Goal: Transaction & Acquisition: Download file/media

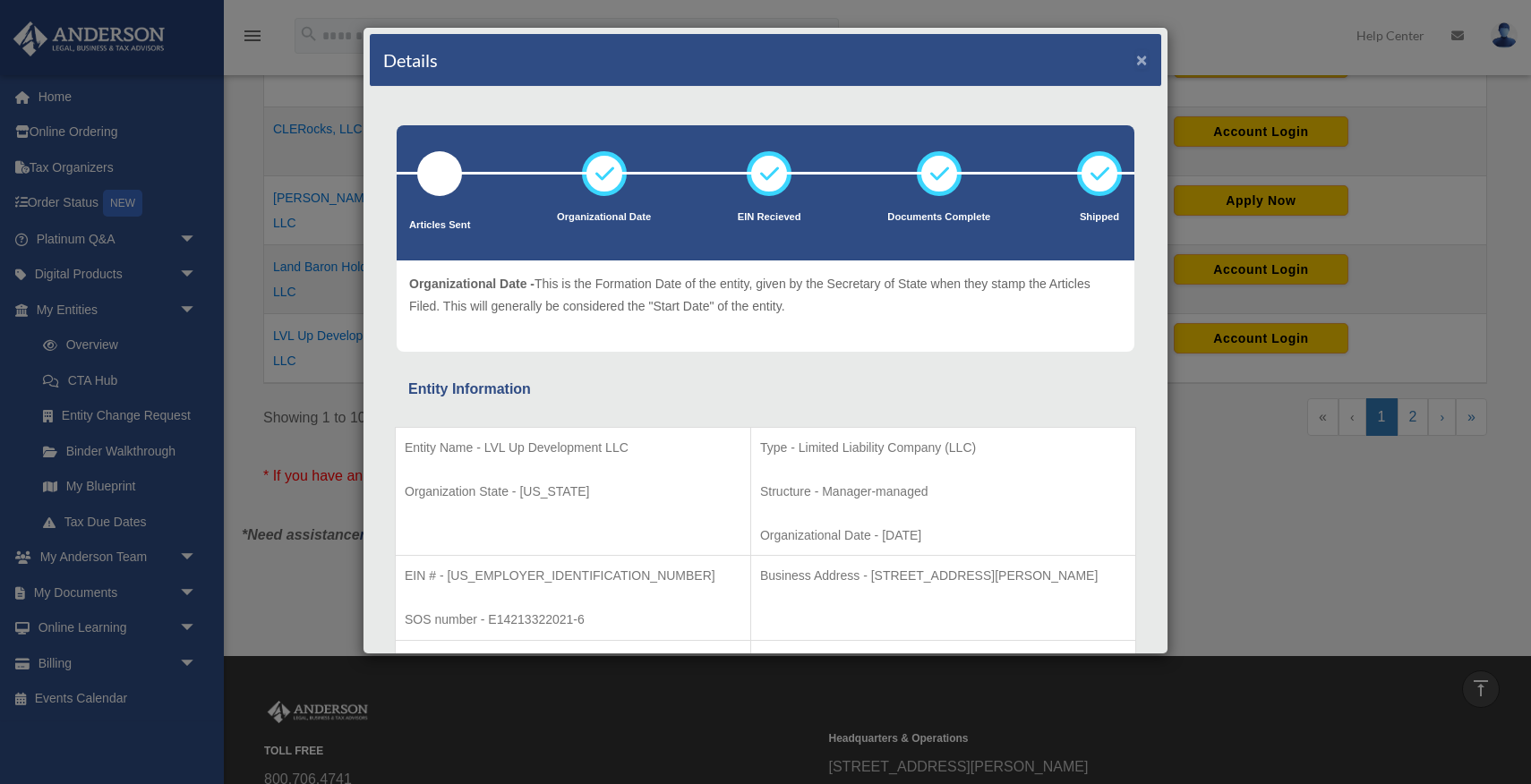
click at [1141, 58] on button "×" at bounding box center [1142, 59] width 12 height 18
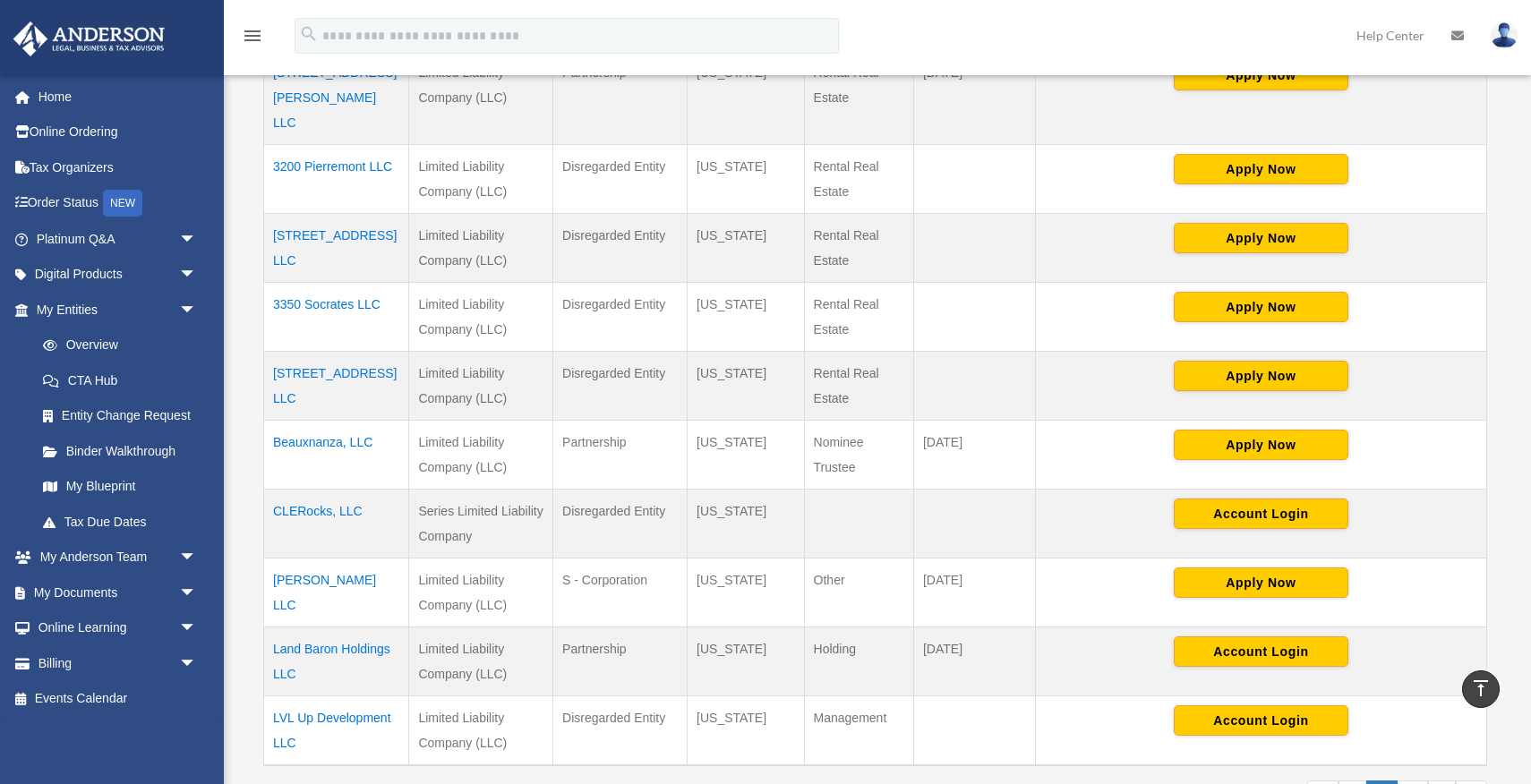
scroll to position [474, 0]
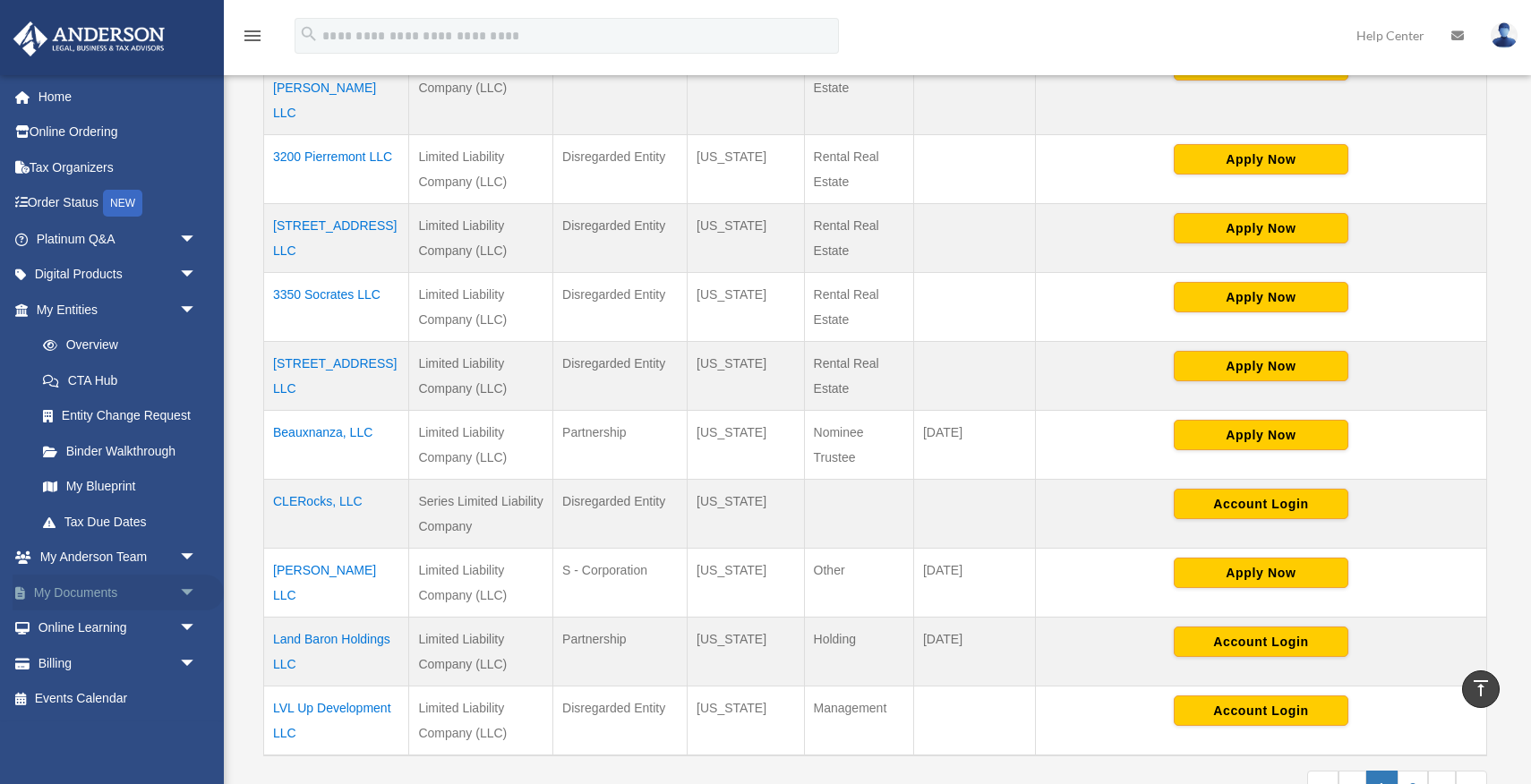
click at [98, 592] on link "My Documents arrow_drop_down" at bounding box center [118, 592] width 211 height 36
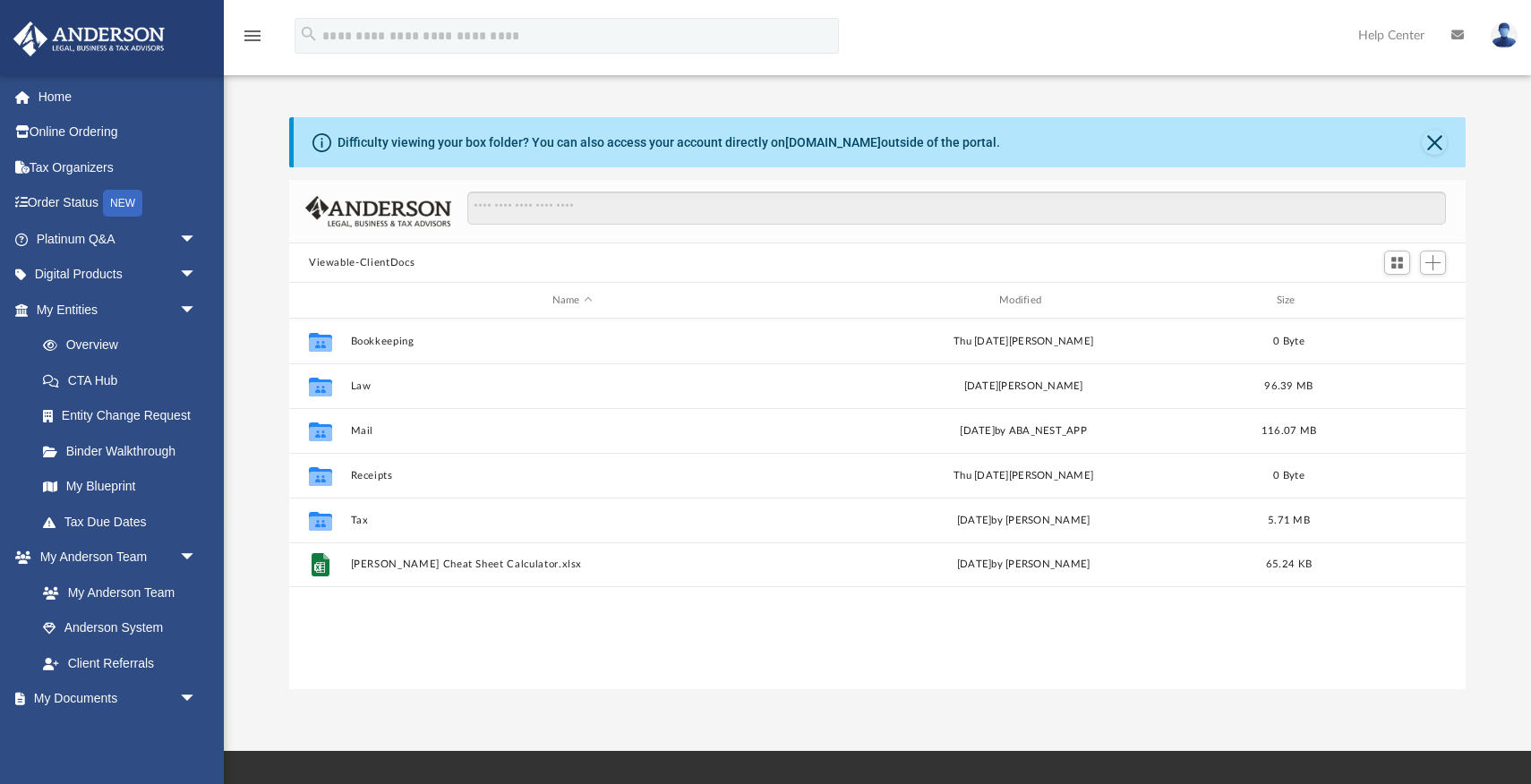
scroll to position [406, 1177]
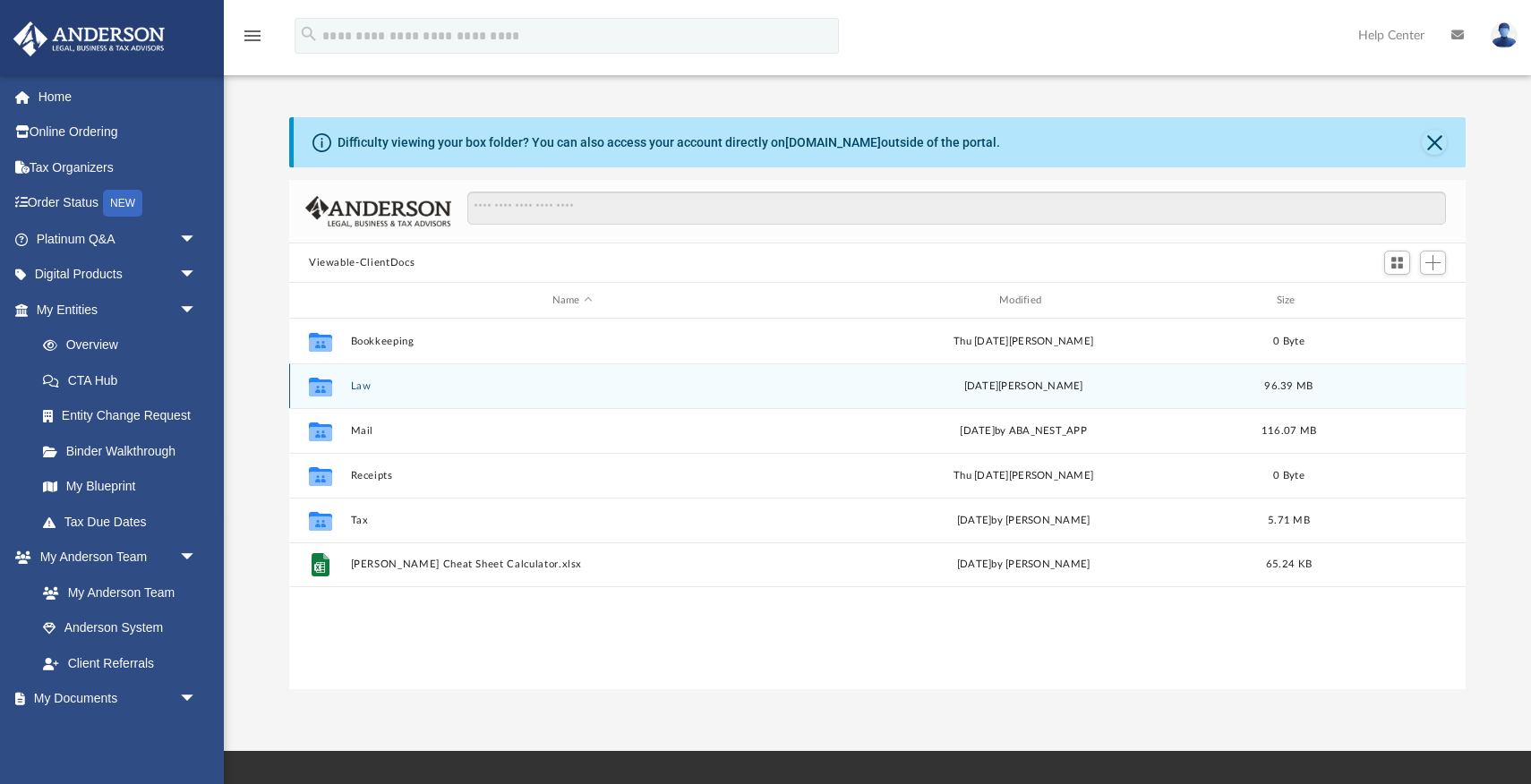
click at [359, 387] on button "Law" at bounding box center [573, 387] width 443 height 12
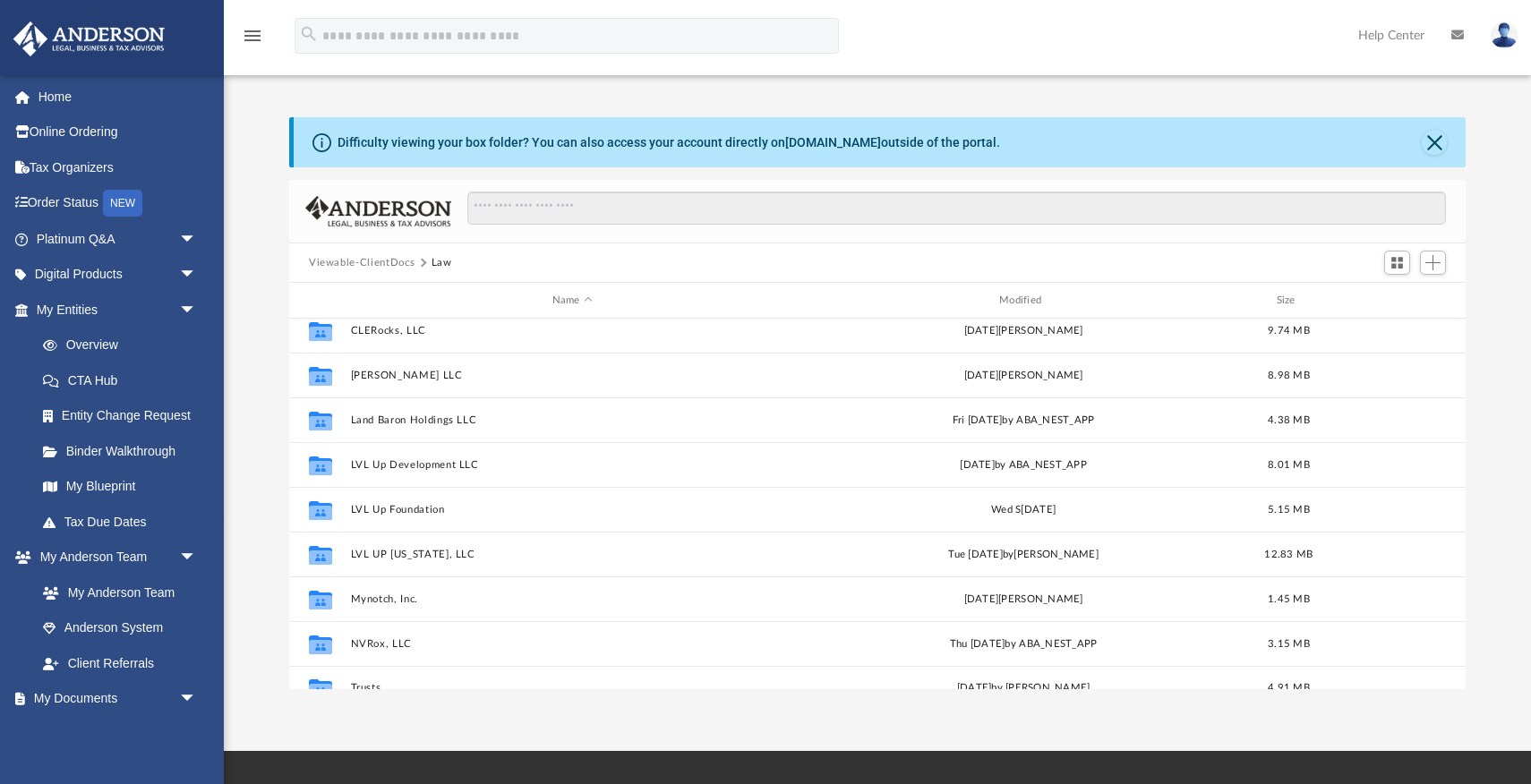
scroll to position [335, 0]
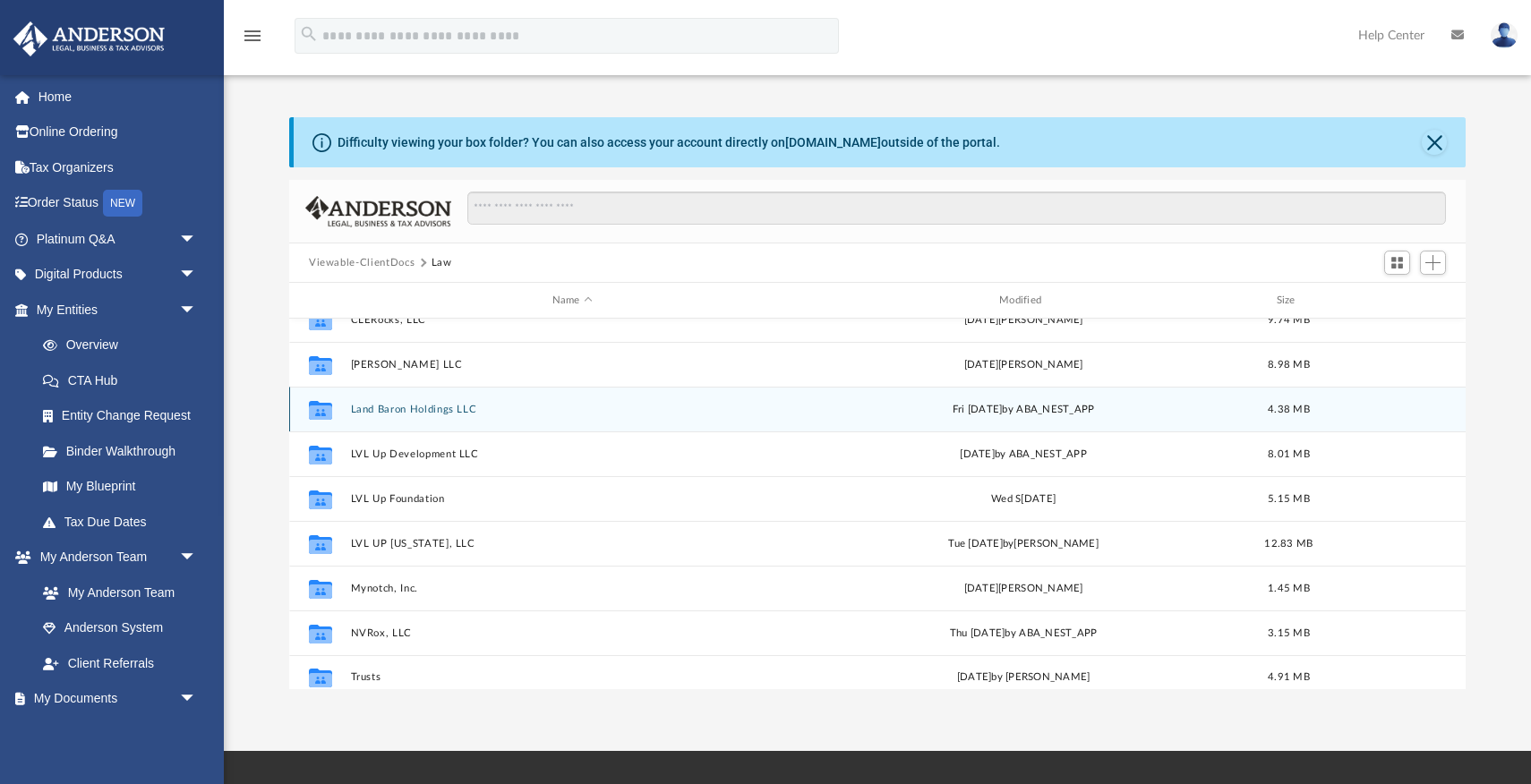
click at [434, 406] on button "Land Baron Holdings LLC" at bounding box center [573, 409] width 443 height 12
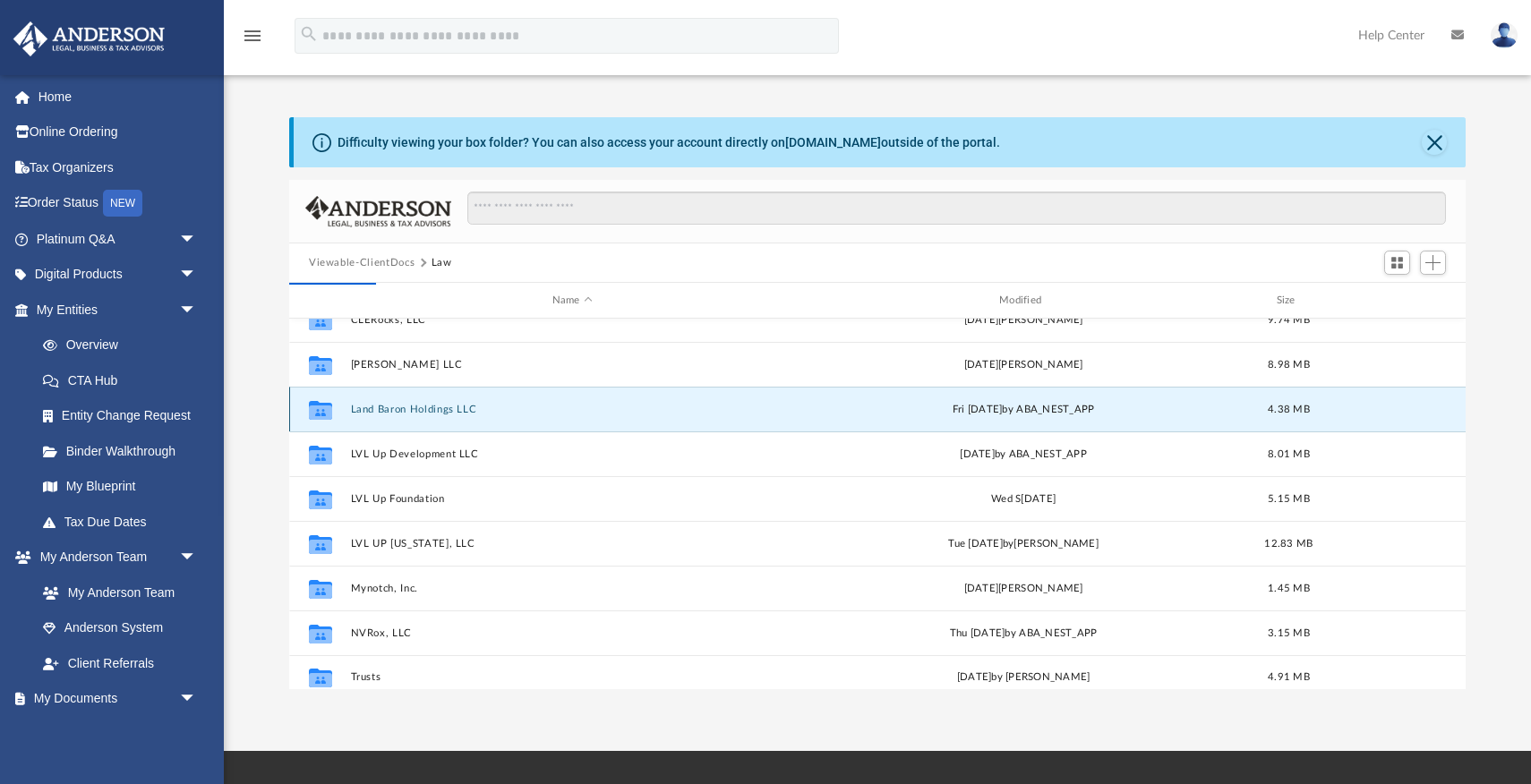
scroll to position [0, 0]
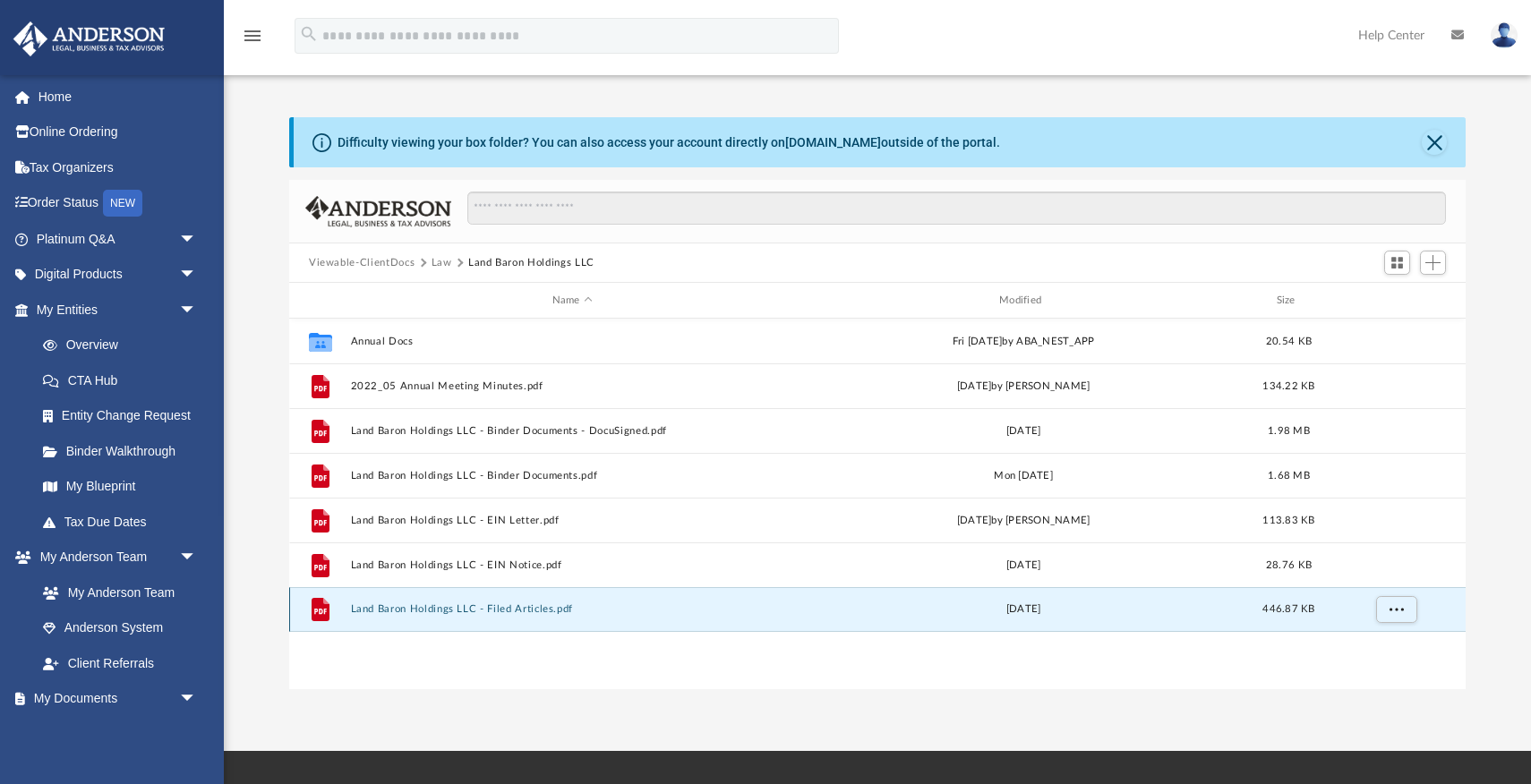
click at [530, 608] on button "Land Baron Holdings LLC - Filed Articles.pdf" at bounding box center [573, 609] width 443 height 12
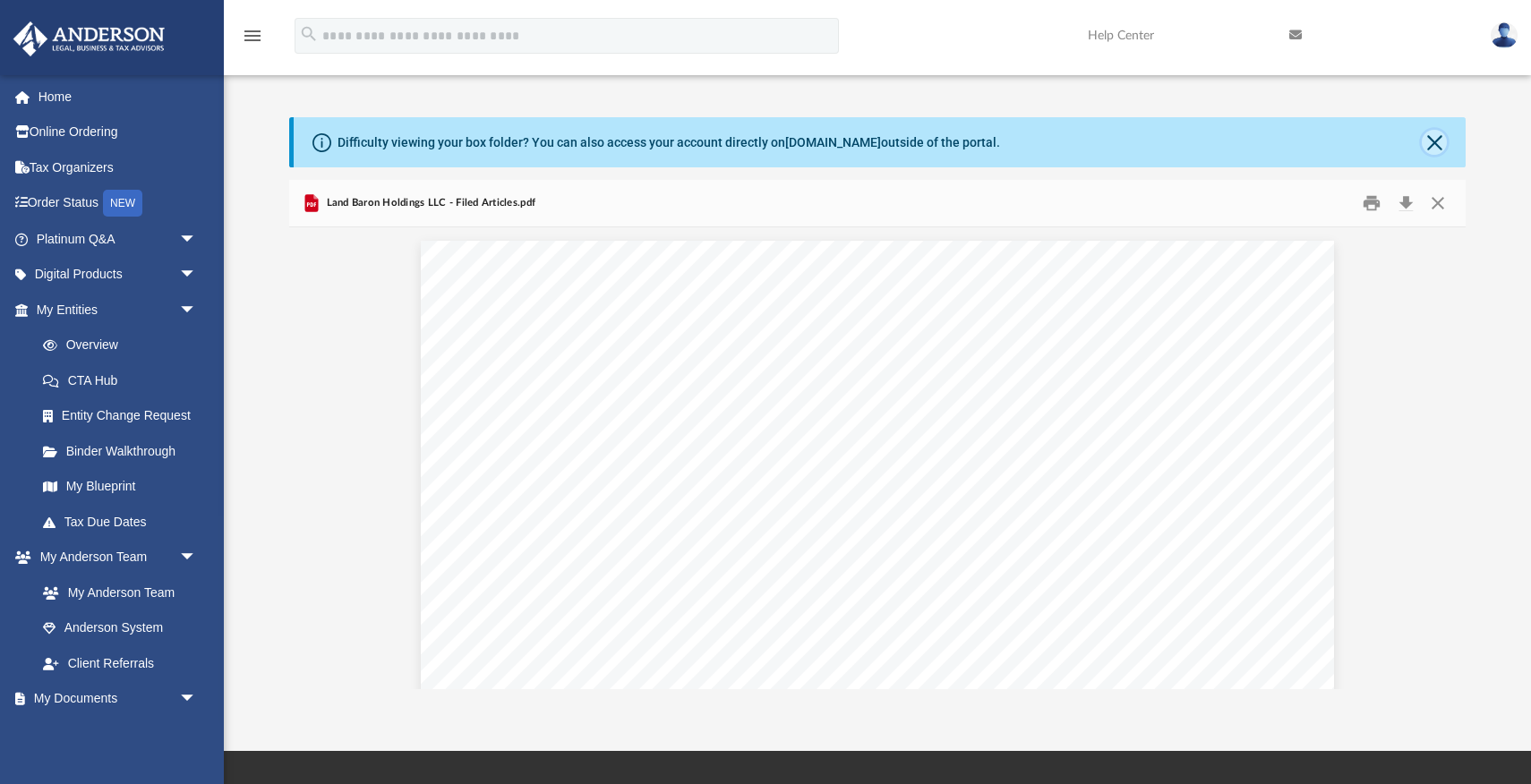
click at [1435, 144] on button "Close" at bounding box center [1435, 143] width 25 height 25
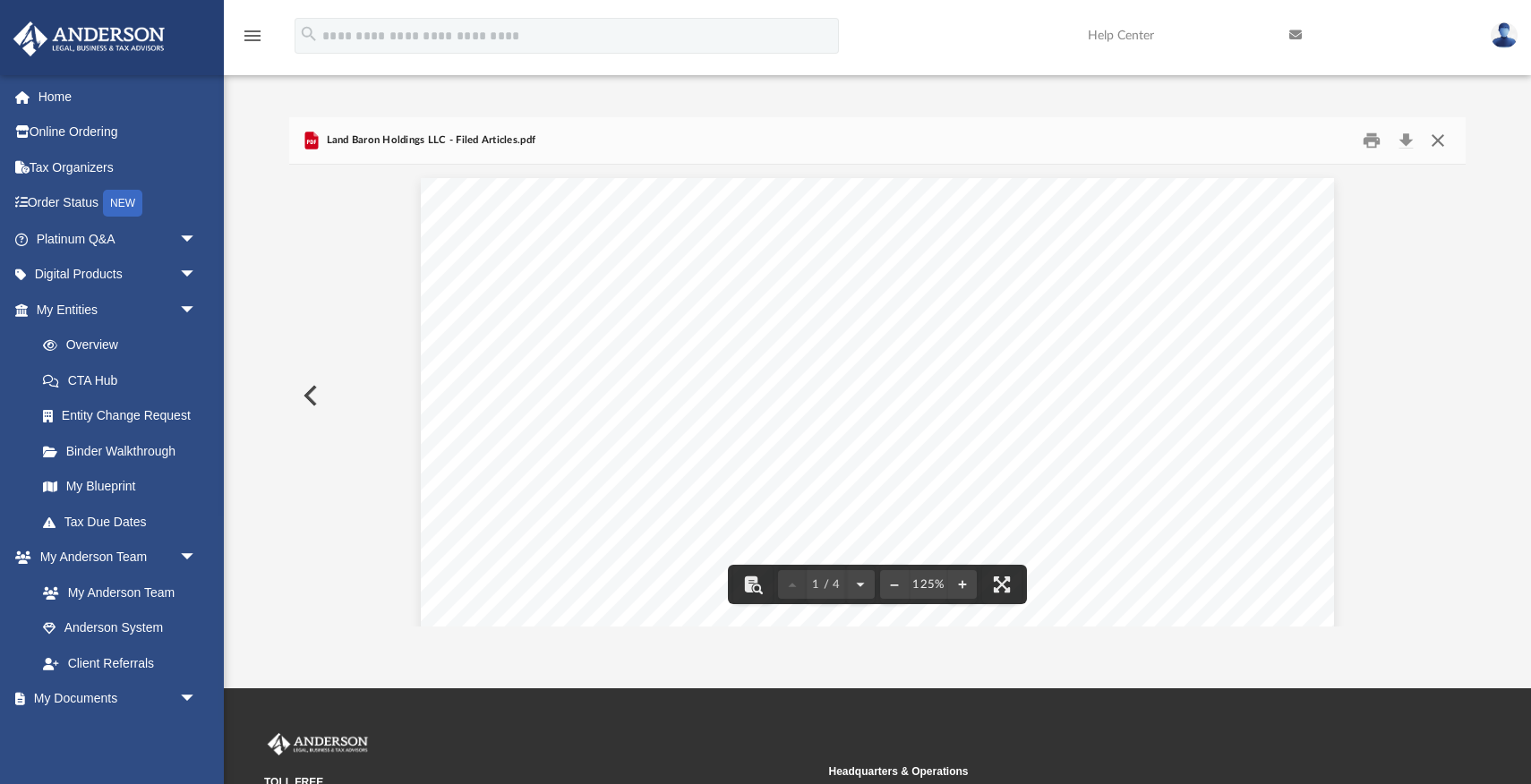
click at [1444, 139] on button "Close" at bounding box center [1438, 141] width 32 height 28
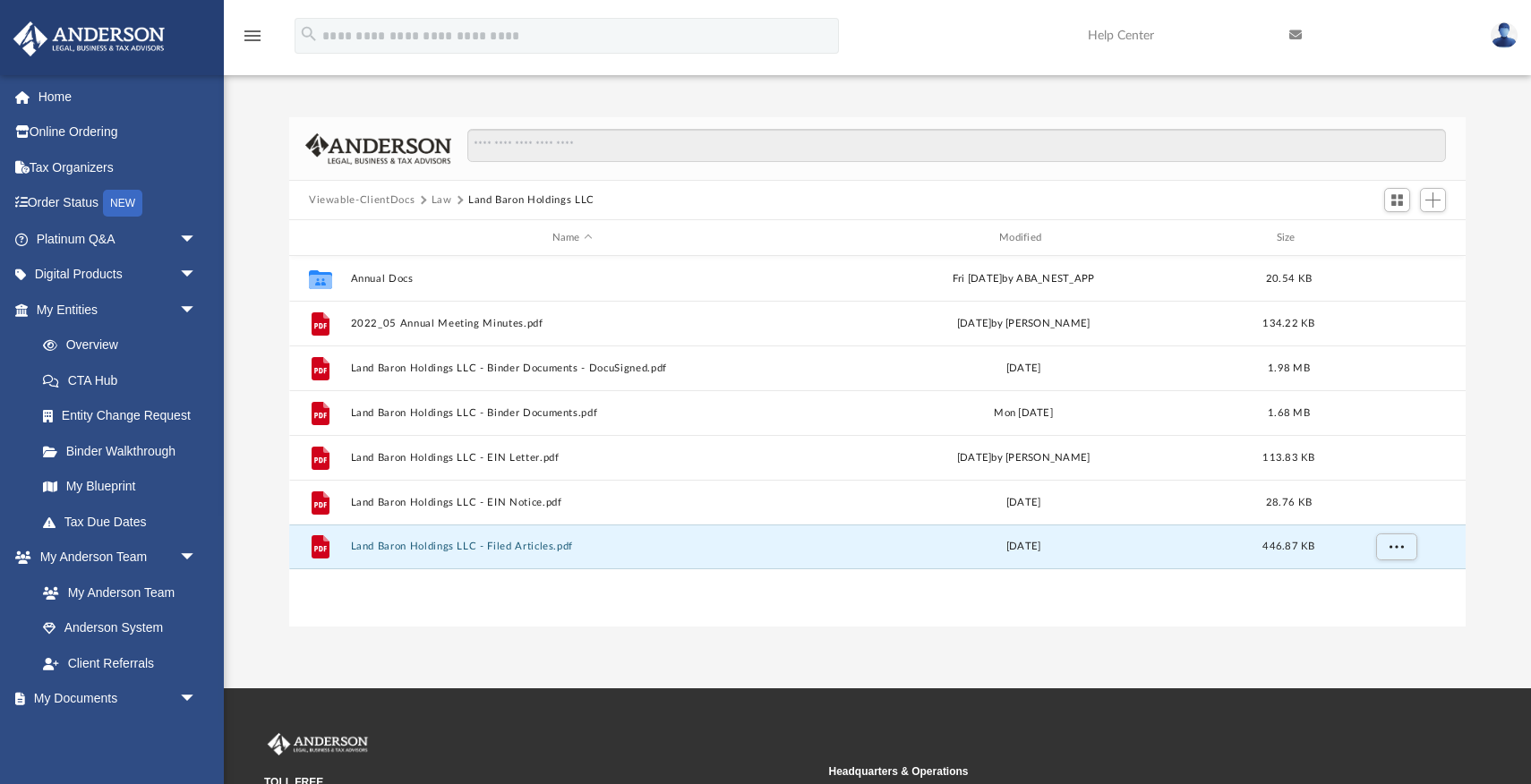
click at [445, 200] on button "Law" at bounding box center [441, 200] width 20 height 17
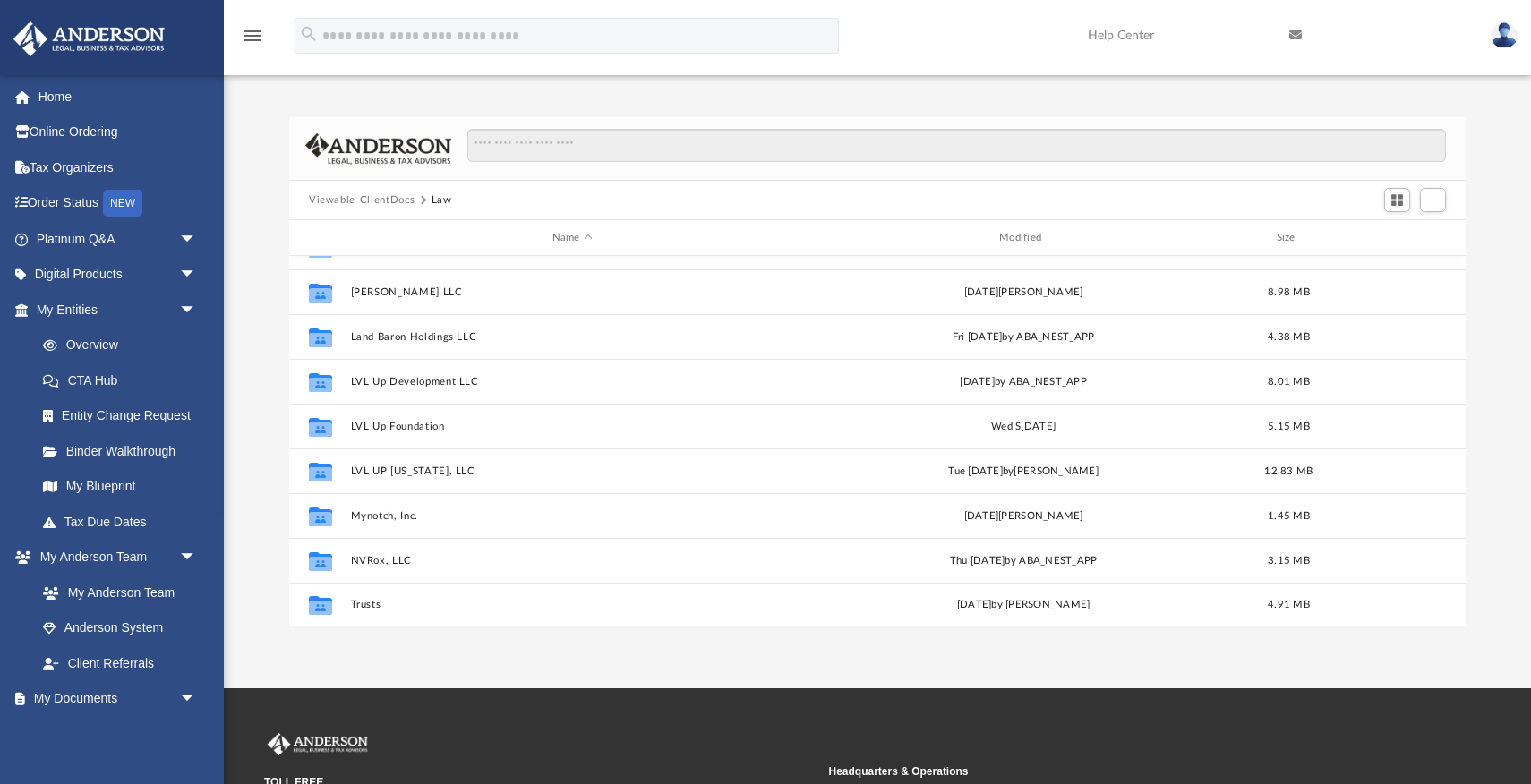
scroll to position [343, 0]
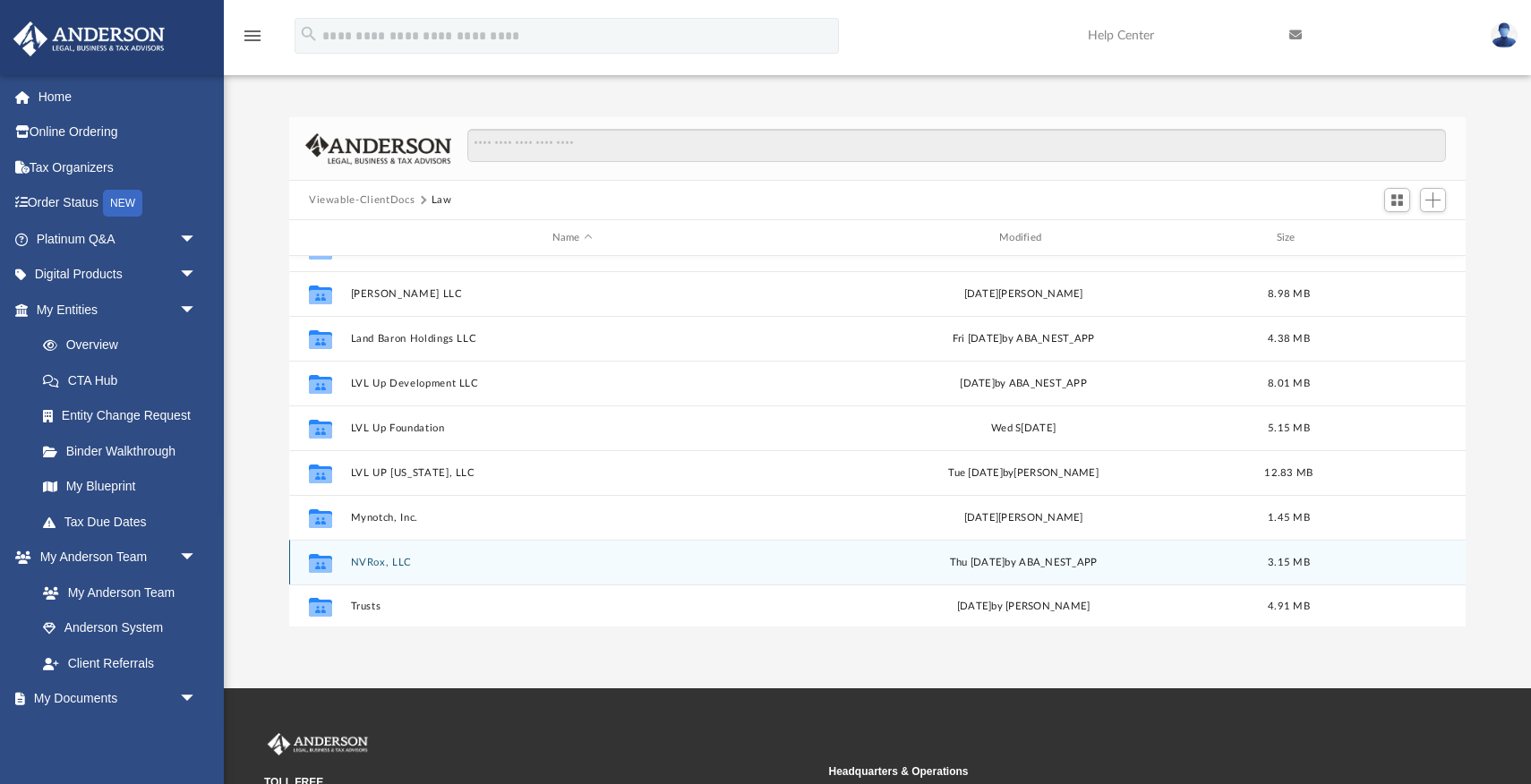
click at [381, 562] on button "NVRox, LLC" at bounding box center [573, 562] width 443 height 12
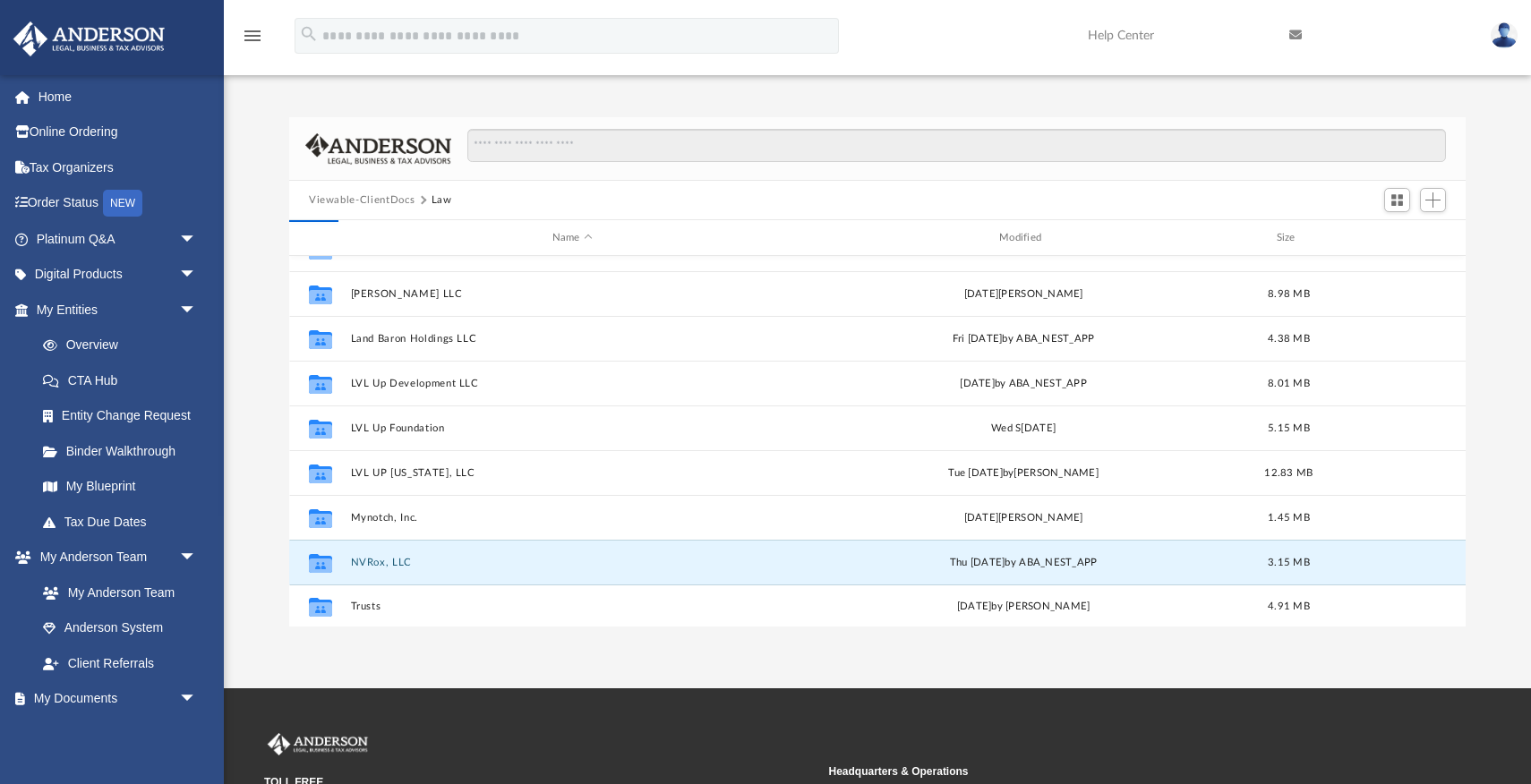
scroll to position [0, 0]
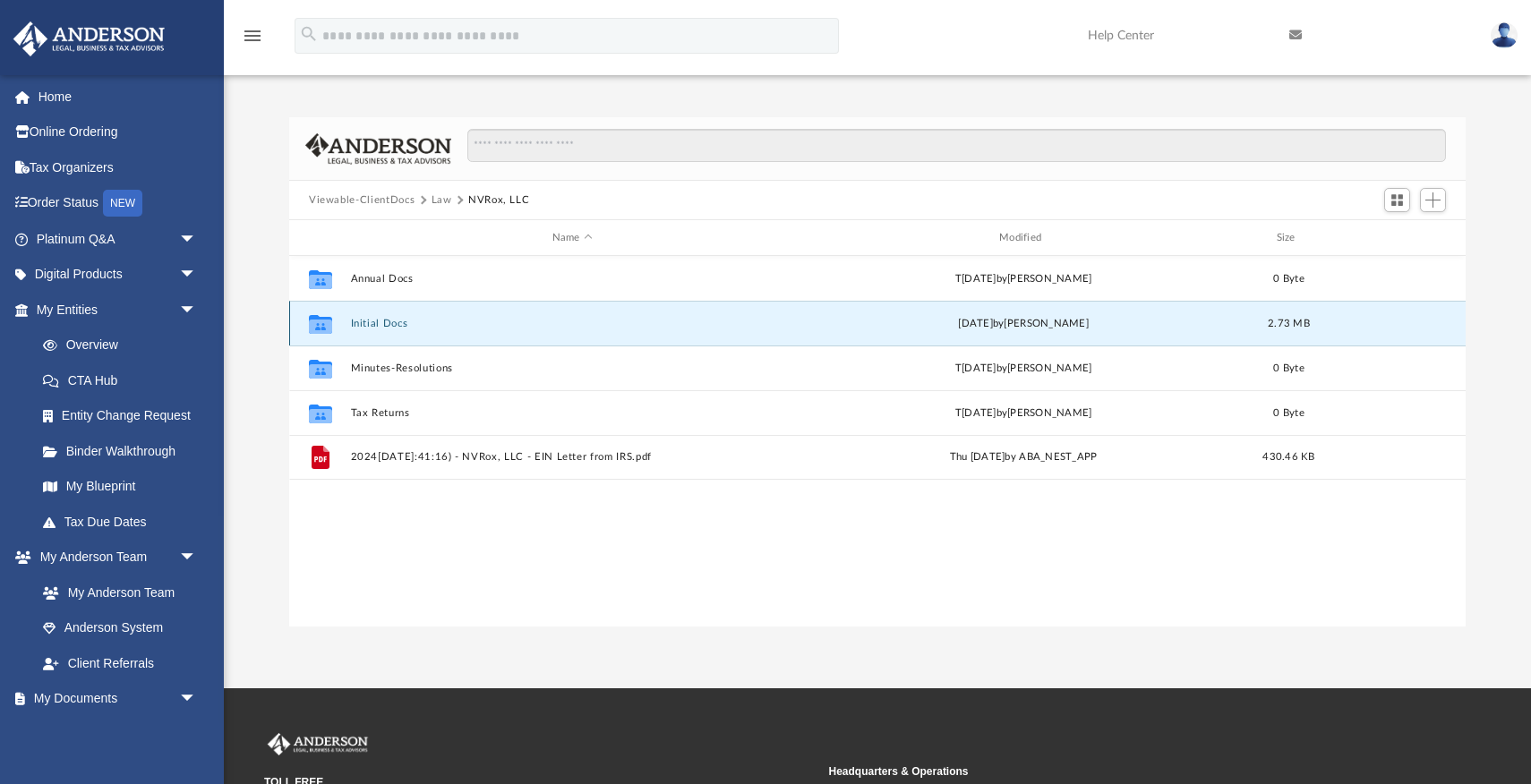
click at [391, 321] on button "Initial Docs" at bounding box center [573, 324] width 443 height 12
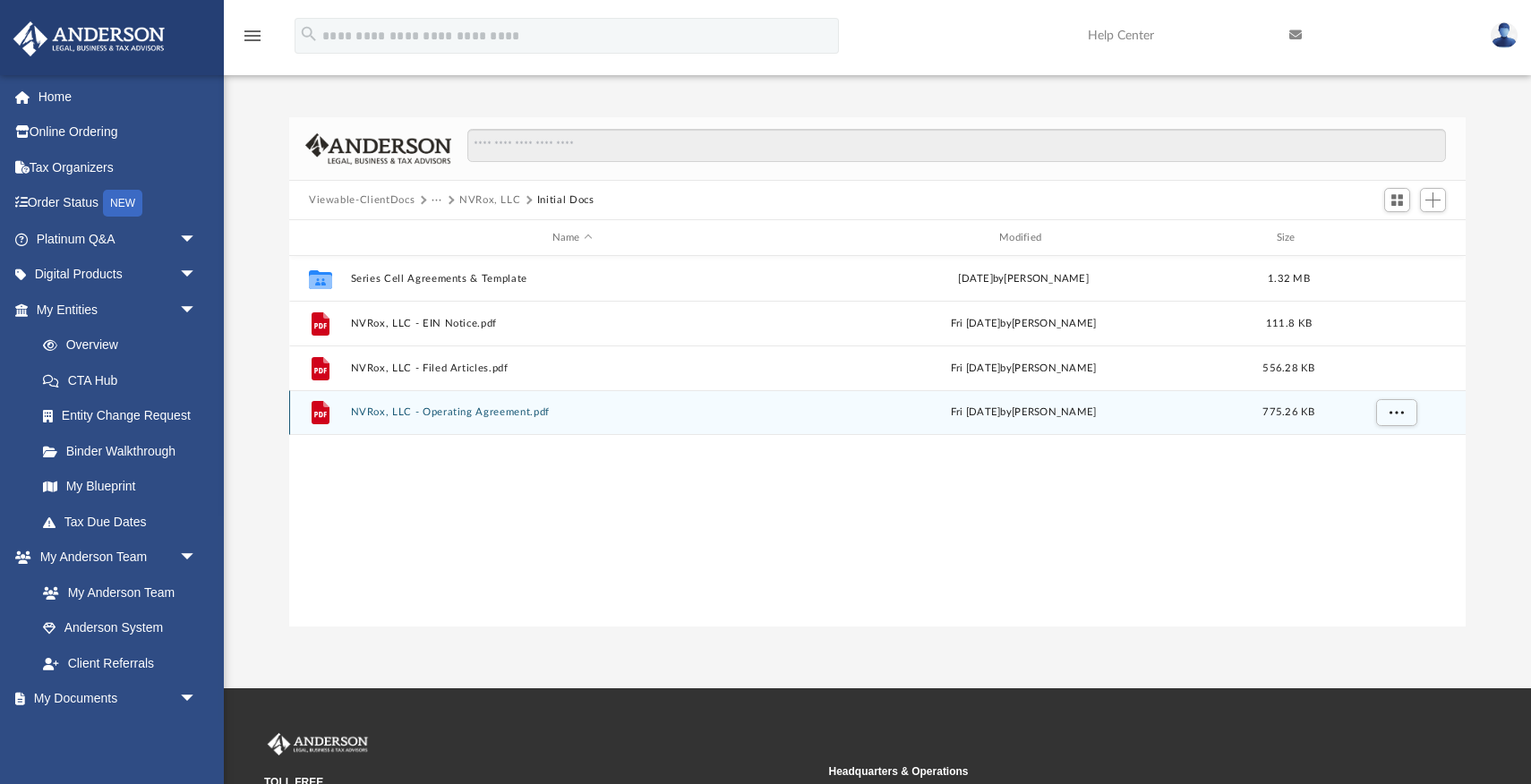
click at [518, 414] on button "NVRox, LLC - Operating Agreement.pdf" at bounding box center [573, 412] width 443 height 12
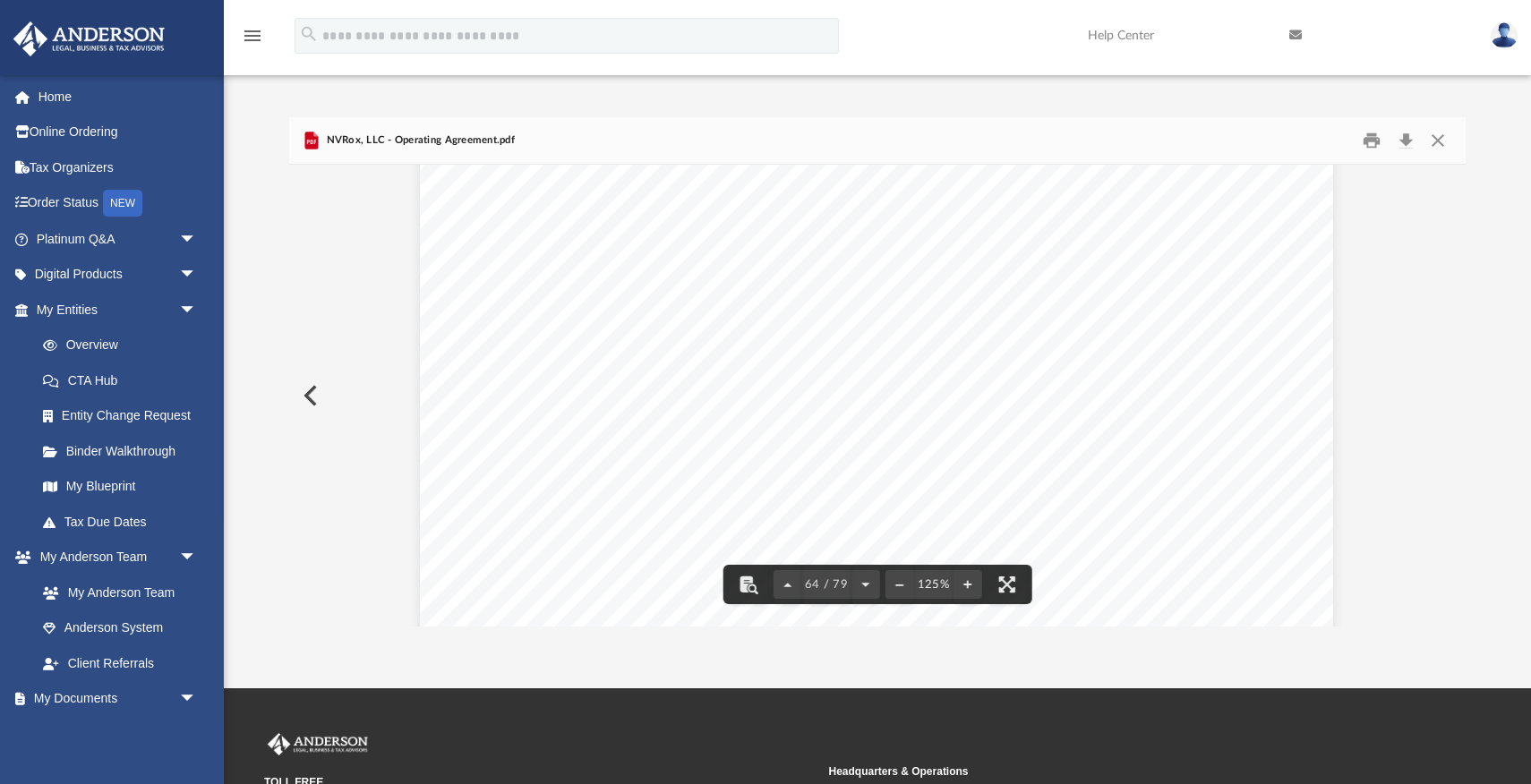
scroll to position [76222, 1]
click at [1440, 140] on button "Close" at bounding box center [1438, 141] width 32 height 28
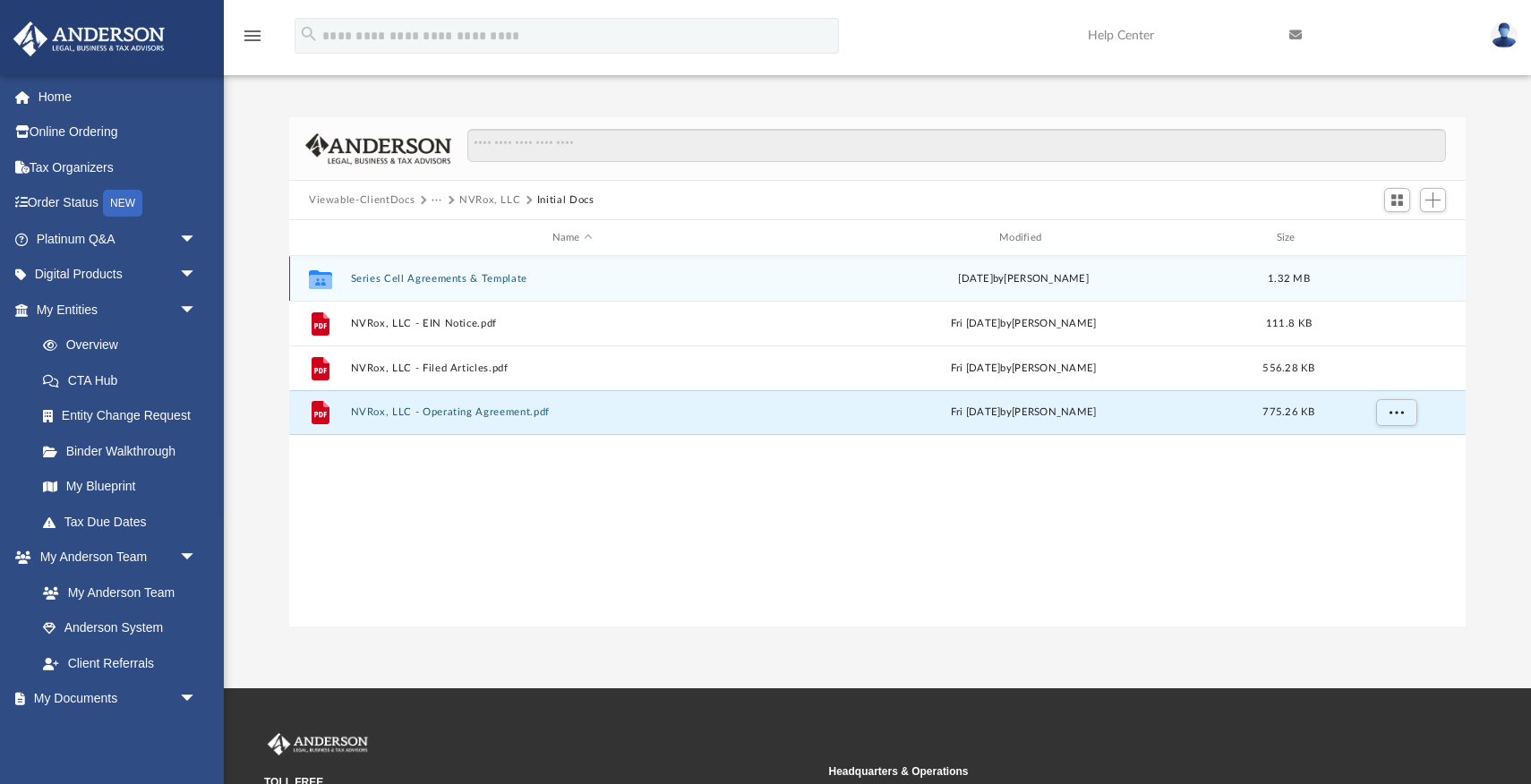
click at [437, 275] on button "Series Cell Agreements & Template" at bounding box center [573, 279] width 443 height 12
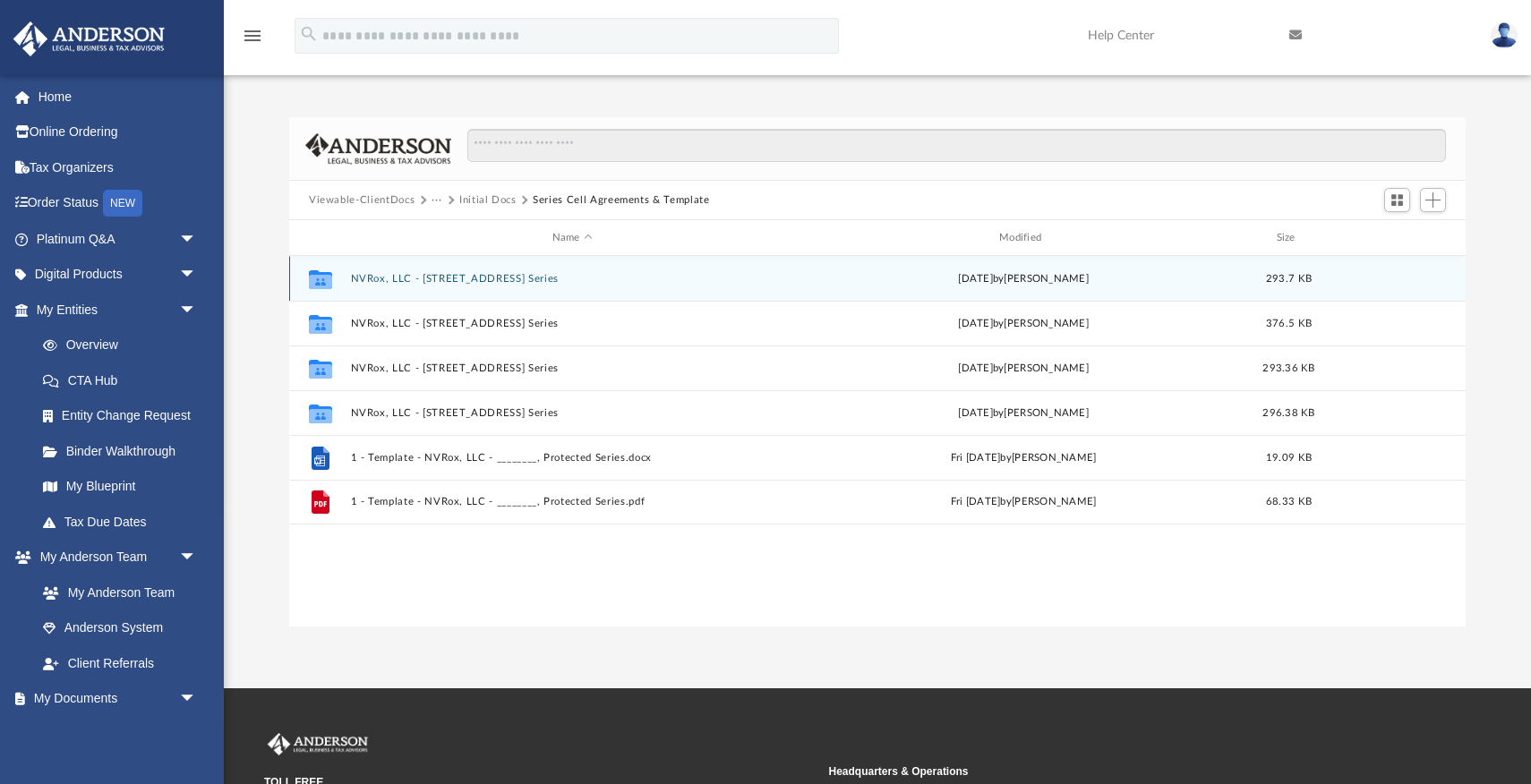
click at [571, 273] on button "NVRox, LLC - [STREET_ADDRESS] Series" at bounding box center [573, 279] width 443 height 12
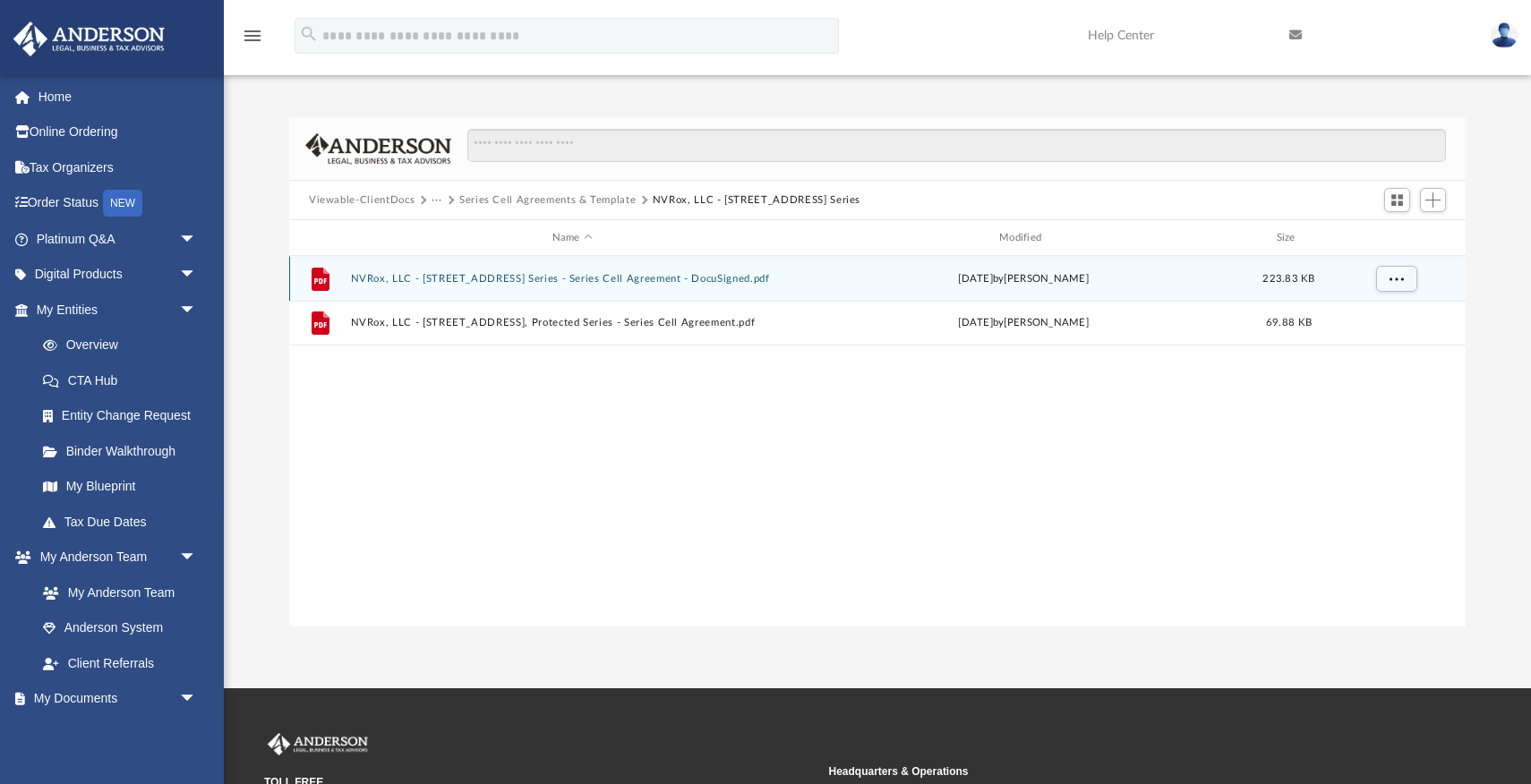
click at [573, 277] on button "NVRox, LLC - [STREET_ADDRESS] Series - Series Cell Agreement - DocuSigned.pdf" at bounding box center [573, 279] width 443 height 12
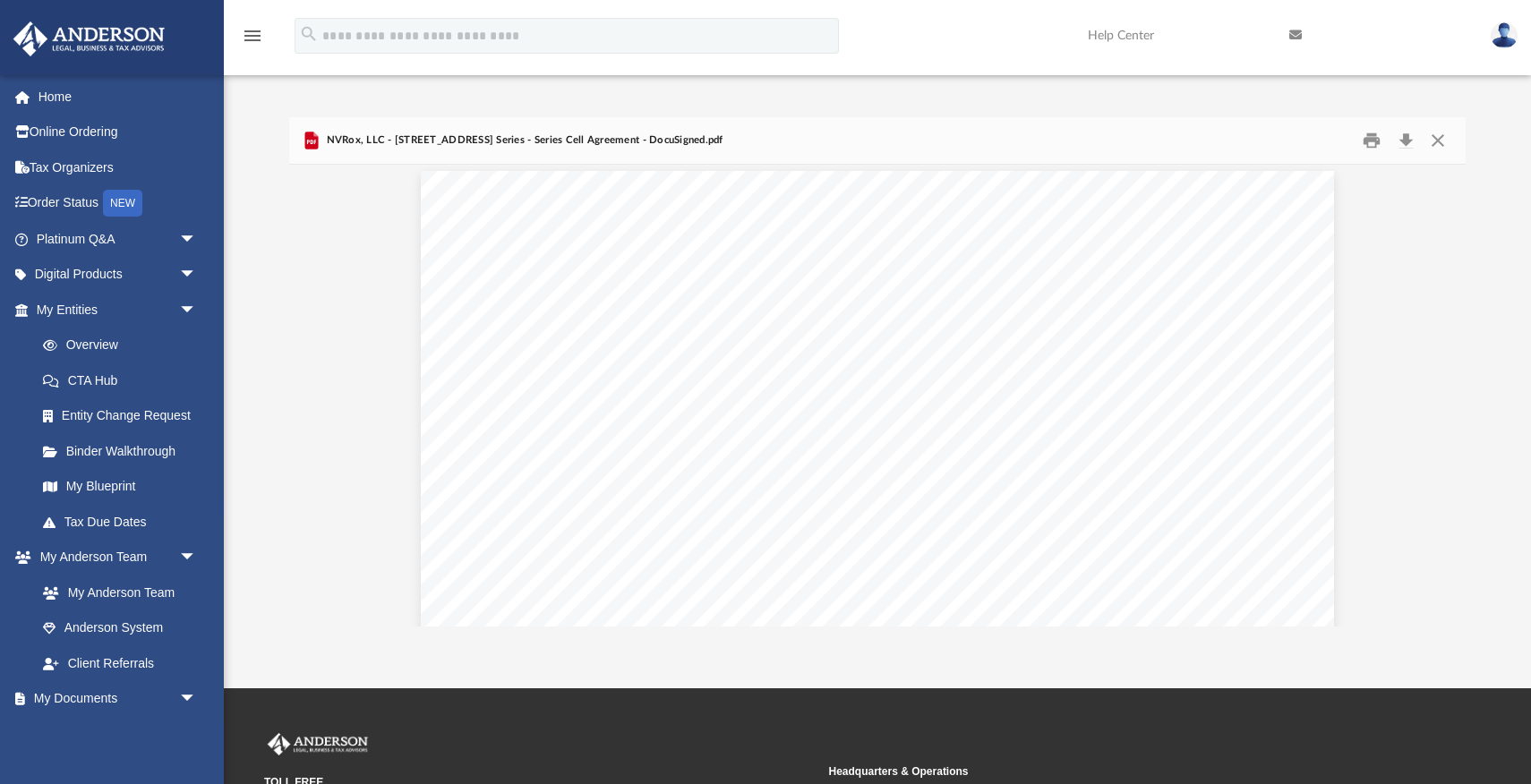
scroll to position [0, 0]
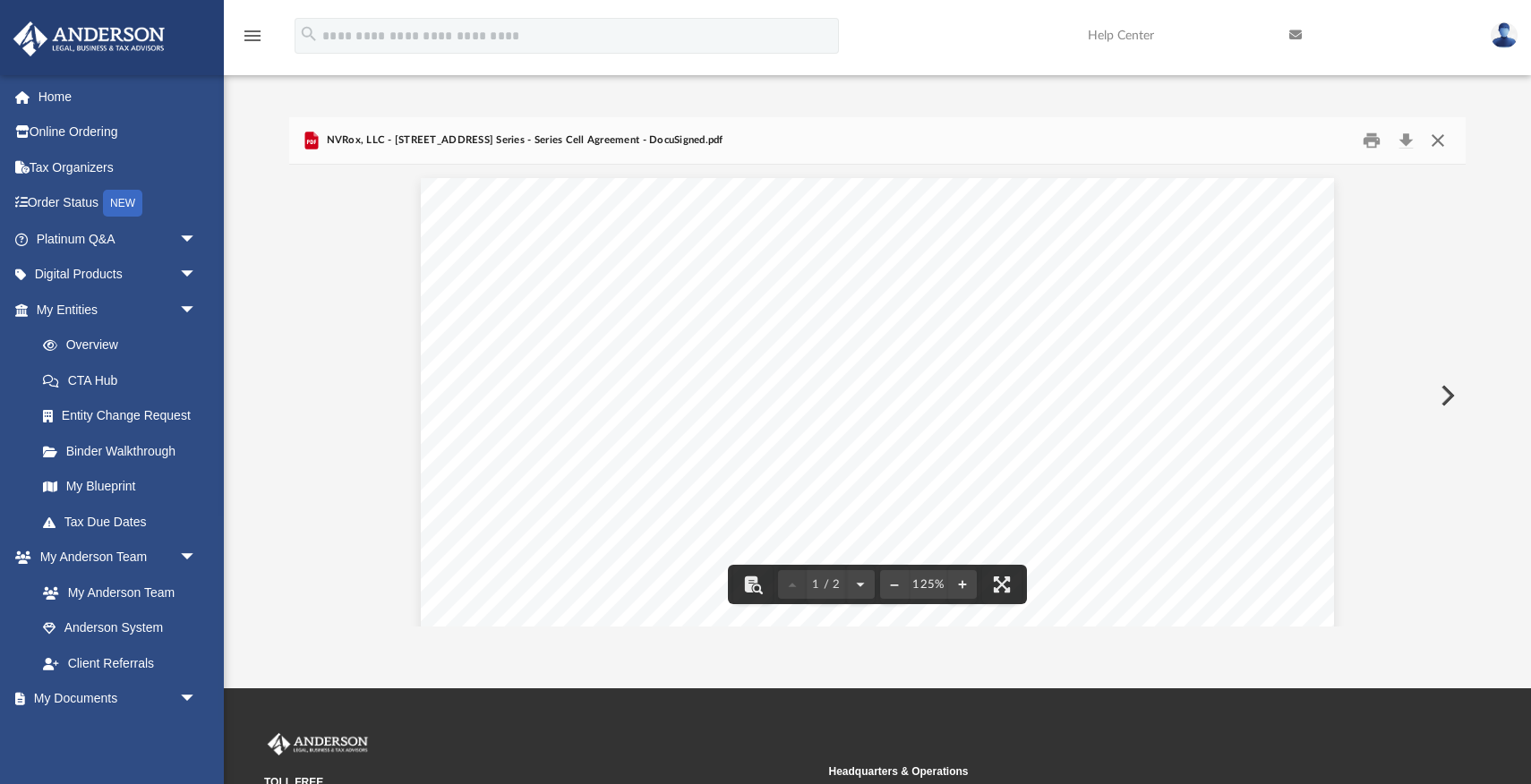
click at [1437, 145] on button "Close" at bounding box center [1438, 141] width 32 height 28
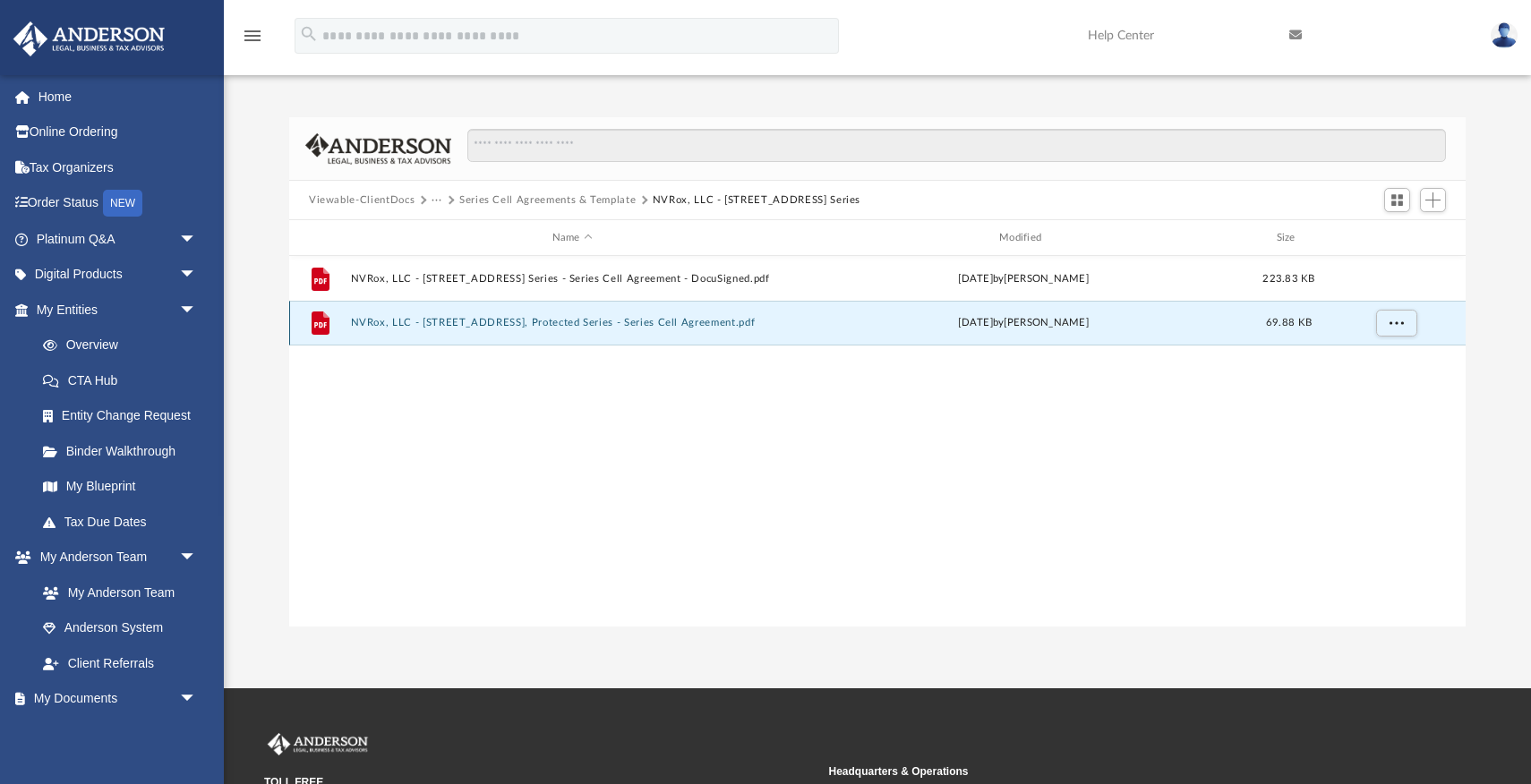
click at [604, 327] on button "NVRox, LLC - [STREET_ADDRESS], Protected Series - Series Cell Agreement.pdf" at bounding box center [573, 323] width 443 height 12
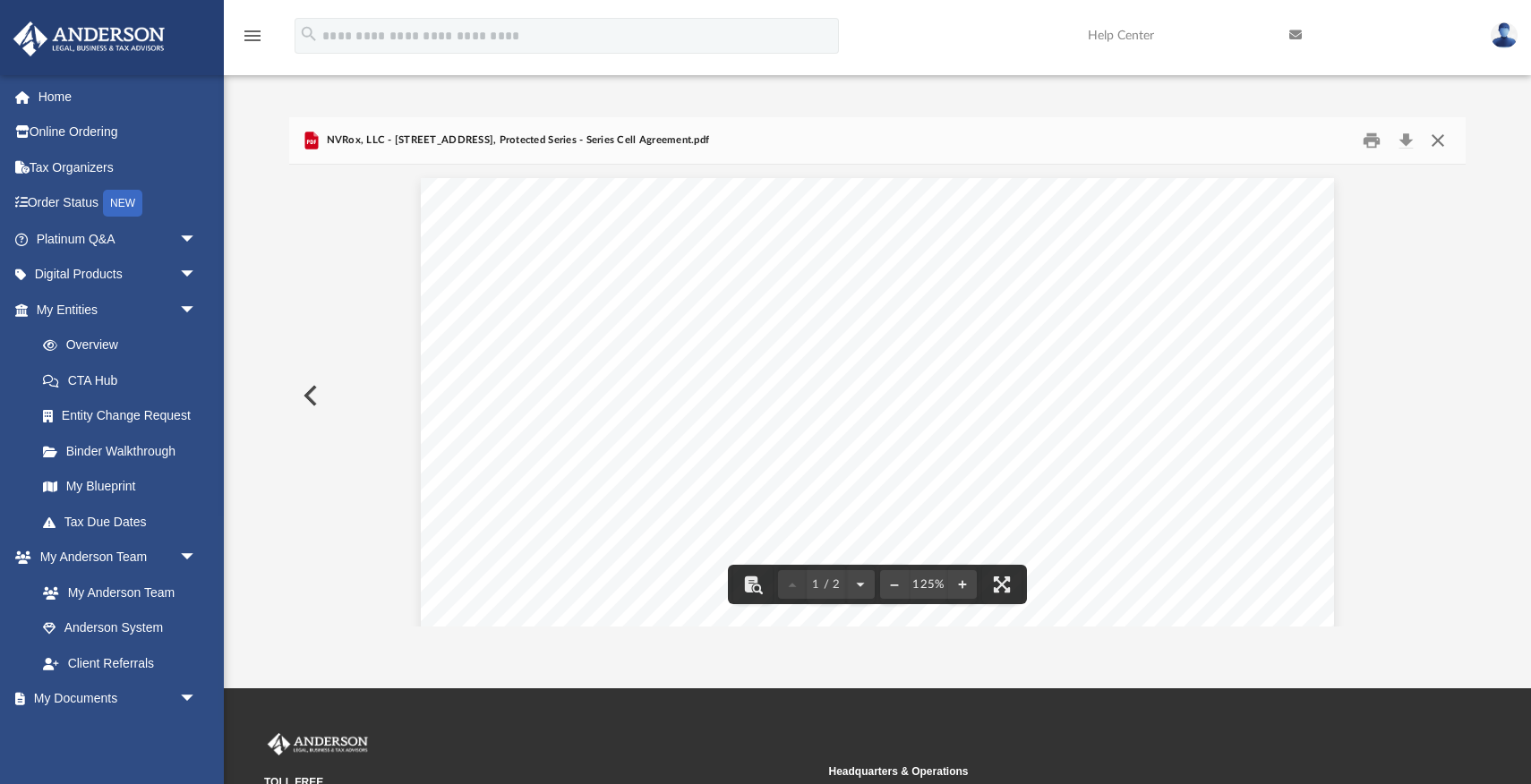
click at [1439, 140] on button "Close" at bounding box center [1438, 141] width 32 height 28
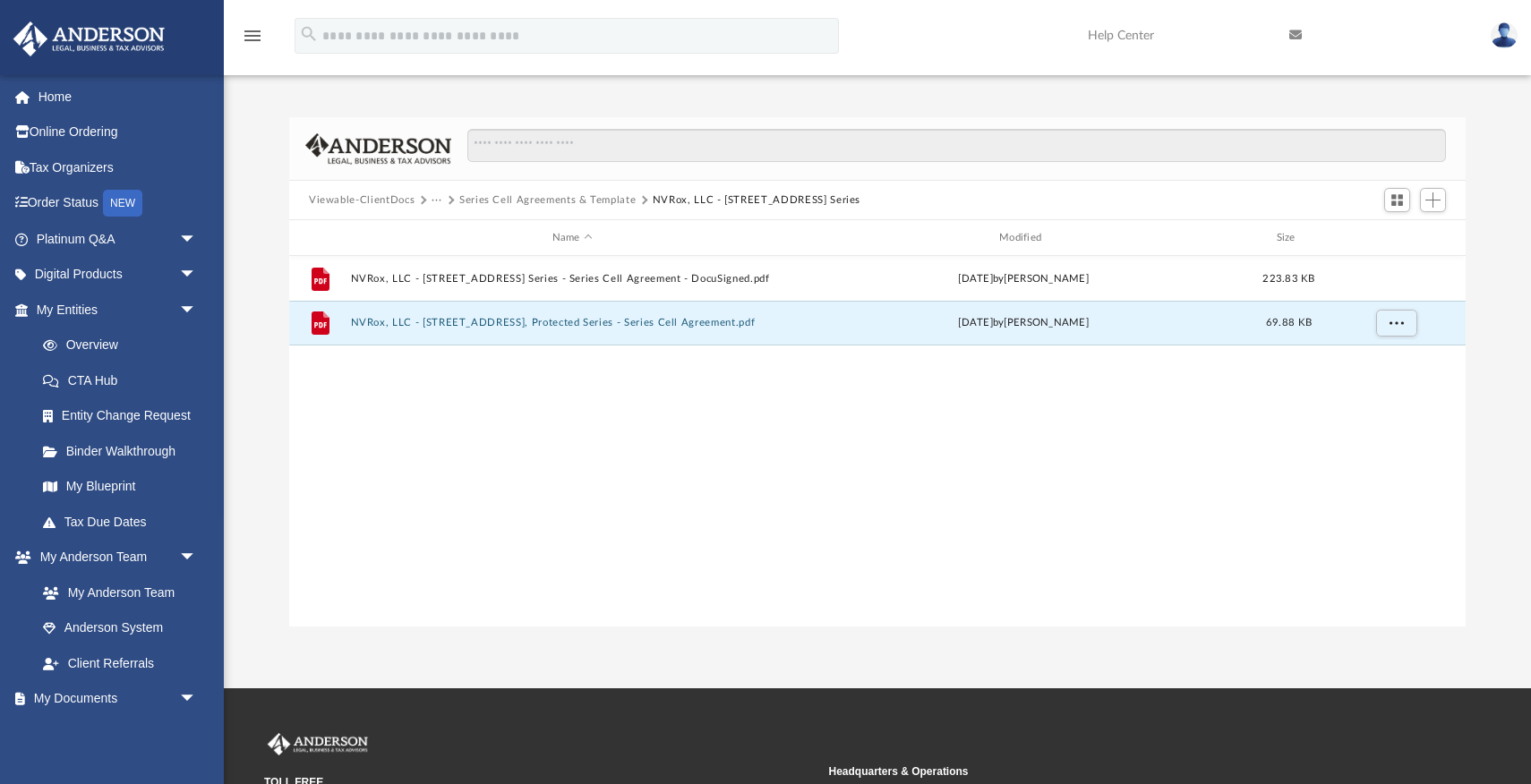
click at [596, 199] on button "Series Cell Agreements & Template" at bounding box center [547, 200] width 176 height 17
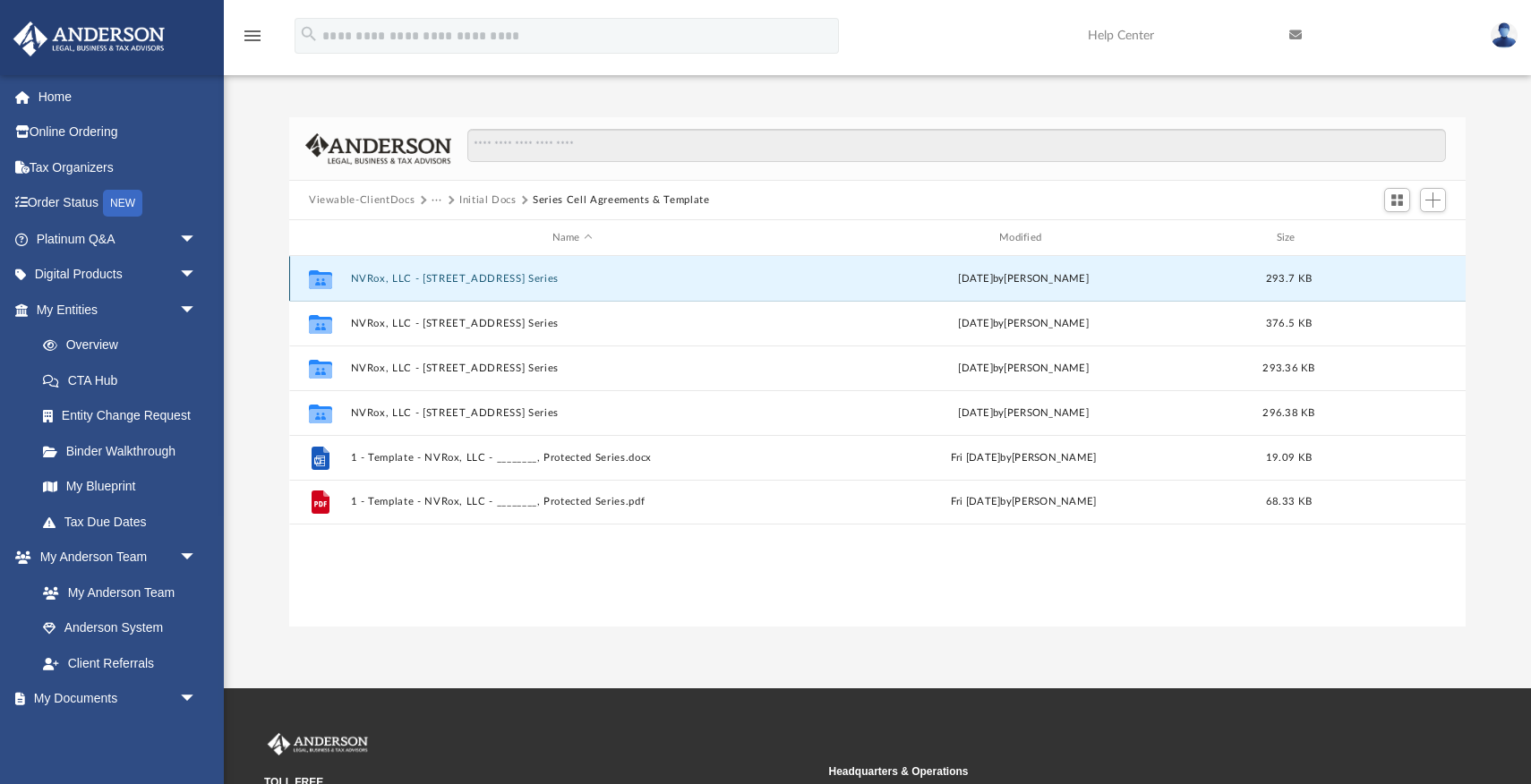
click at [462, 281] on button "NVRox, LLC - [STREET_ADDRESS] Series" at bounding box center [573, 279] width 443 height 12
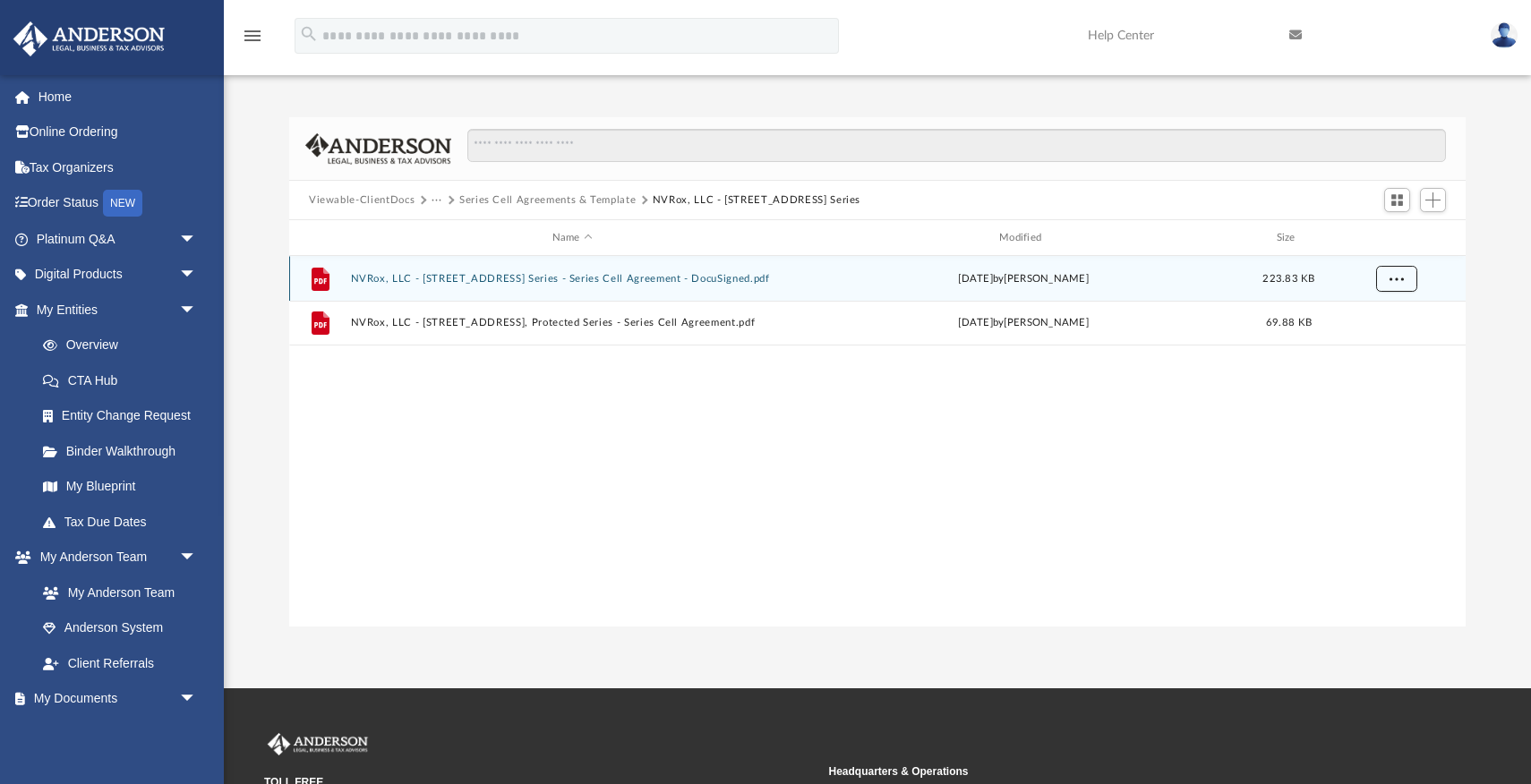
click at [1401, 280] on span "More options" at bounding box center [1397, 278] width 15 height 10
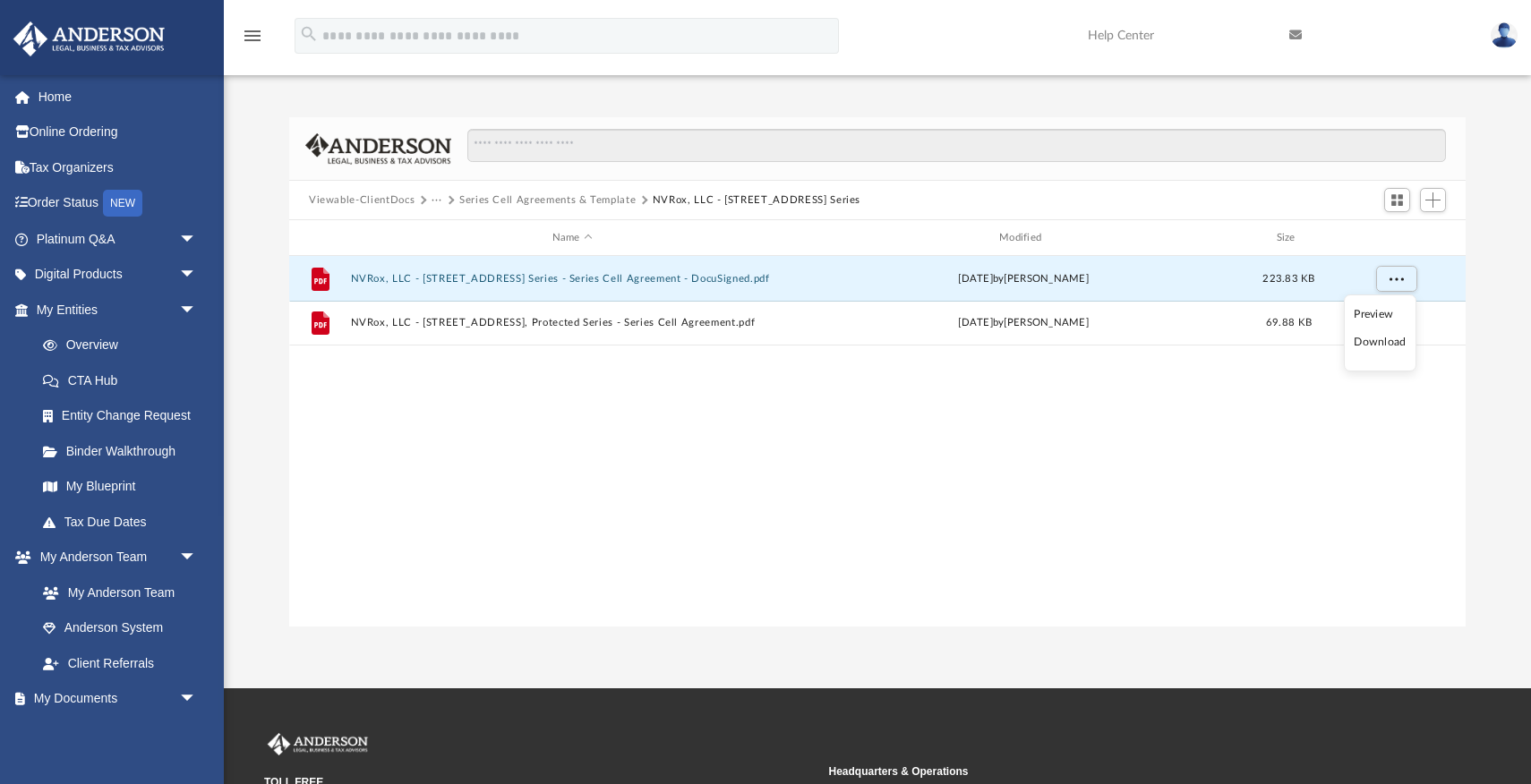
click at [1367, 345] on li "Download" at bounding box center [1379, 342] width 52 height 18
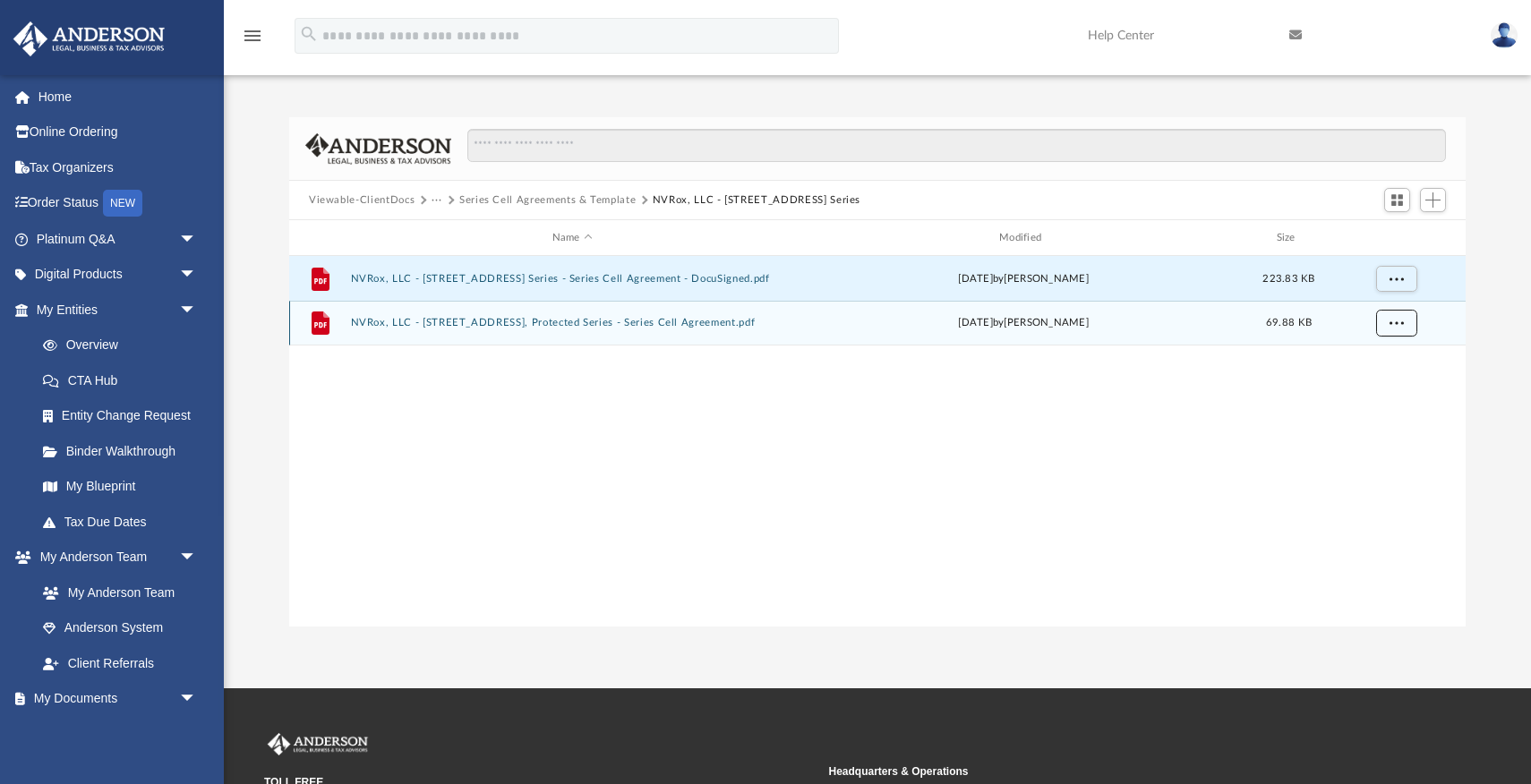
click at [1400, 321] on span "More options" at bounding box center [1397, 323] width 15 height 10
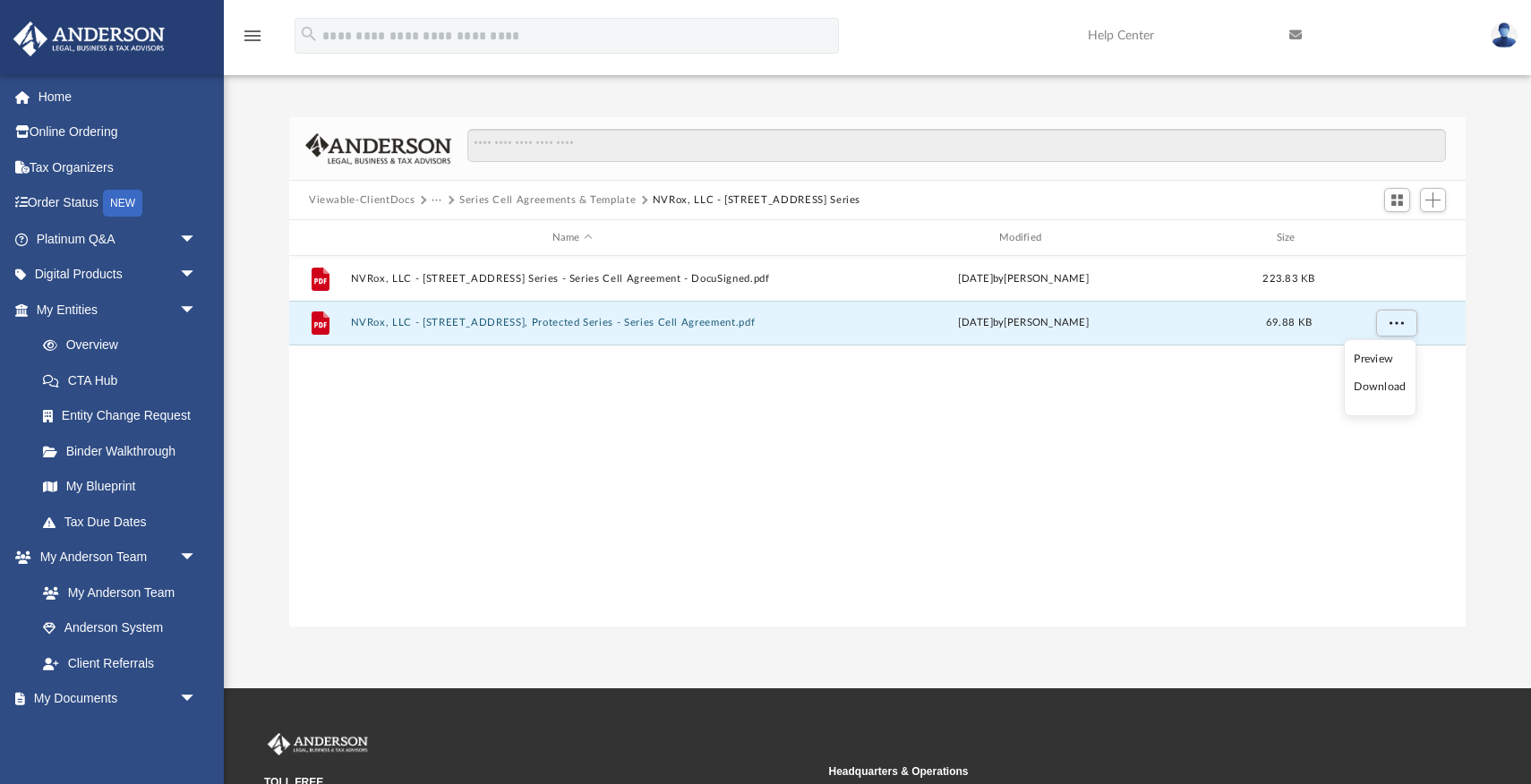
click at [1381, 387] on li "Download" at bounding box center [1379, 387] width 52 height 18
click at [594, 202] on button "Series Cell Agreements & Template" at bounding box center [547, 200] width 176 height 17
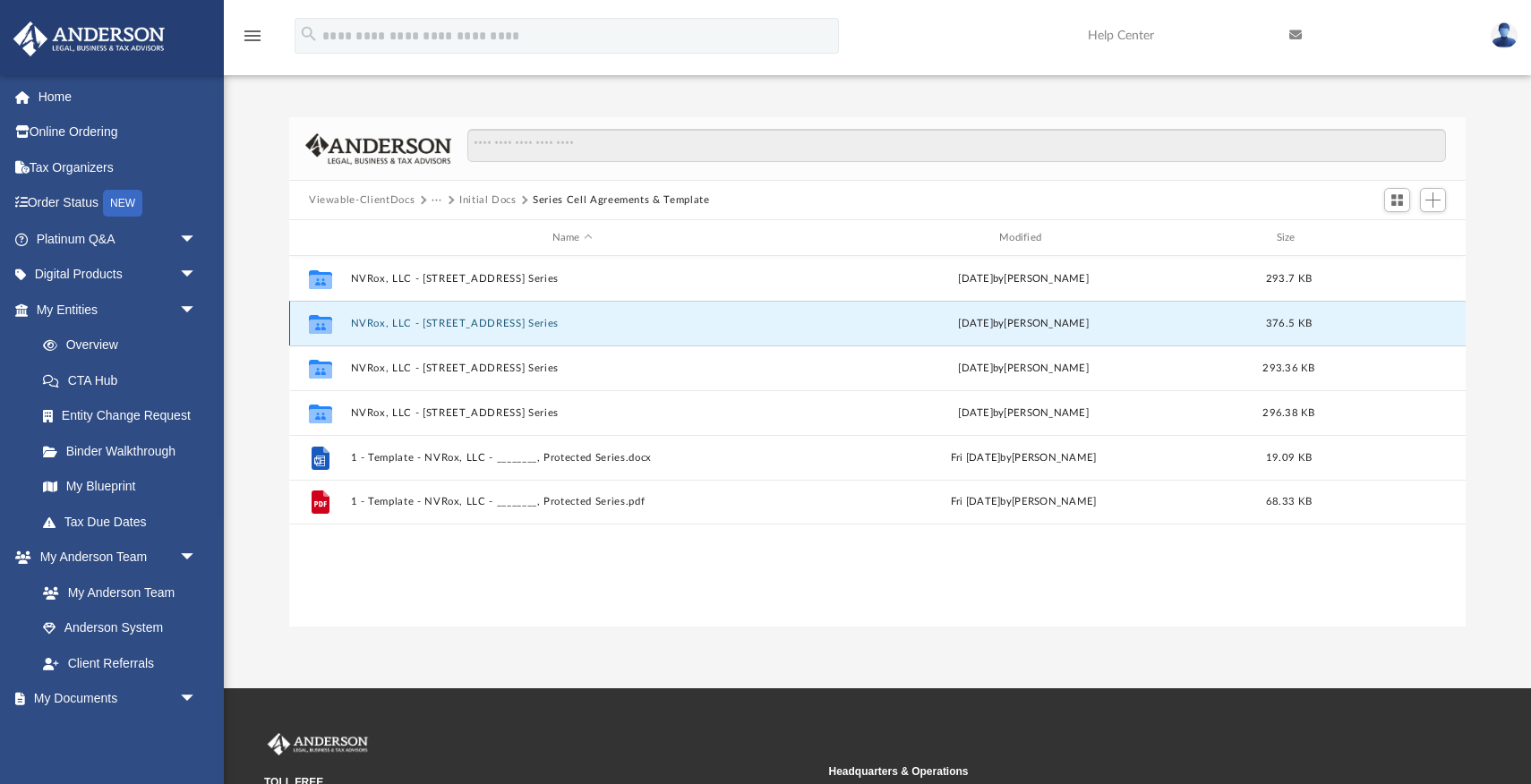
click at [511, 324] on button "NVRox, LLC - [STREET_ADDRESS] Series" at bounding box center [573, 324] width 443 height 12
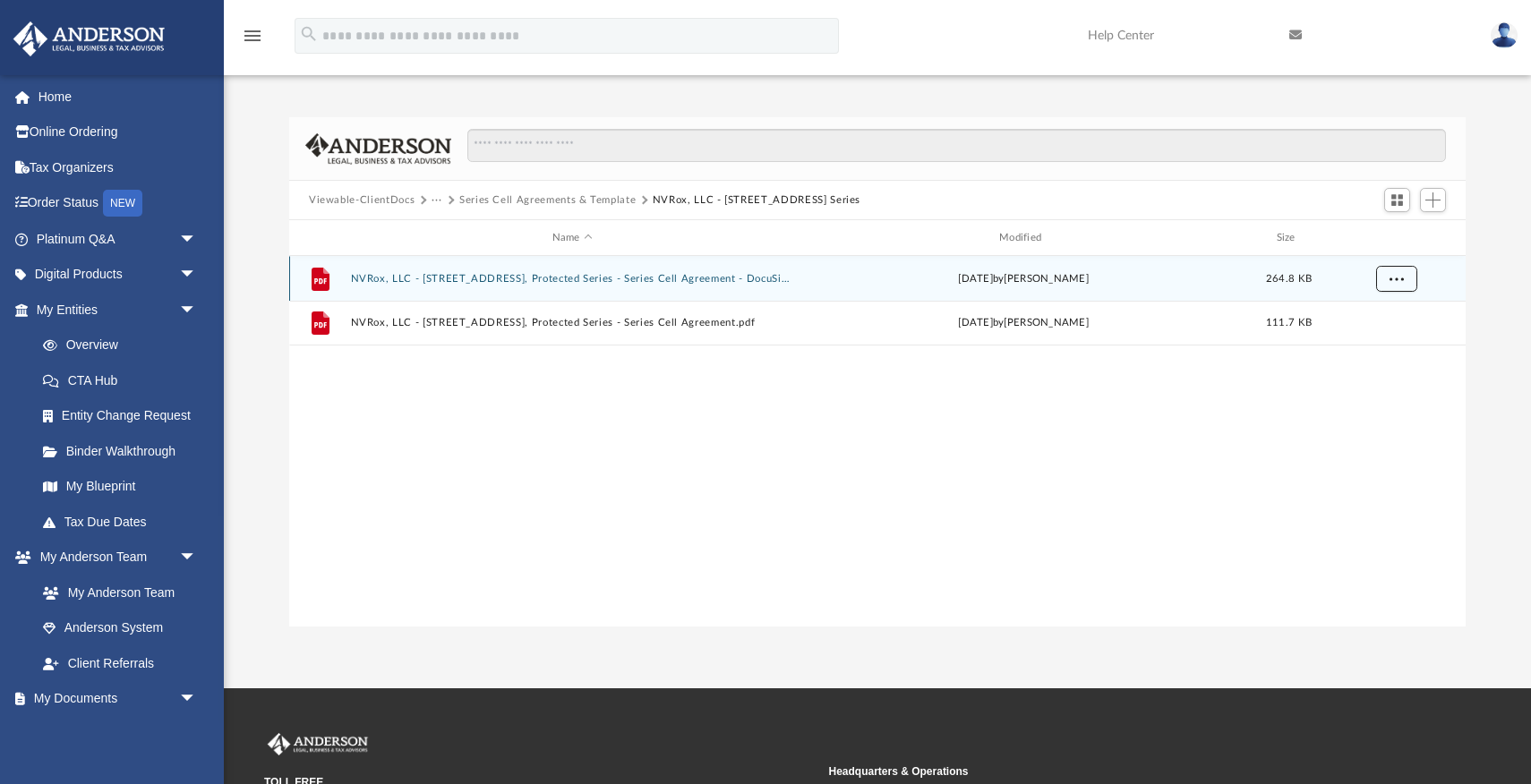
click at [1397, 277] on span "More options" at bounding box center [1397, 278] width 15 height 10
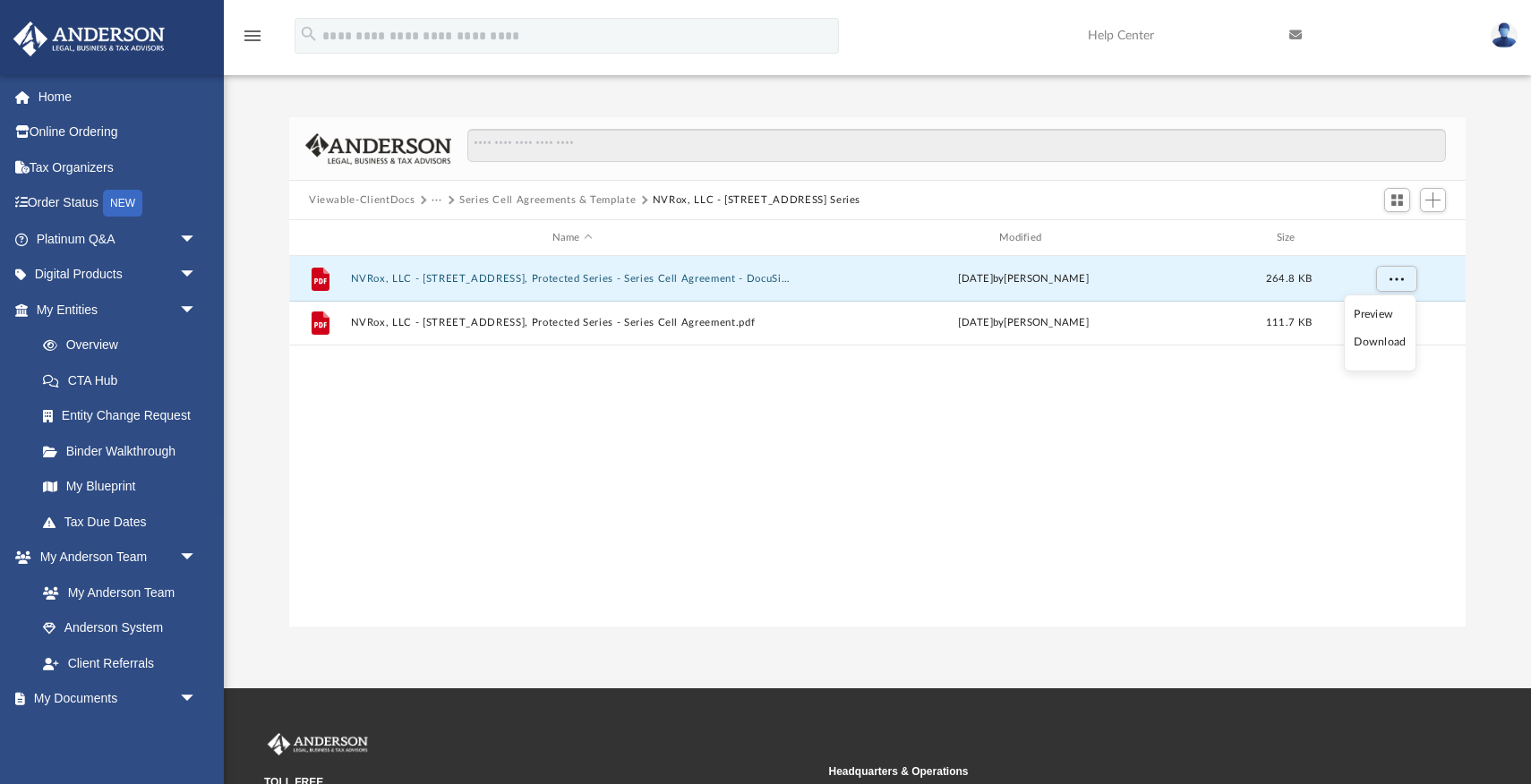
click at [1376, 342] on li "Download" at bounding box center [1379, 342] width 52 height 18
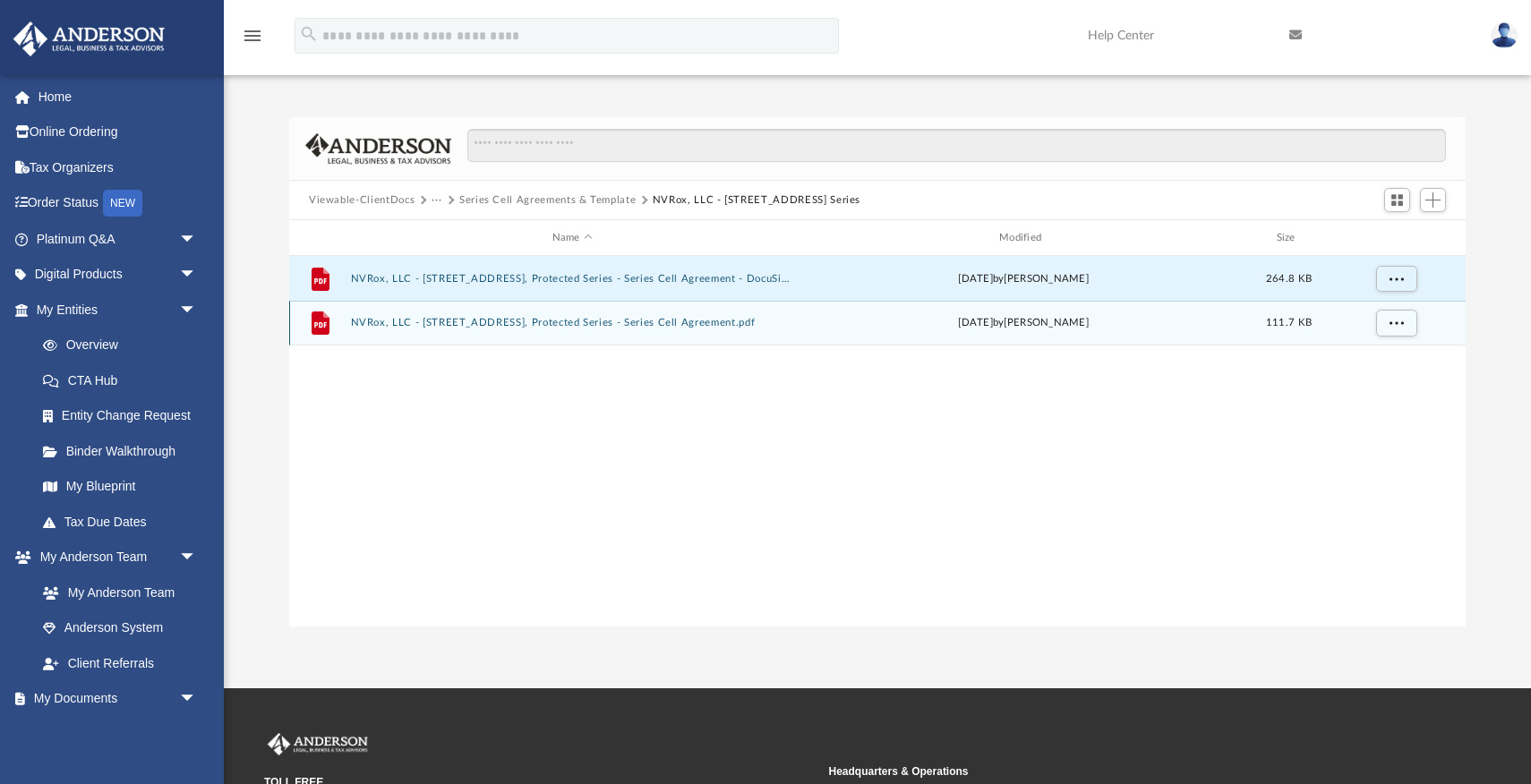
click at [718, 322] on button "NVRox, LLC - [STREET_ADDRESS], Protected Series - Series Cell Agreement.pdf" at bounding box center [573, 323] width 443 height 12
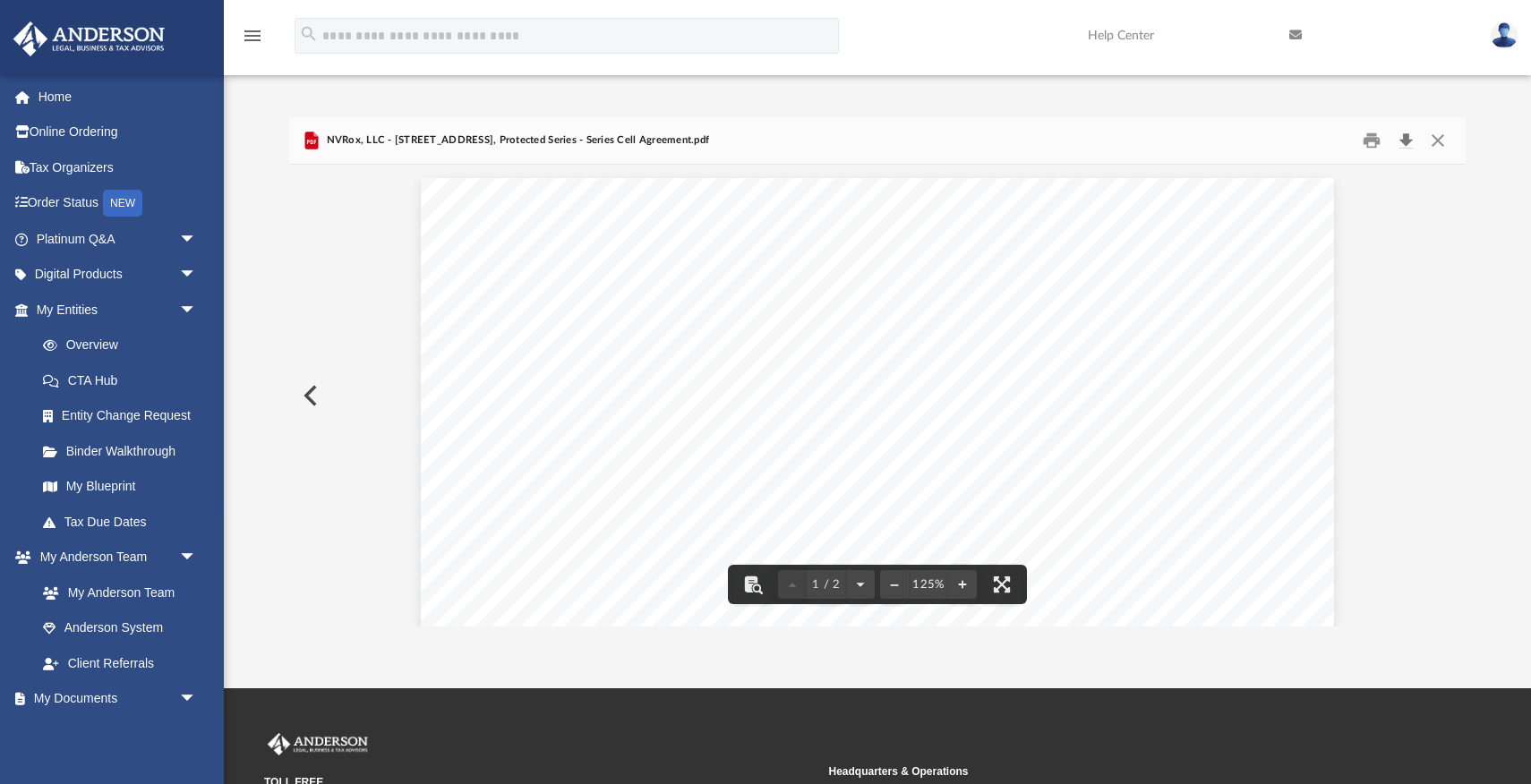
click at [1408, 139] on button "Download" at bounding box center [1406, 141] width 32 height 28
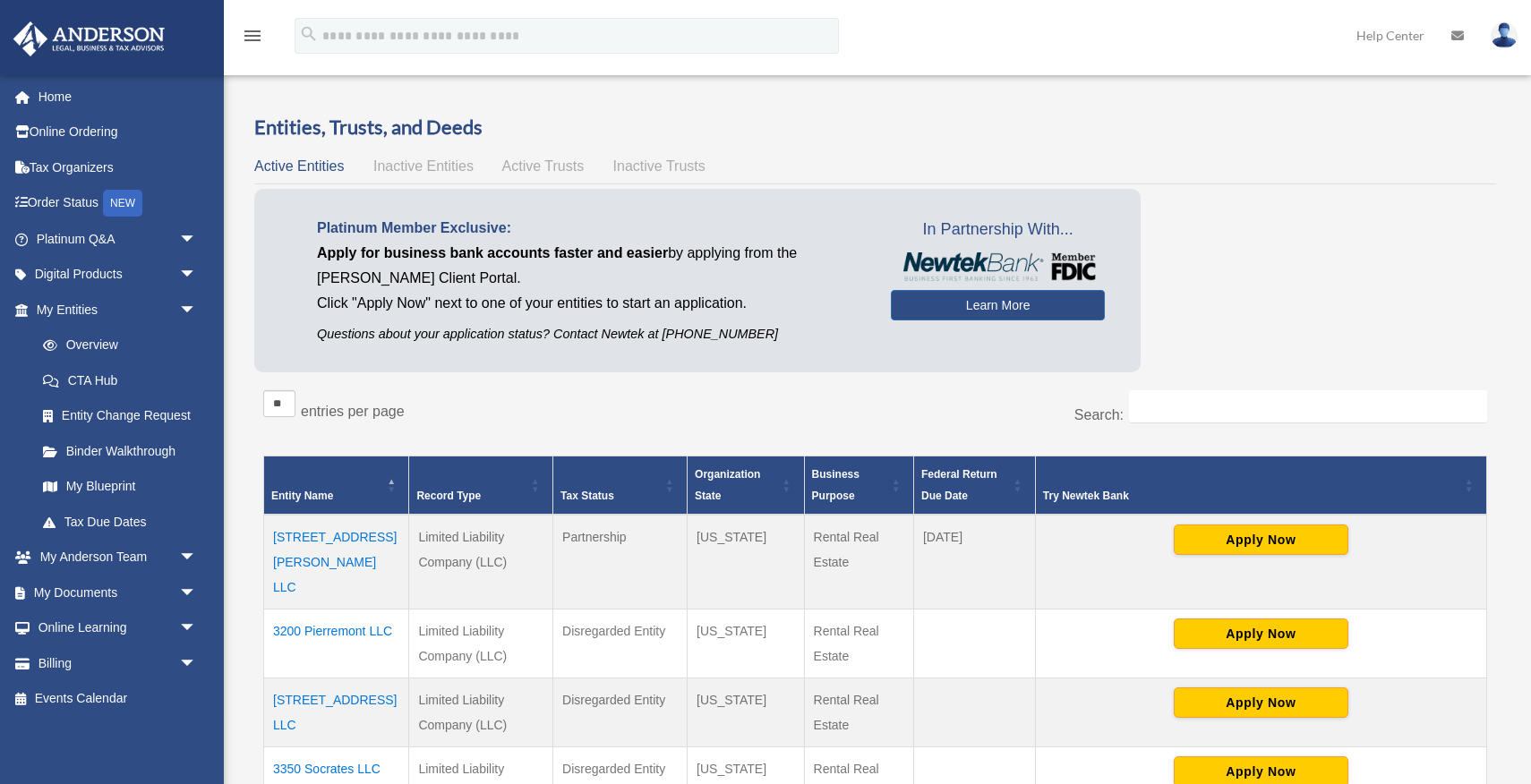
scroll to position [474, 0]
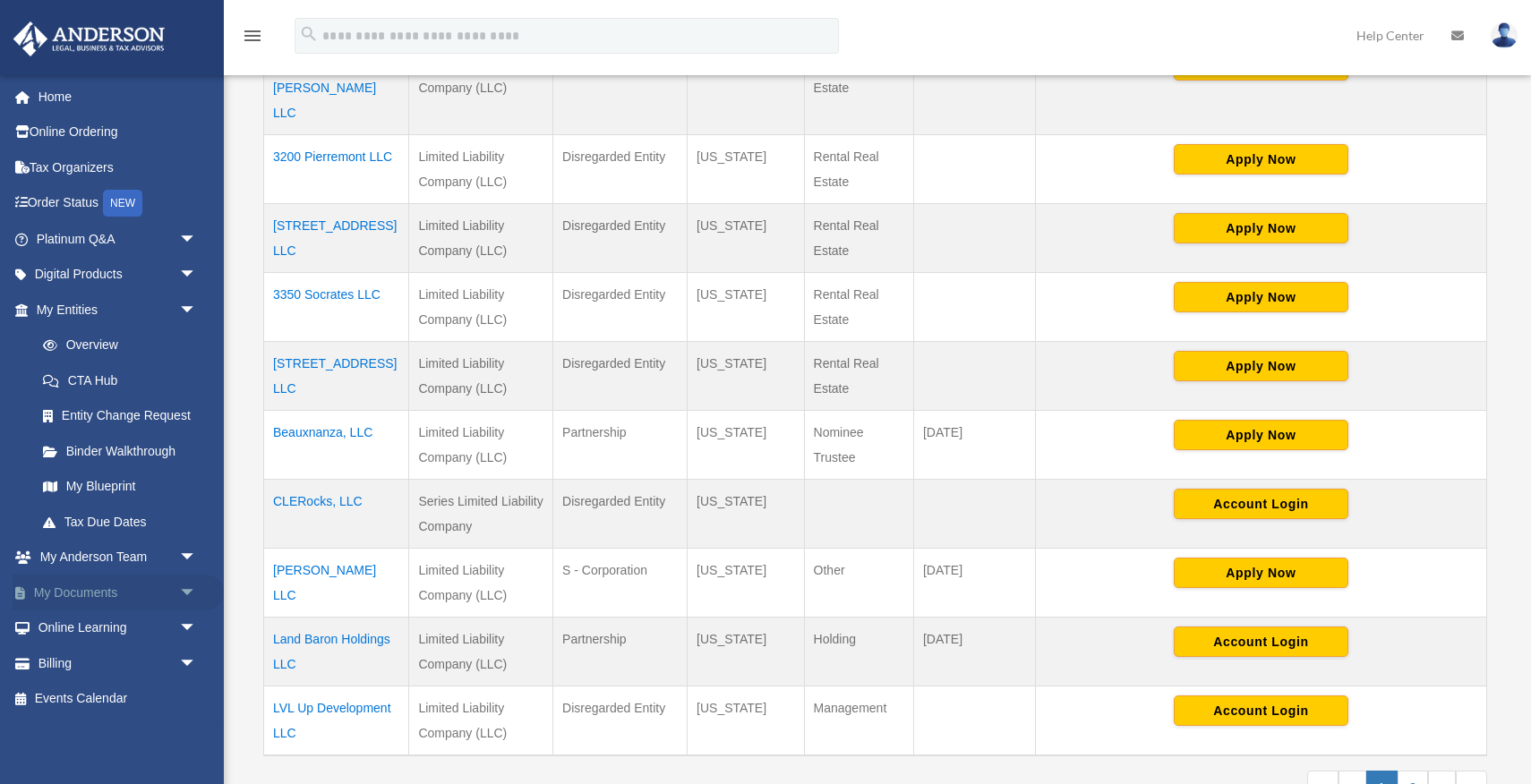
click at [84, 587] on link "My Documents arrow_drop_down" at bounding box center [118, 592] width 211 height 36
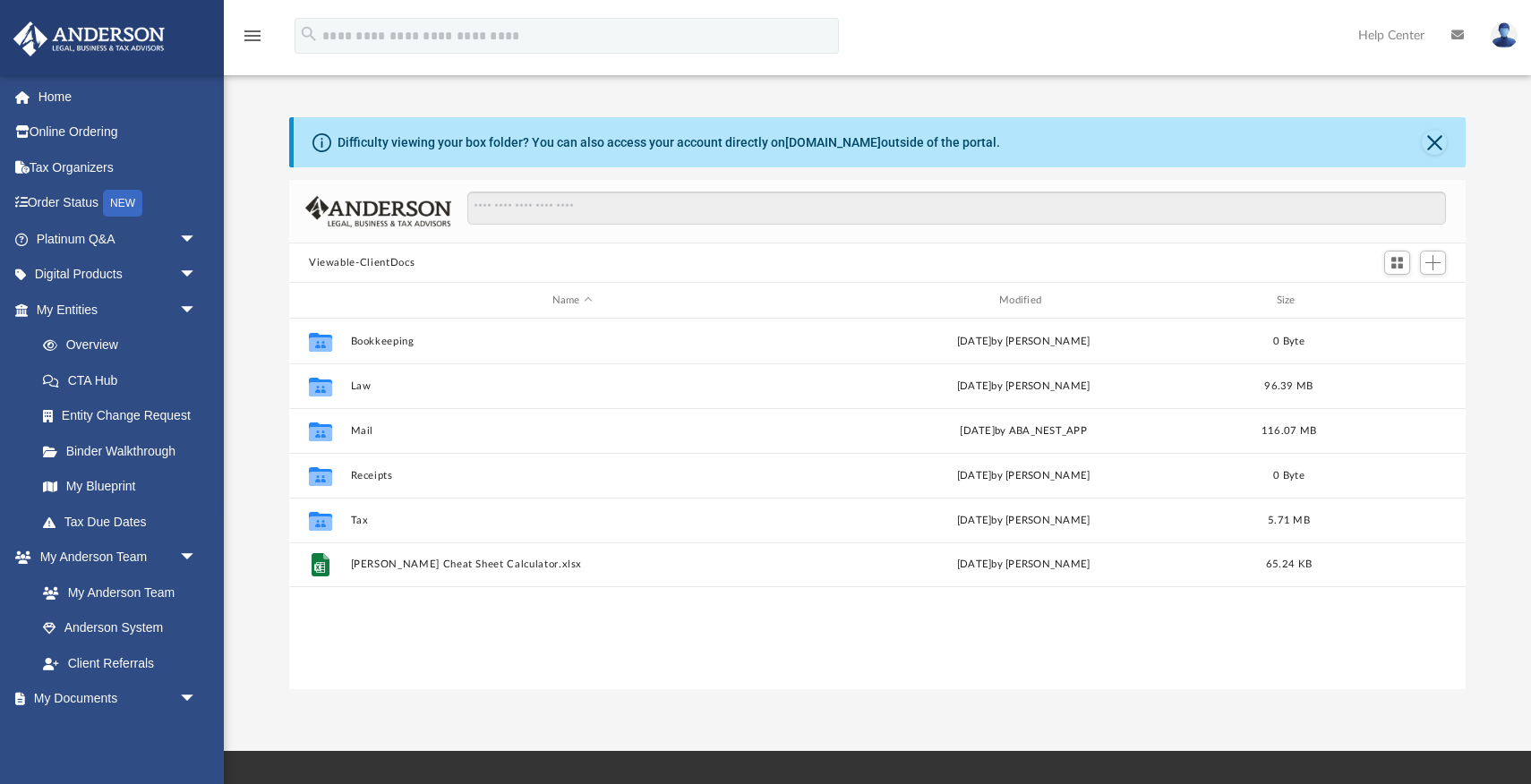
scroll to position [406, 1177]
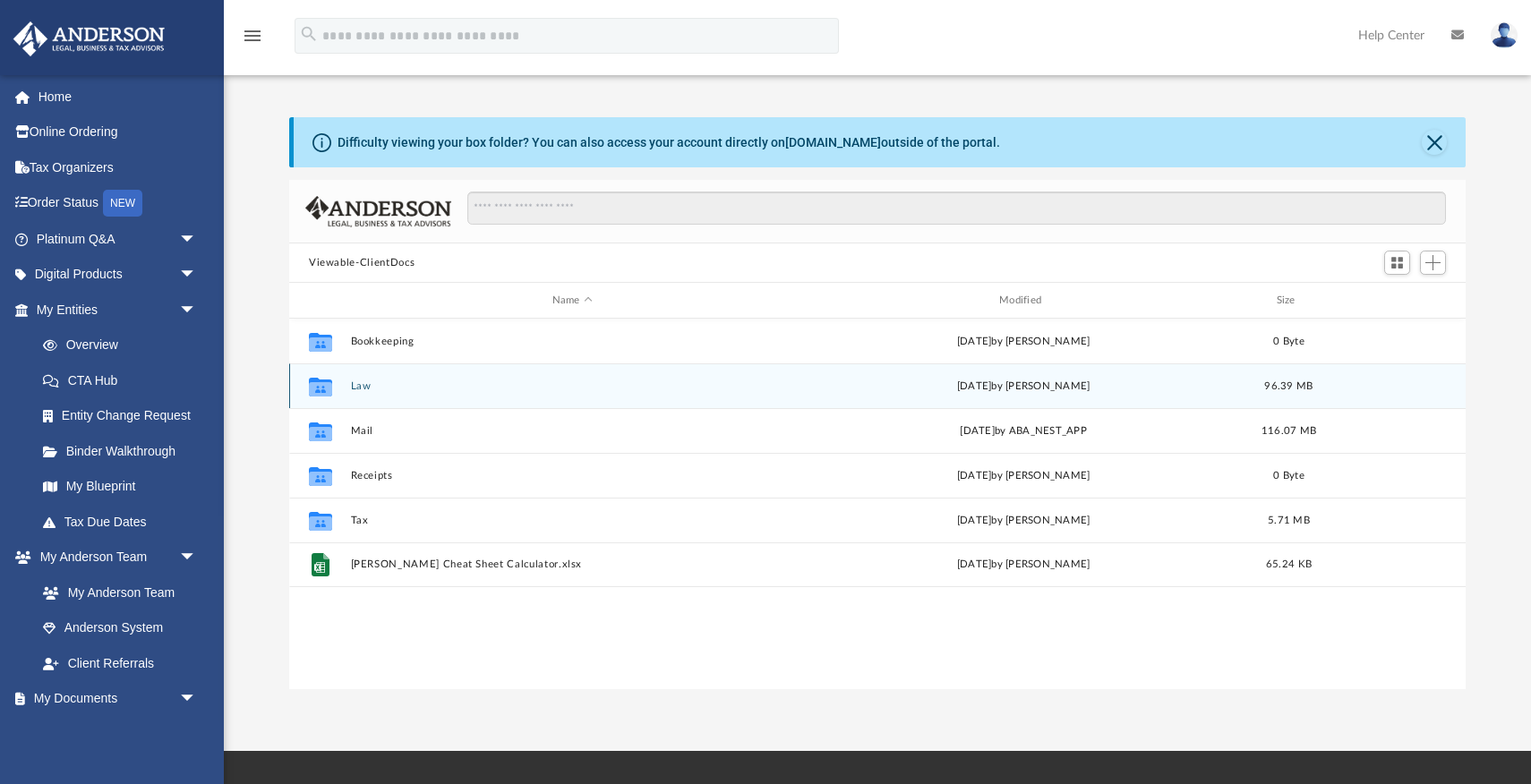
click at [365, 387] on button "Law" at bounding box center [573, 387] width 443 height 12
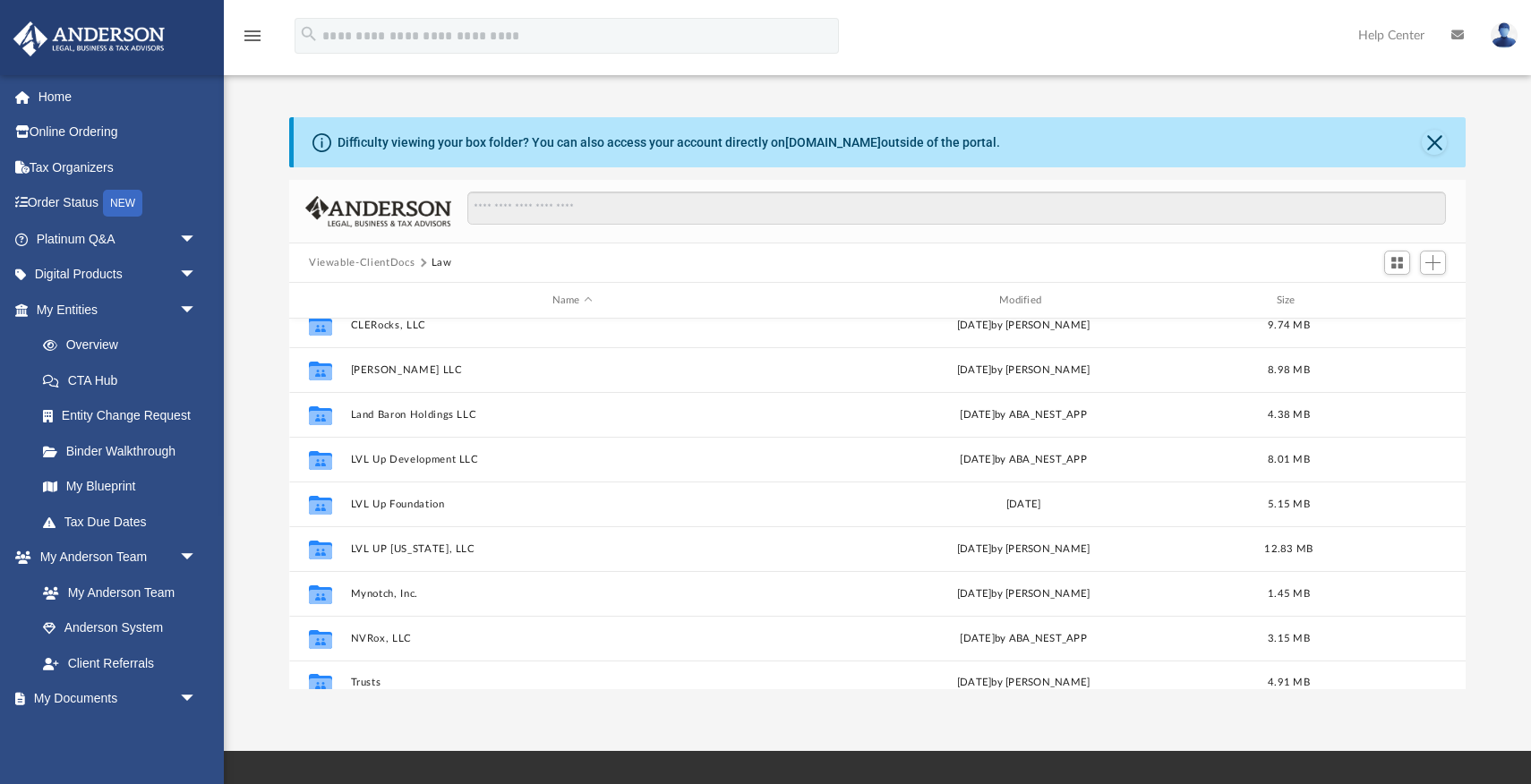
scroll to position [345, 0]
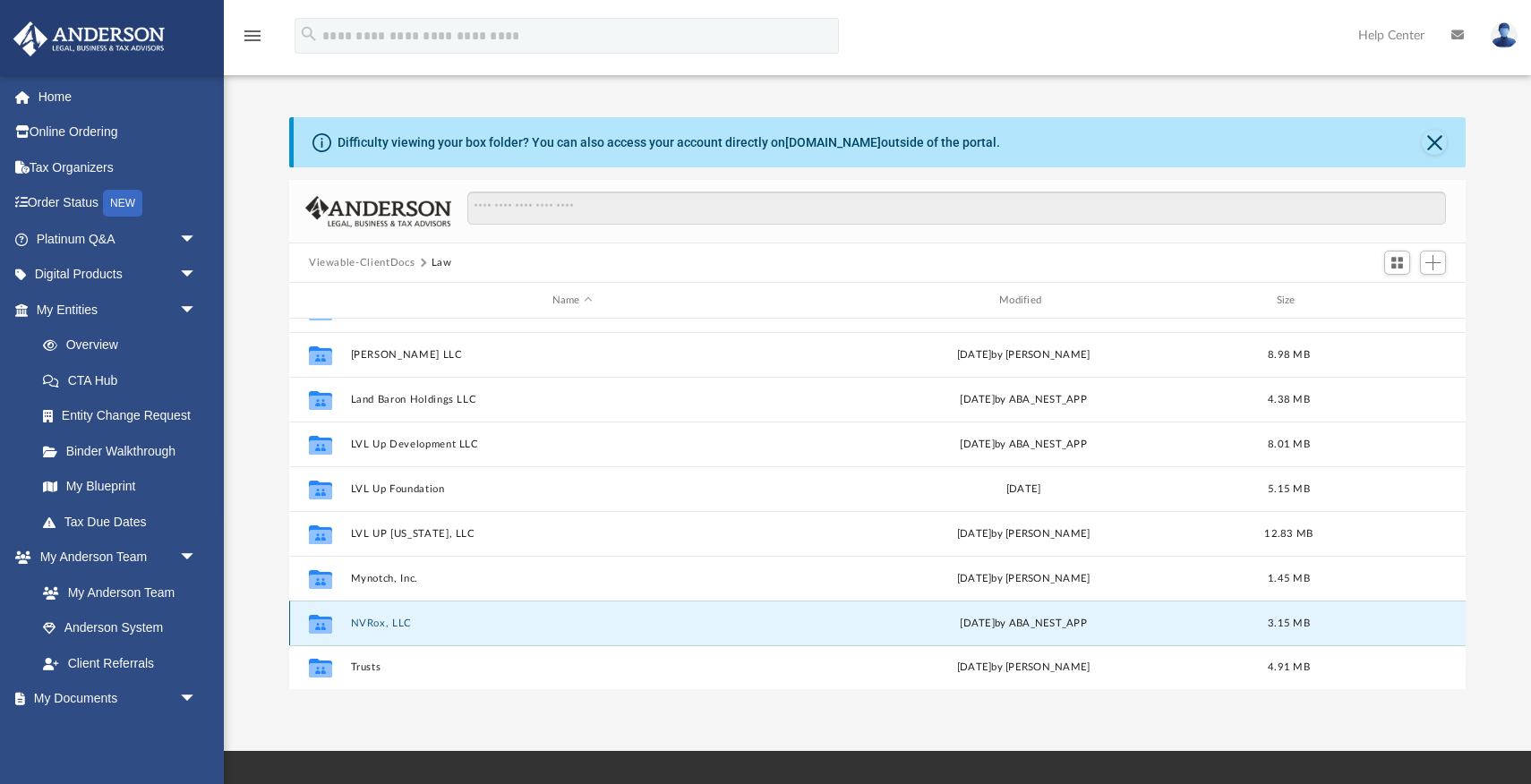
click at [369, 620] on button "NVRox, LLC" at bounding box center [573, 624] width 443 height 12
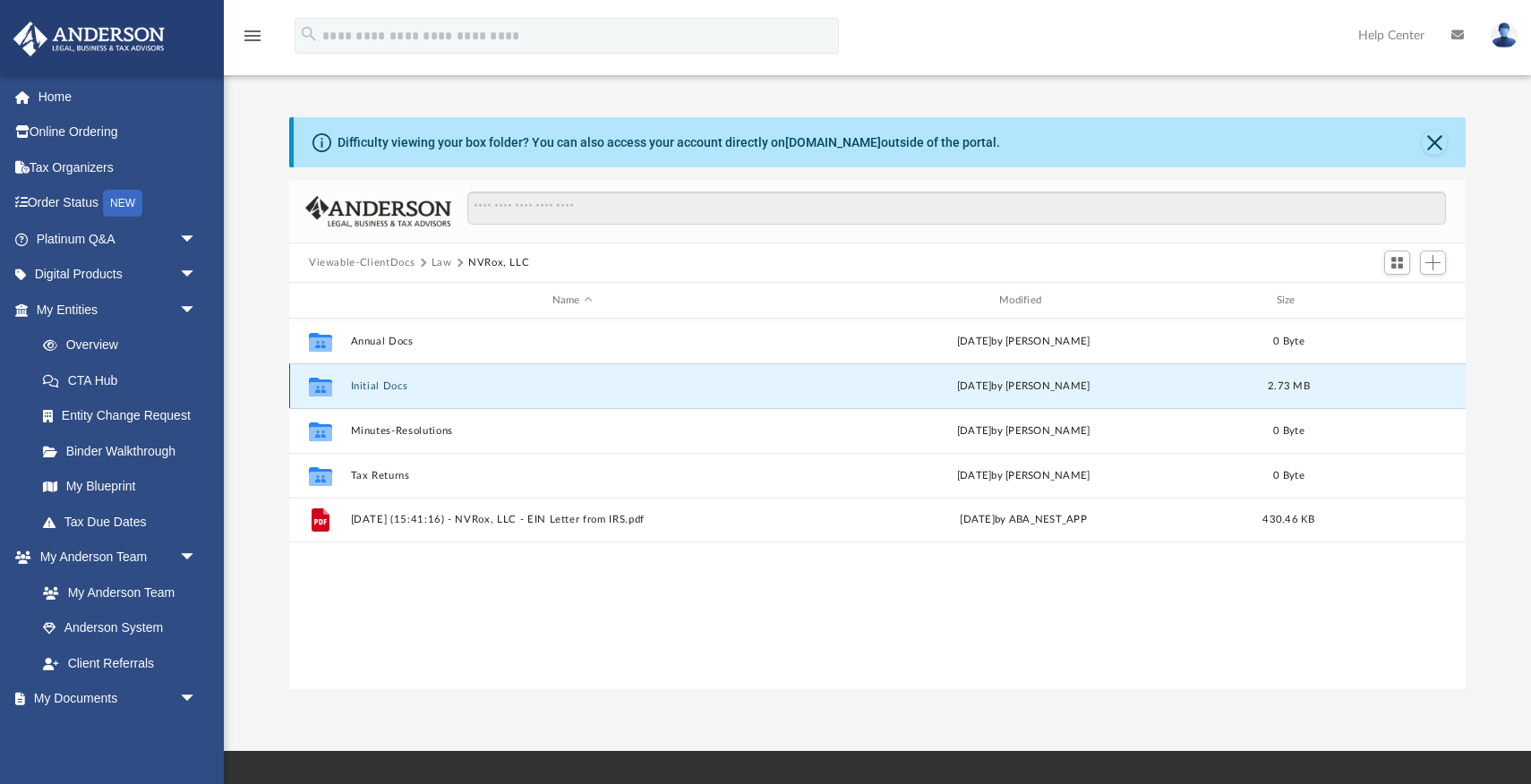
click at [395, 385] on button "Initial Docs" at bounding box center [573, 387] width 443 height 12
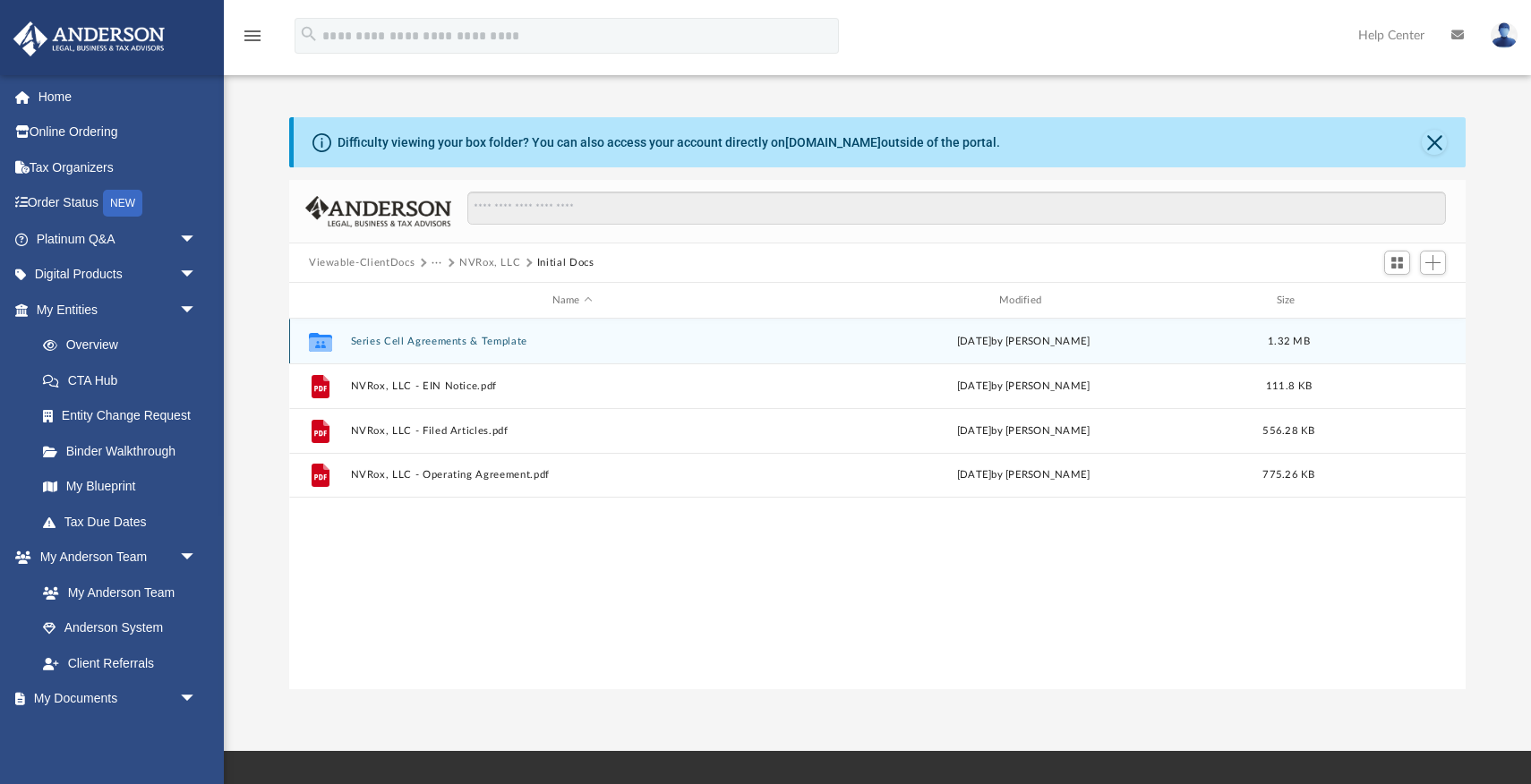
click at [414, 337] on button "Series Cell Agreements & Template" at bounding box center [573, 341] width 443 height 12
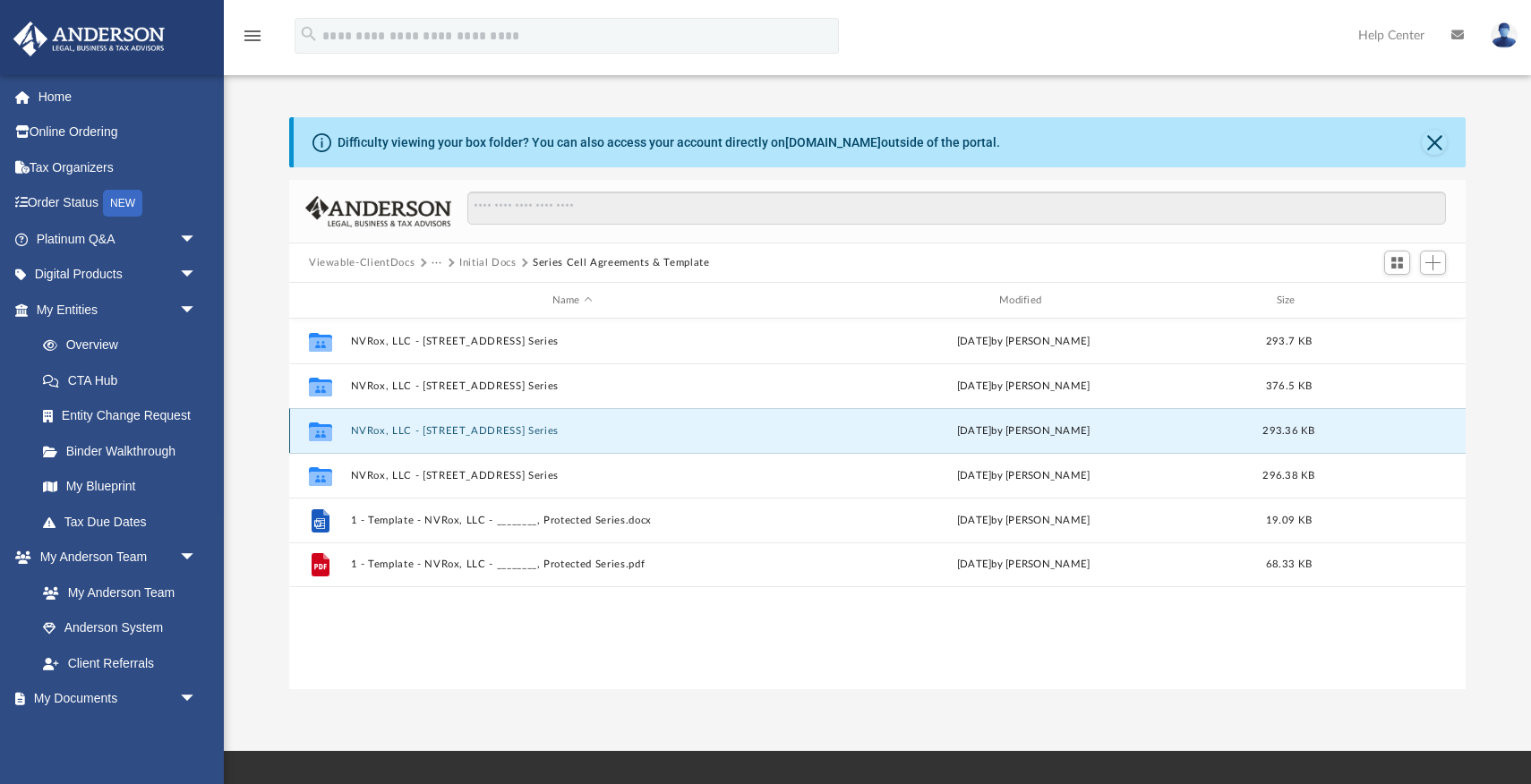
click at [529, 428] on button "NVRox, LLC - [STREET_ADDRESS] Series" at bounding box center [573, 431] width 443 height 12
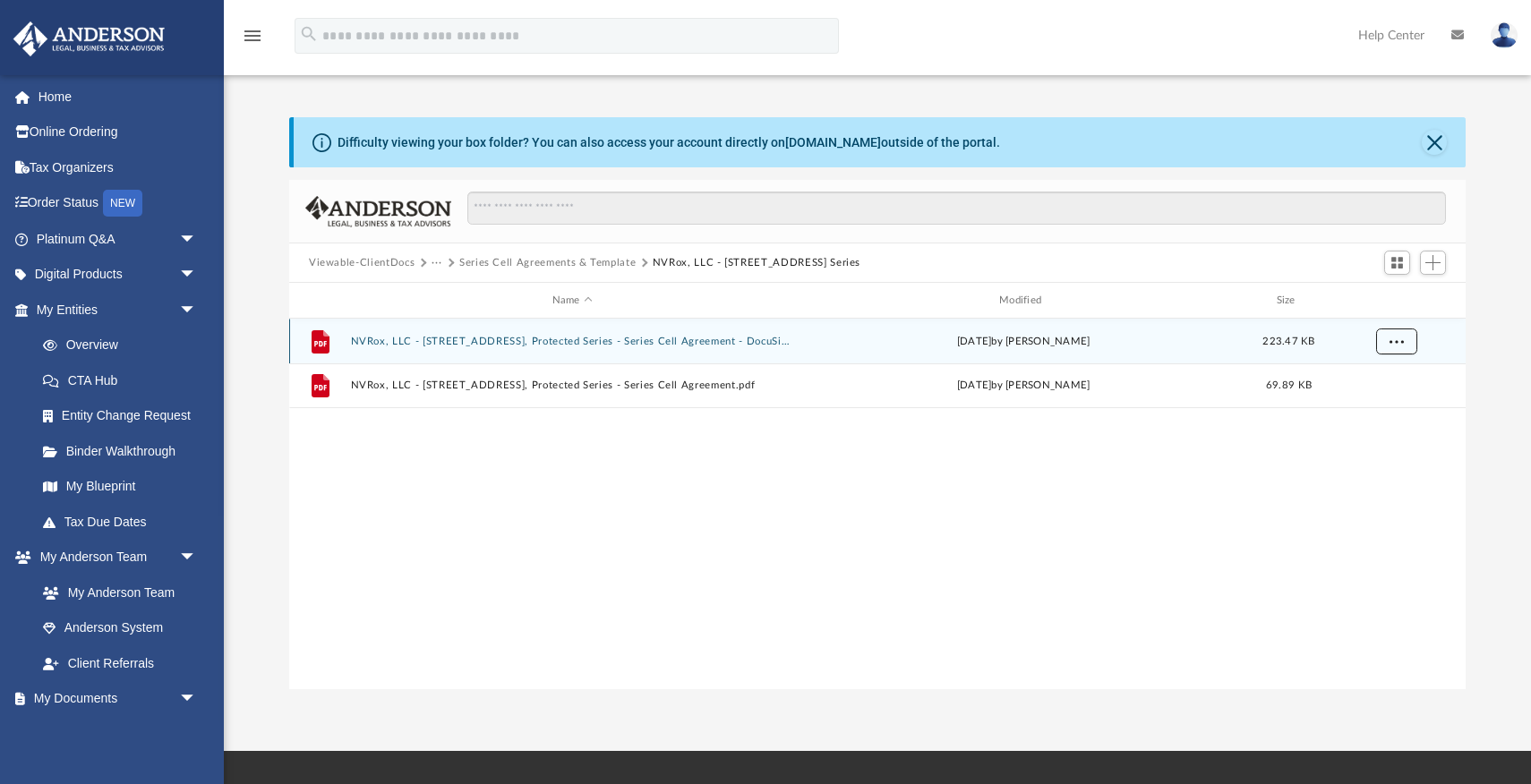
click at [1400, 337] on span "More options" at bounding box center [1397, 340] width 15 height 10
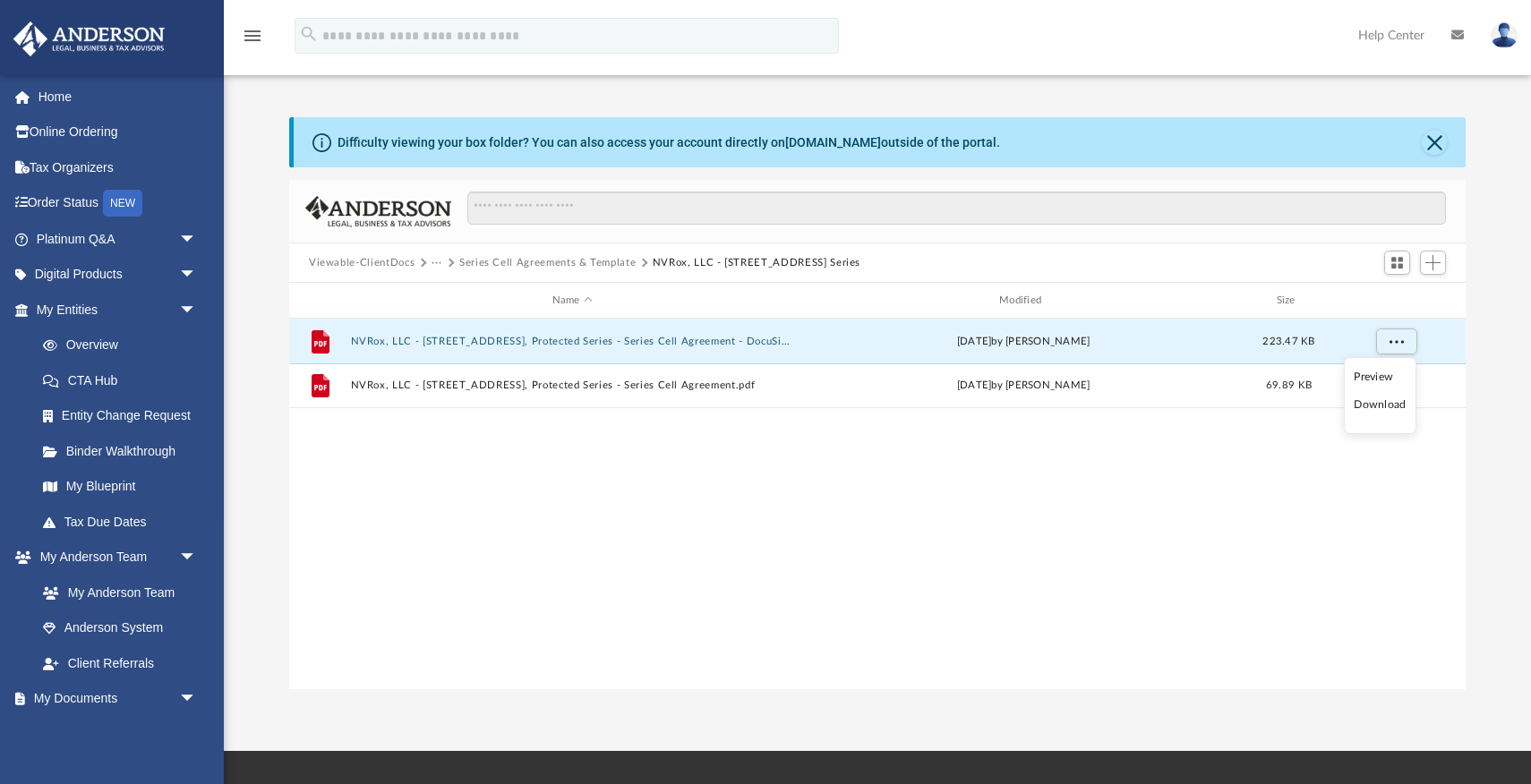
click at [1382, 407] on li "Download" at bounding box center [1379, 404] width 52 height 18
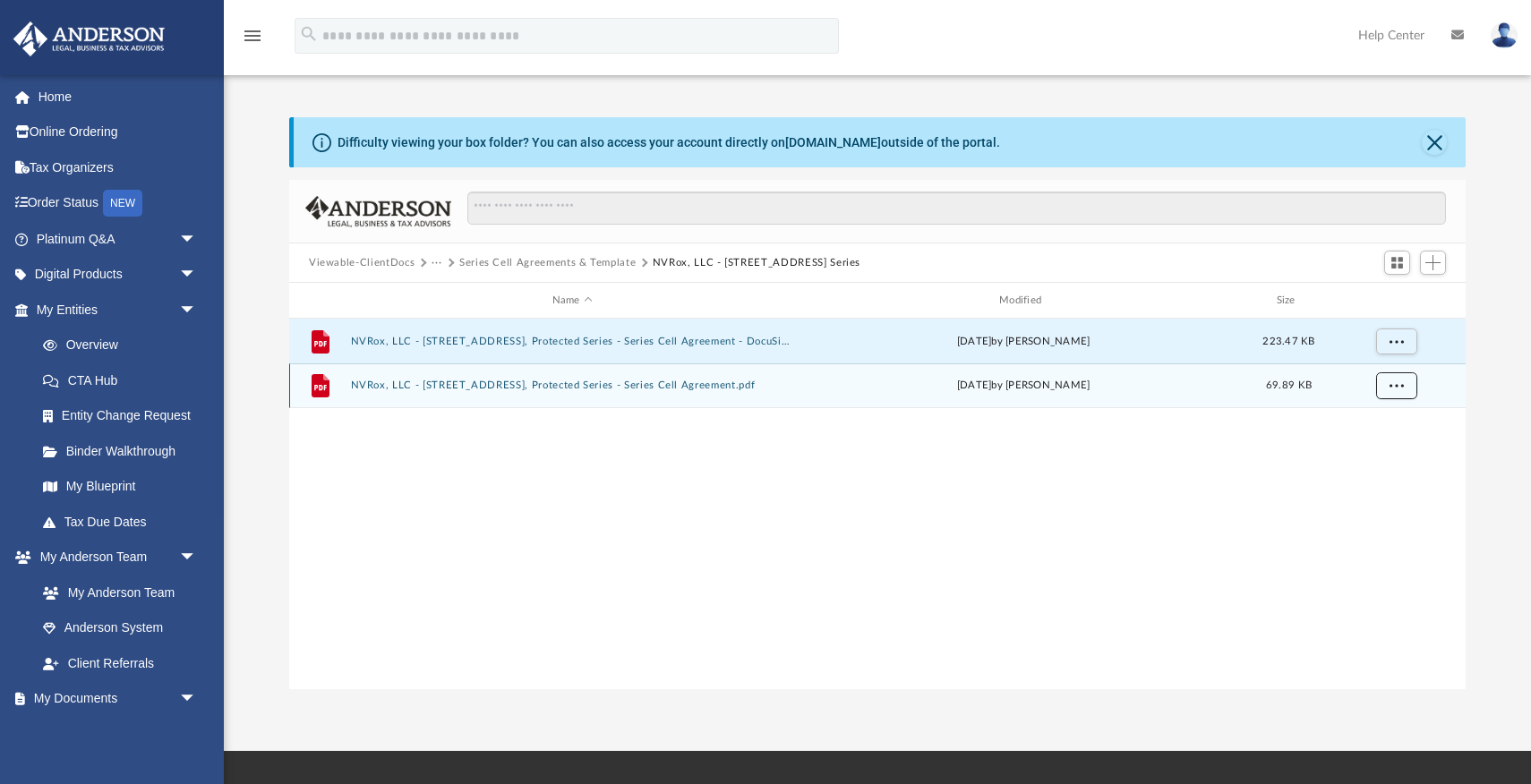
click at [1401, 386] on span "More options" at bounding box center [1397, 386] width 15 height 10
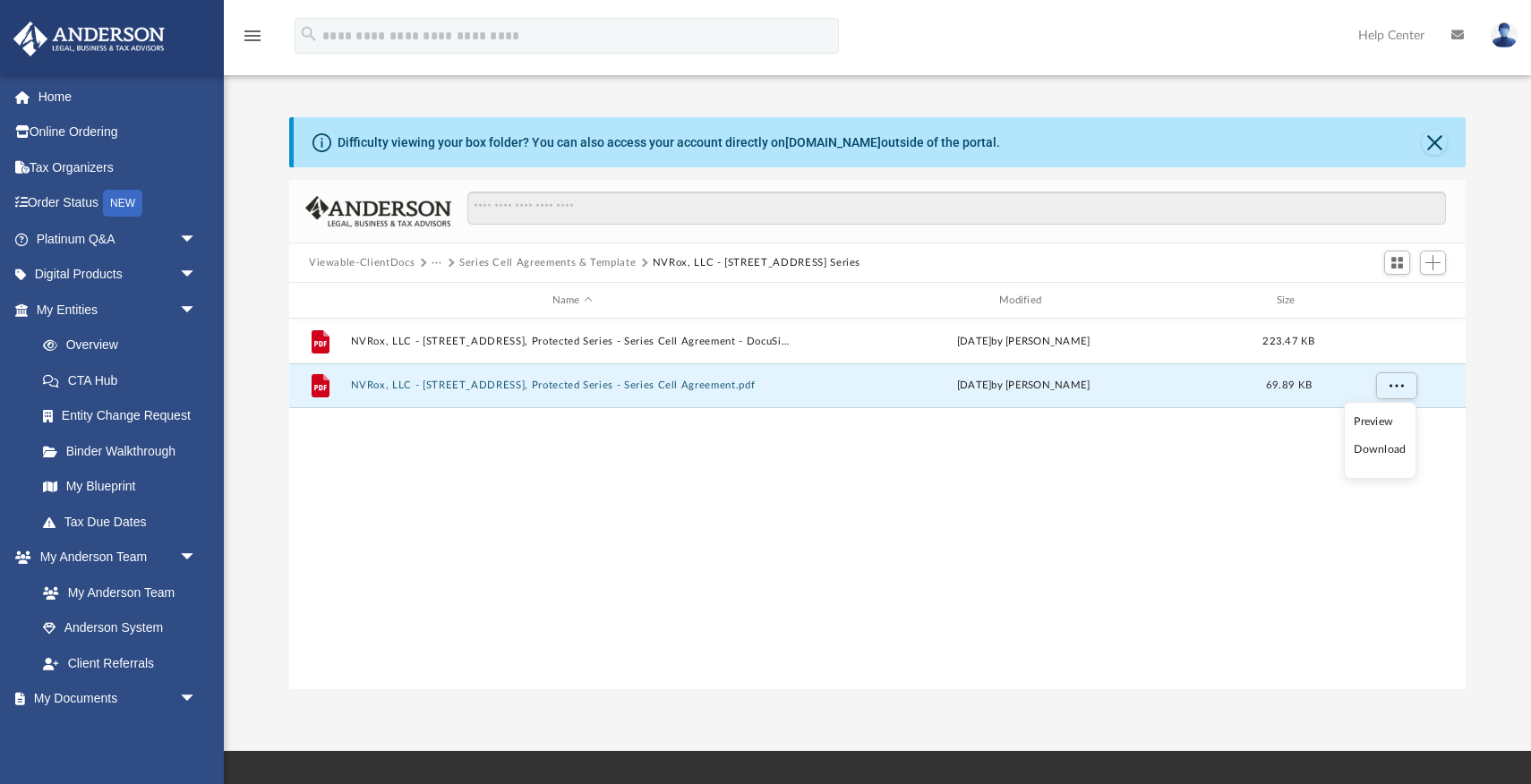
click at [1381, 449] on li "Download" at bounding box center [1379, 449] width 52 height 18
click at [593, 264] on button "Series Cell Agreements & Template" at bounding box center [547, 263] width 176 height 17
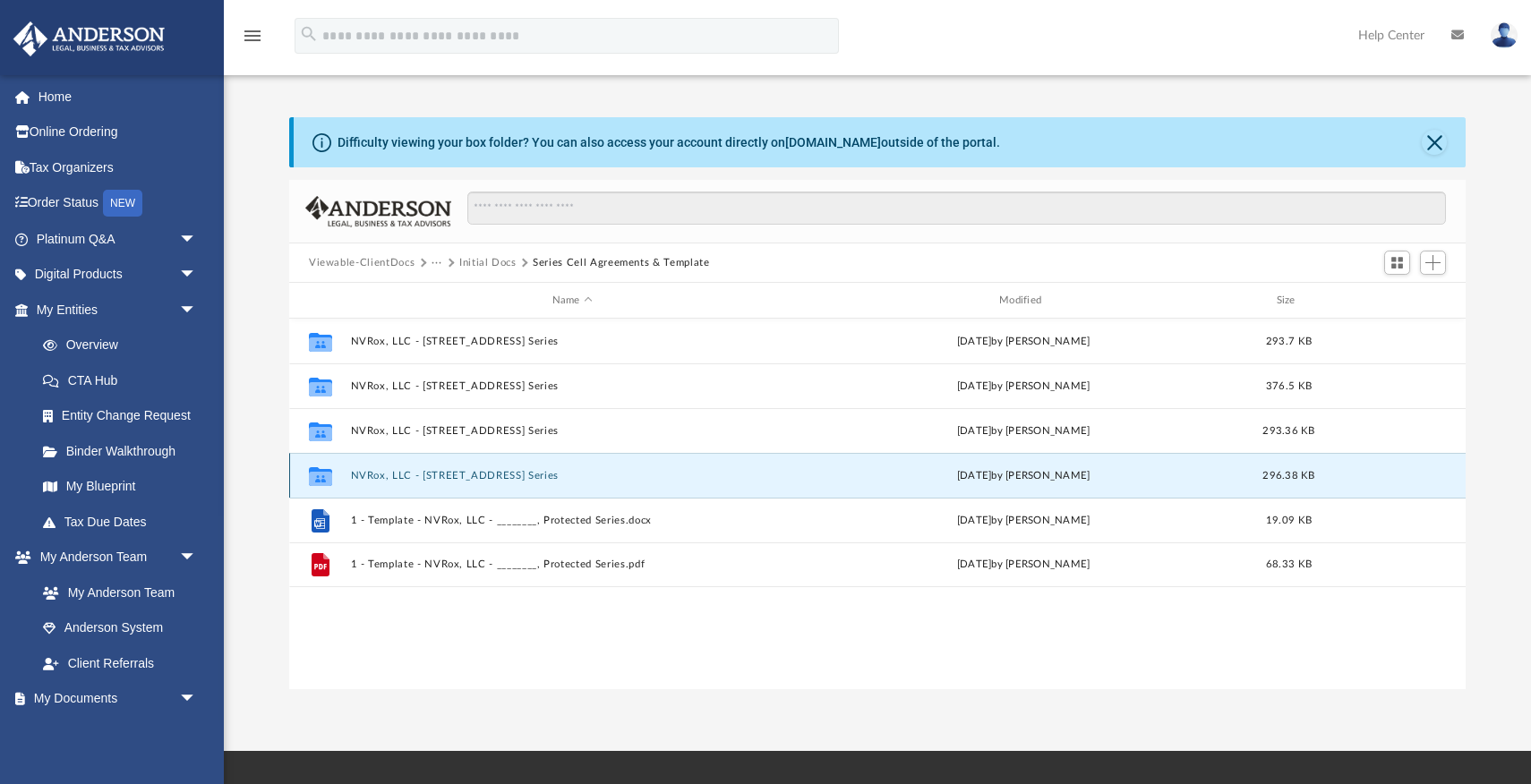
click at [562, 474] on button "NVRox, LLC - ​[STREET_ADDRESS] Series" at bounding box center [573, 476] width 443 height 12
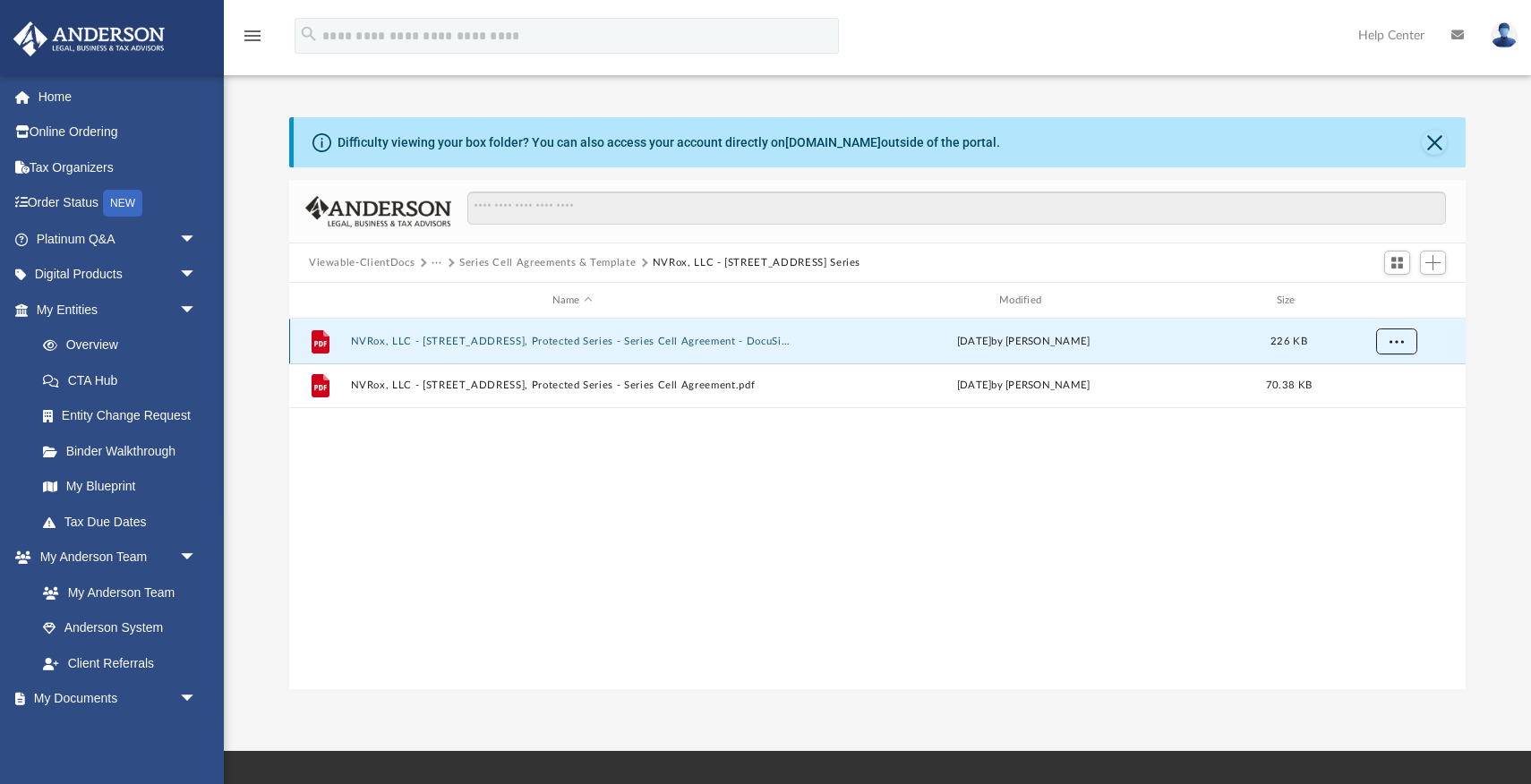
click at [1403, 346] on span "More options" at bounding box center [1397, 340] width 15 height 10
click at [1383, 403] on li "Download" at bounding box center [1379, 404] width 52 height 18
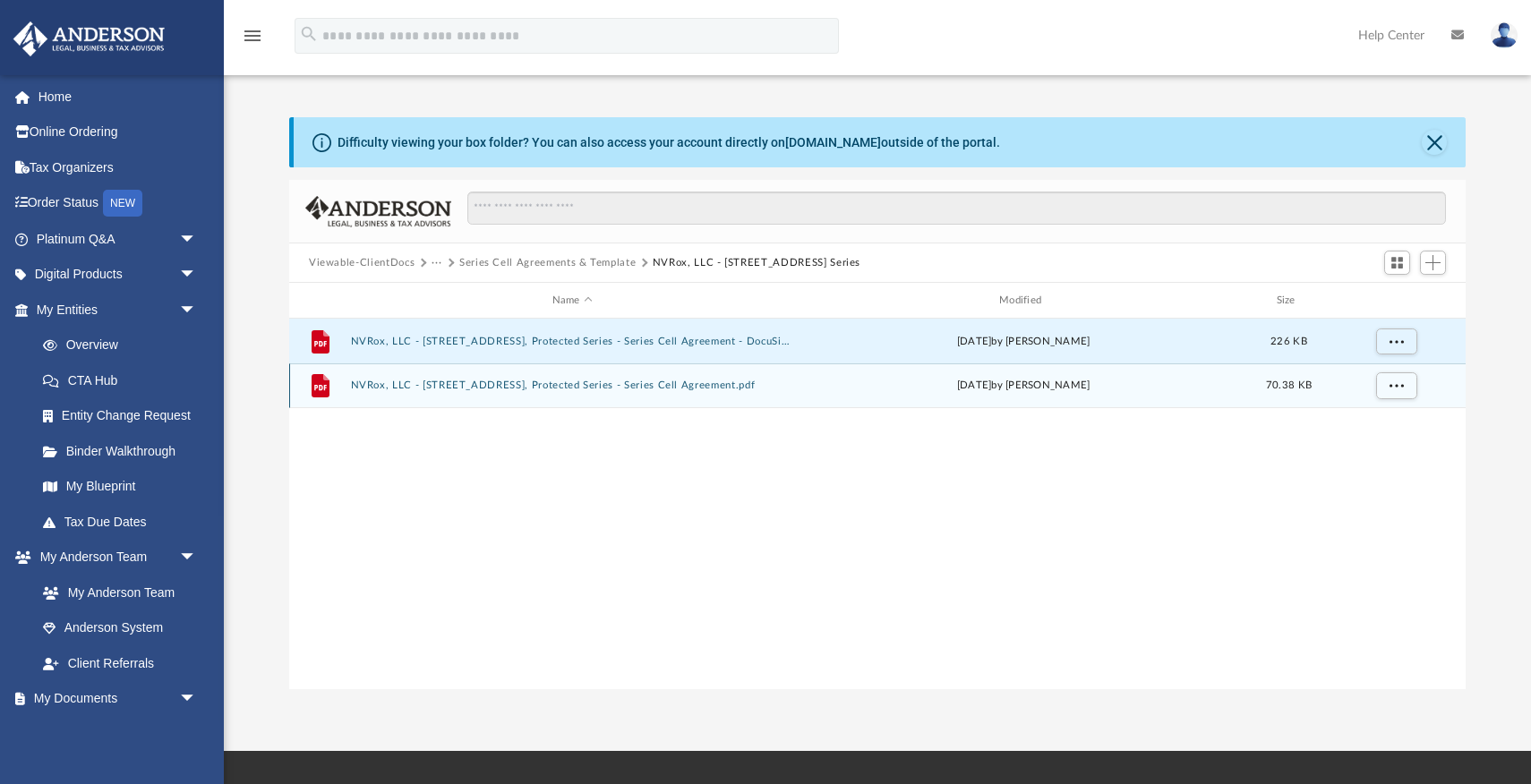
click at [708, 383] on button "NVRox, LLC - ​605 Autumn Hills Drive, Protected Series - Series Cell Agreement.…" at bounding box center [573, 386] width 443 height 12
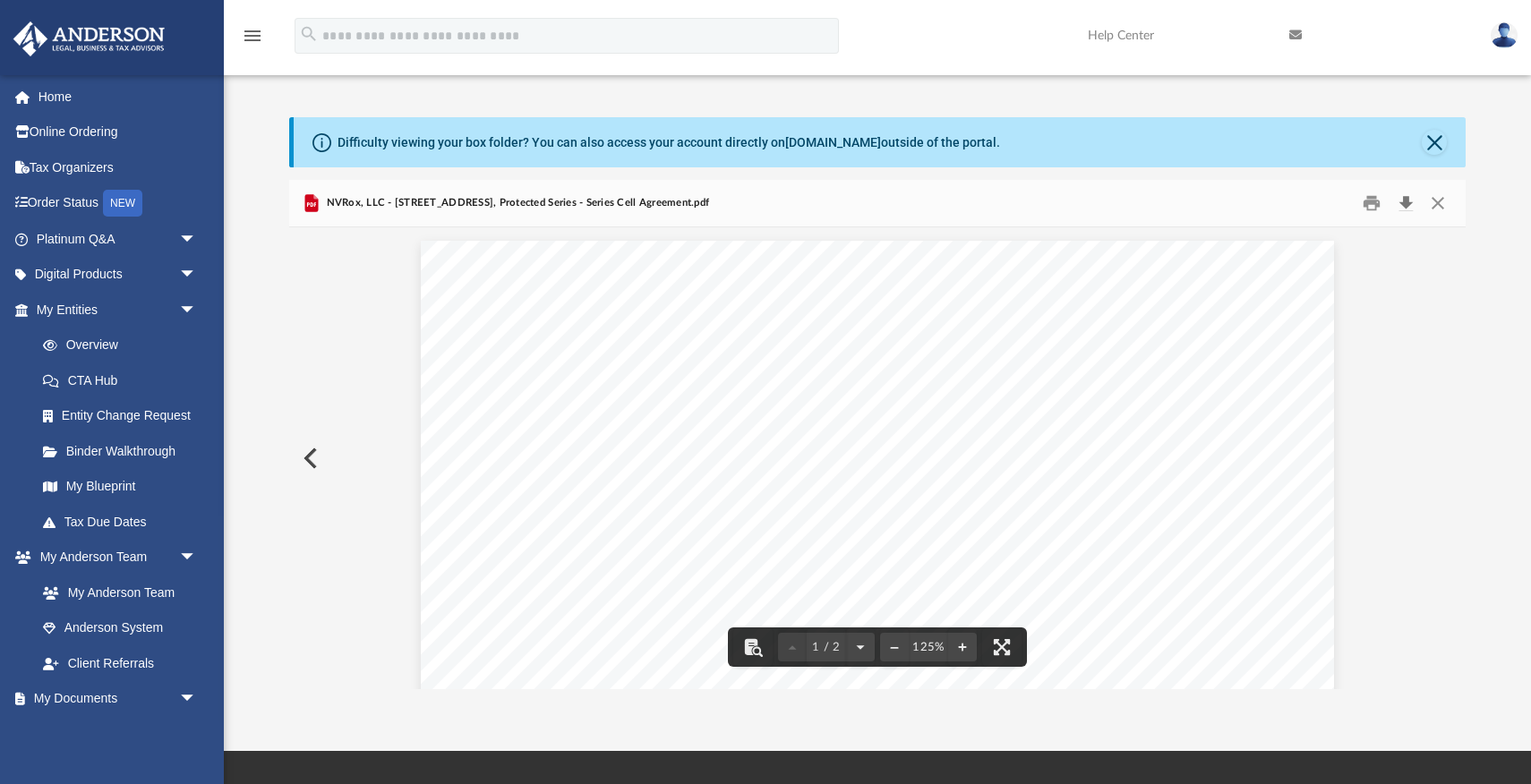
click at [1409, 200] on button "Download" at bounding box center [1406, 203] width 32 height 28
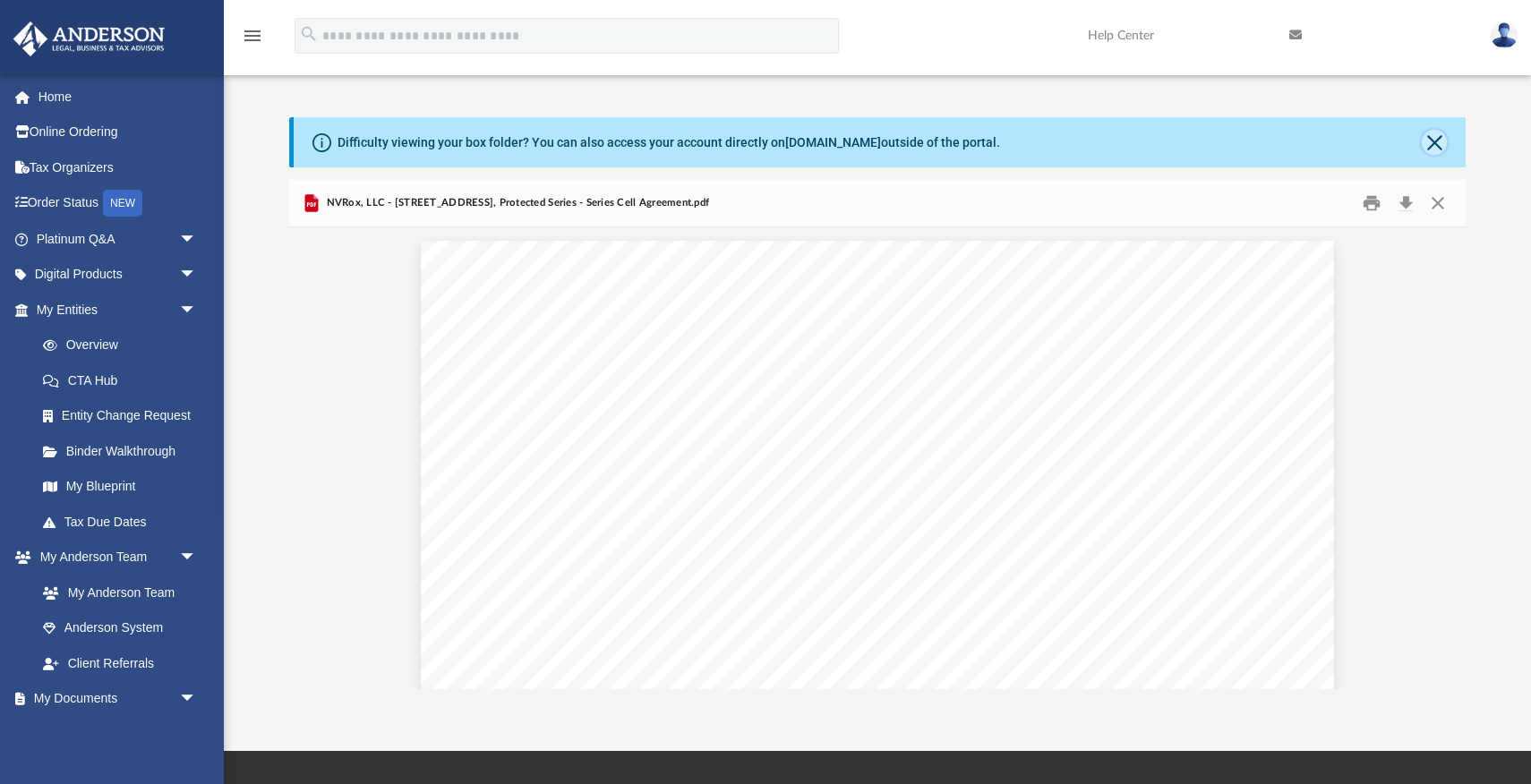
click at [1434, 141] on button "Close" at bounding box center [1435, 143] width 25 height 25
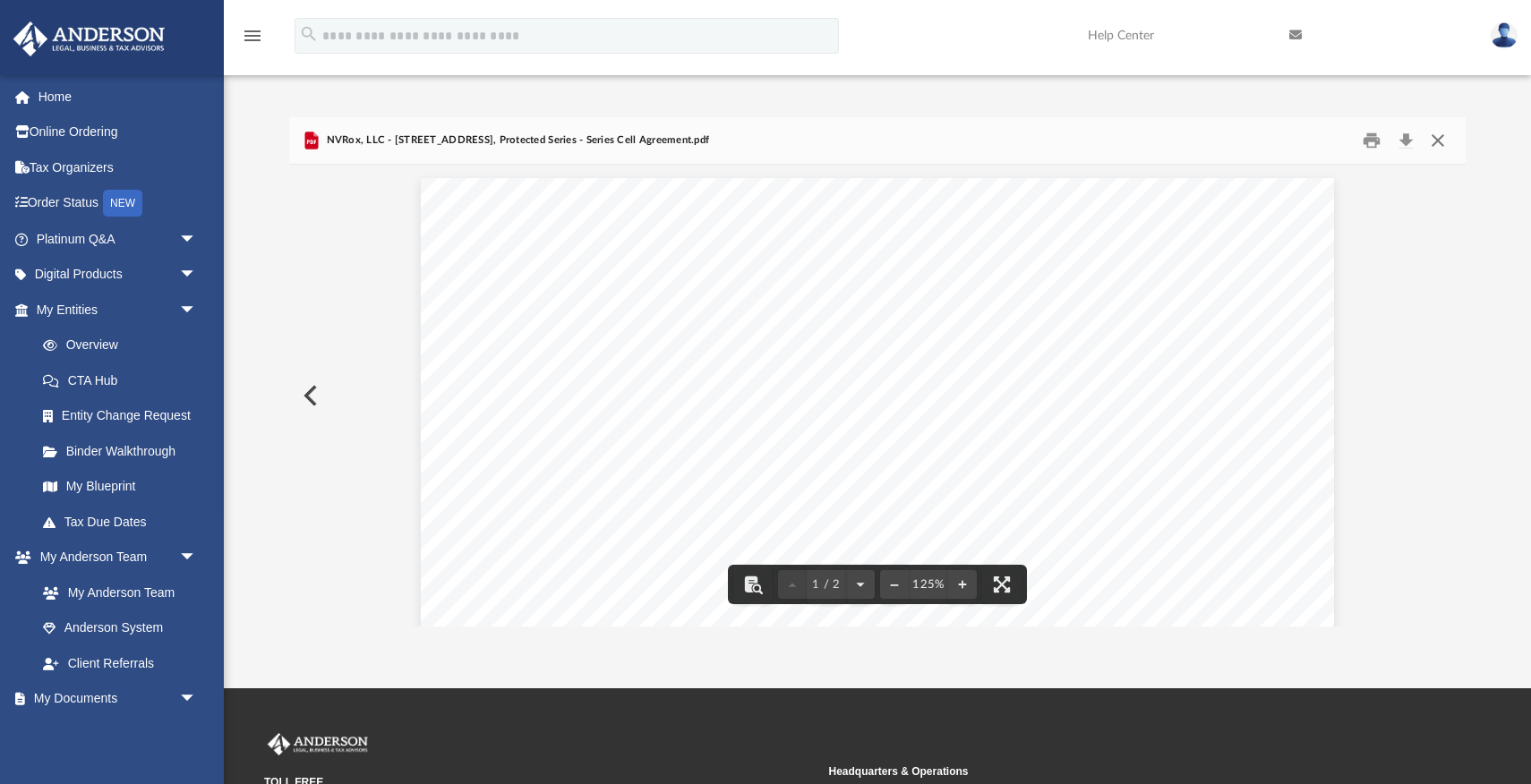
click at [1440, 142] on button "Close" at bounding box center [1438, 141] width 32 height 28
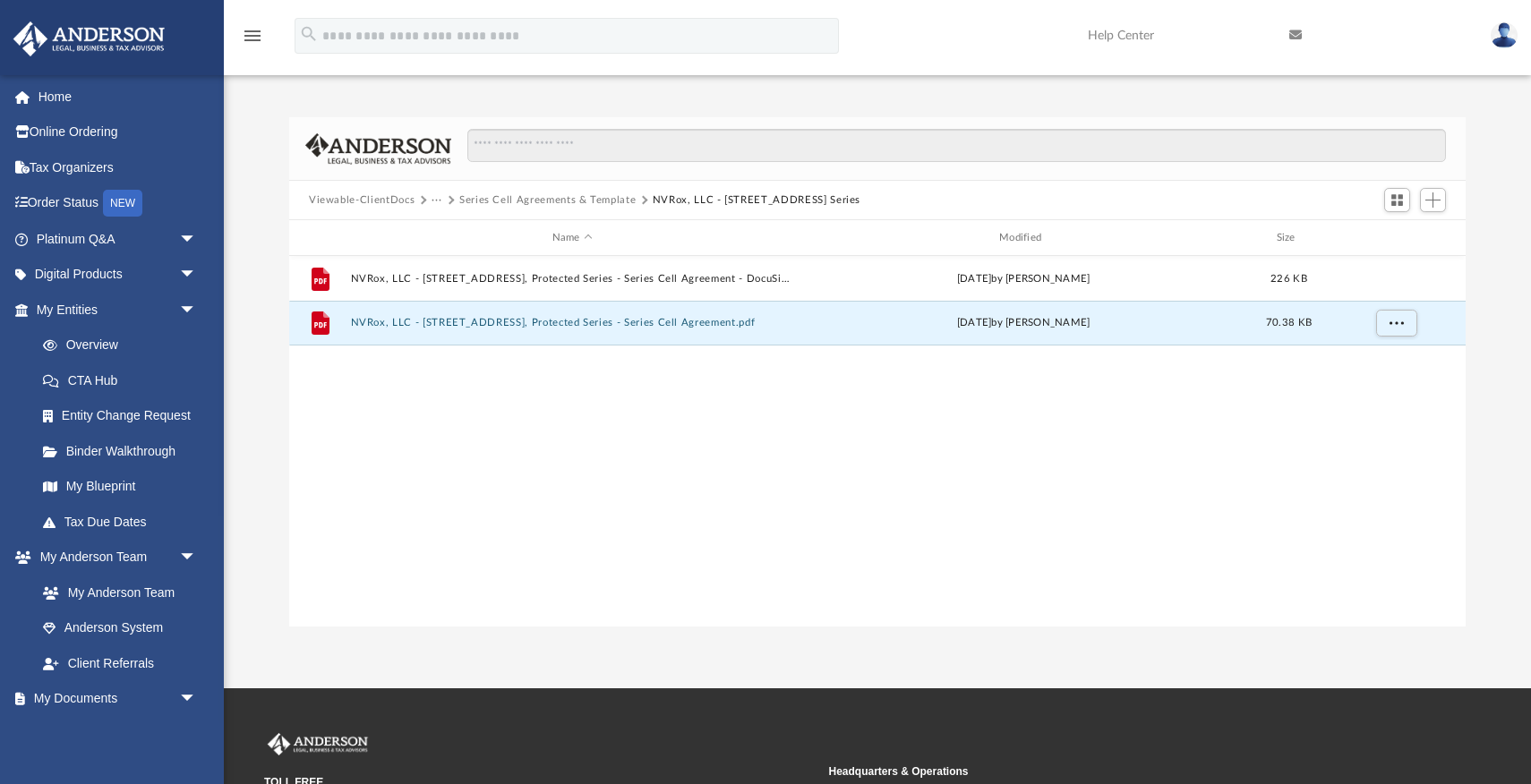
click at [572, 202] on button "Series Cell Agreements & Template" at bounding box center [547, 200] width 176 height 17
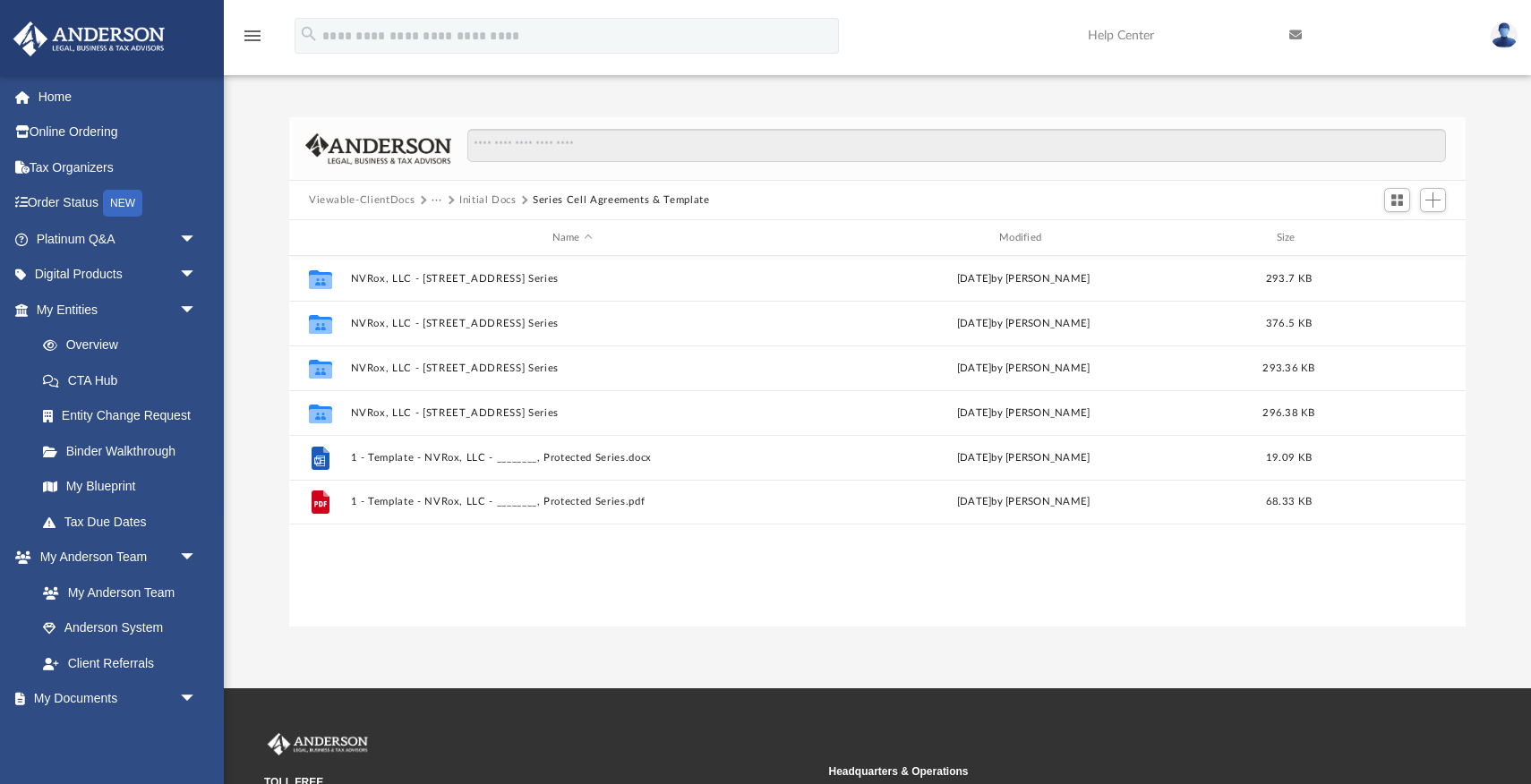
click at [484, 201] on button "Initial Docs" at bounding box center [488, 200] width 57 height 17
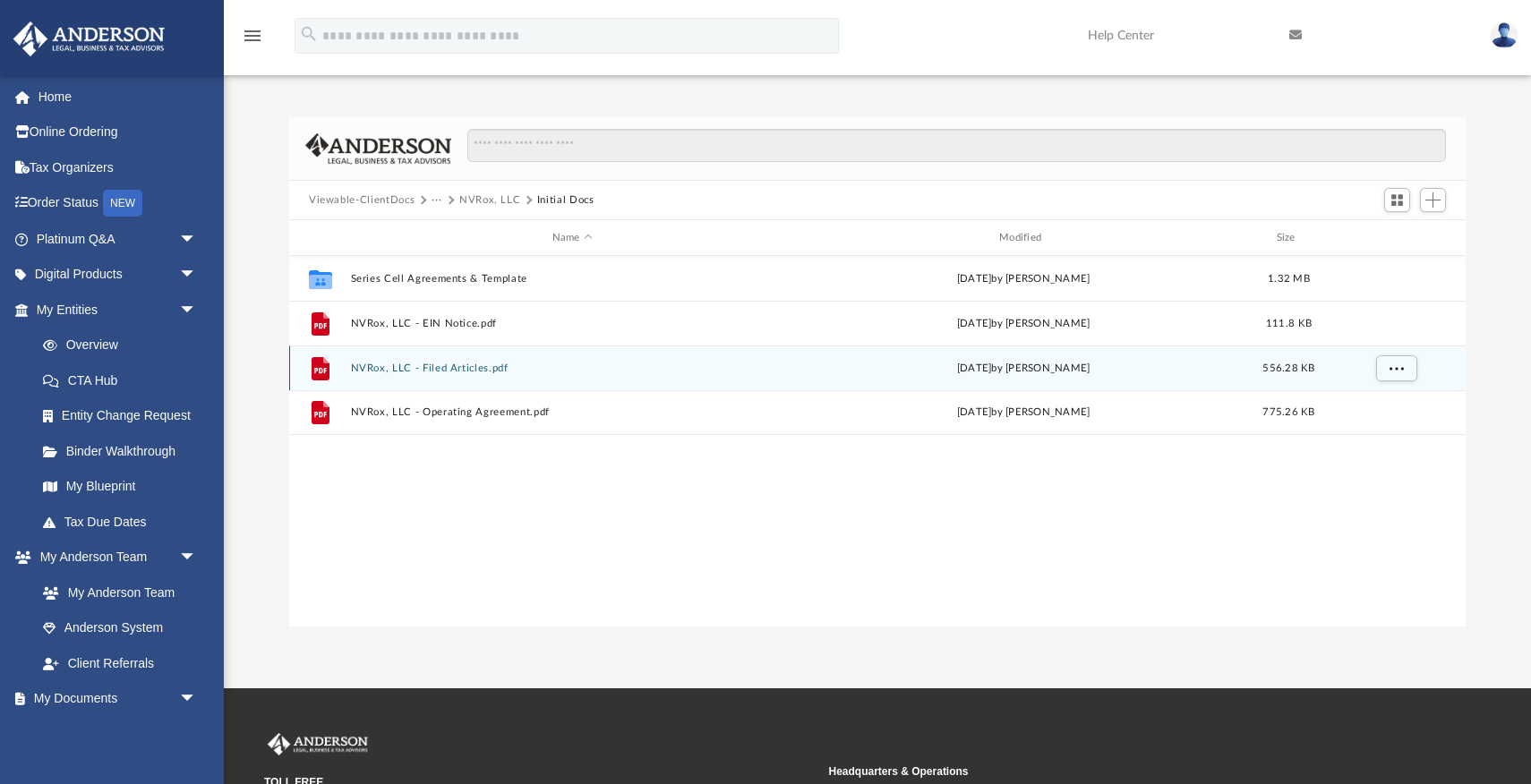
click at [461, 369] on button "NVRox, LLC - Filed Articles.pdf" at bounding box center [573, 368] width 443 height 12
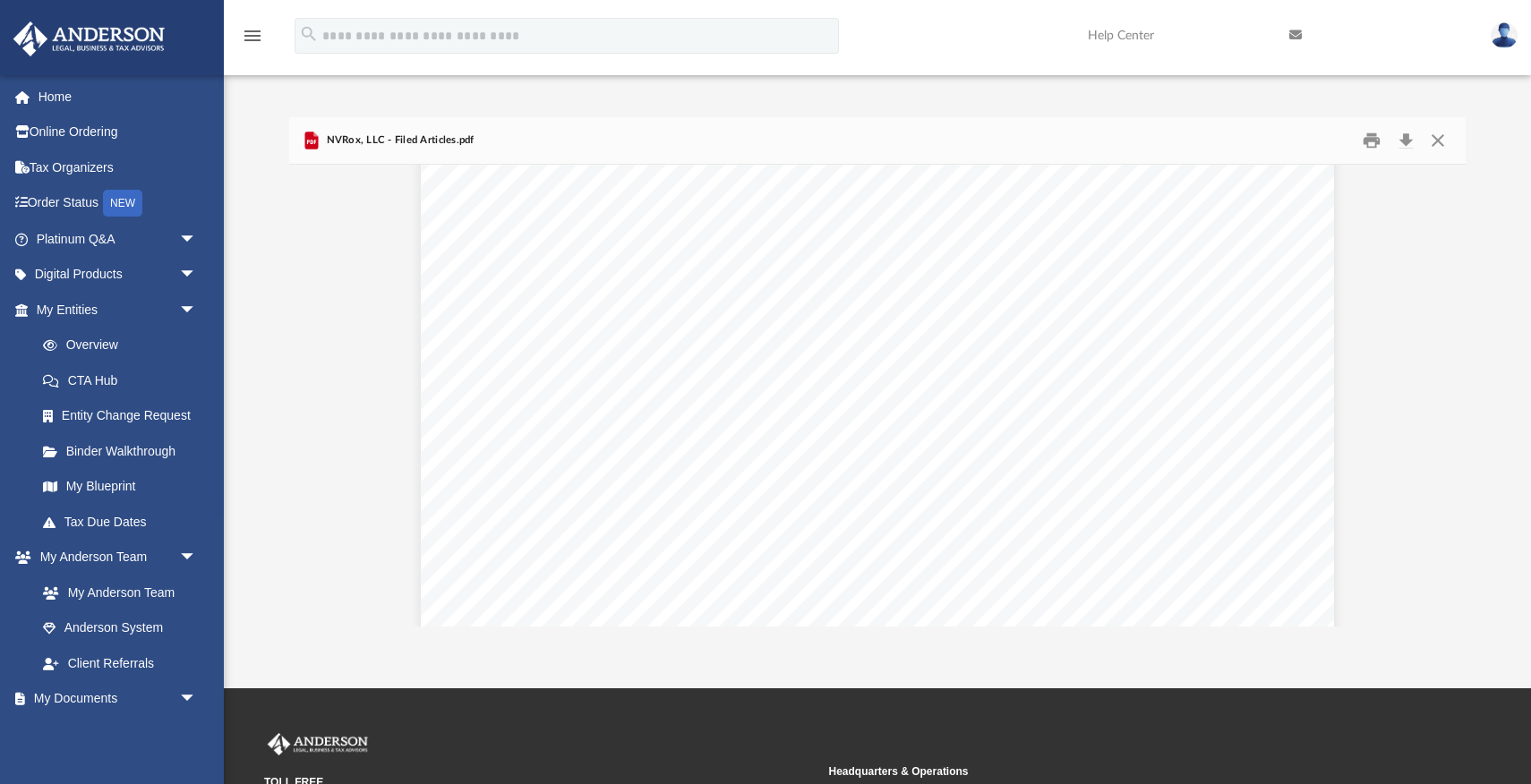
scroll to position [725, 0]
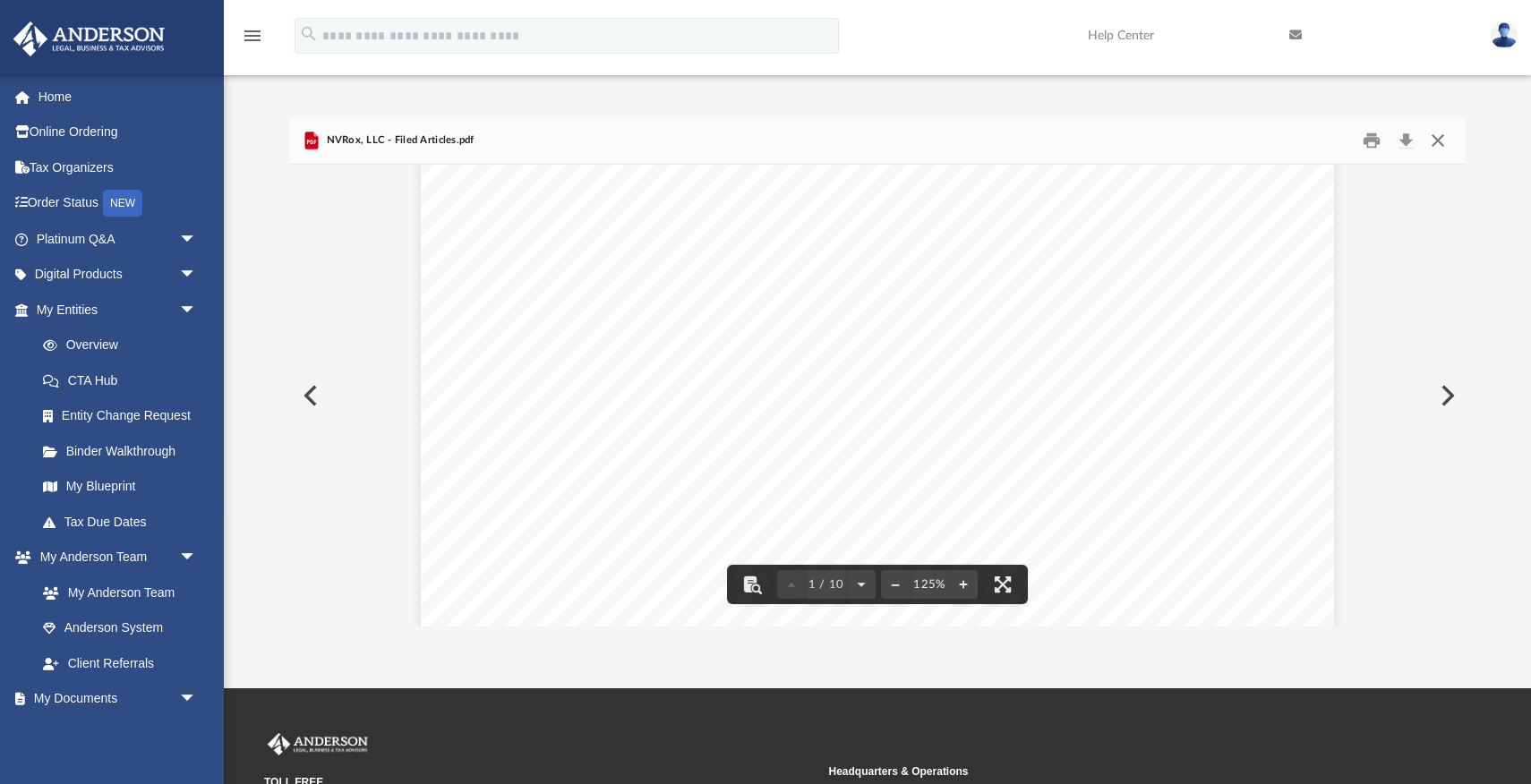
click at [1439, 142] on button "Close" at bounding box center [1438, 141] width 32 height 28
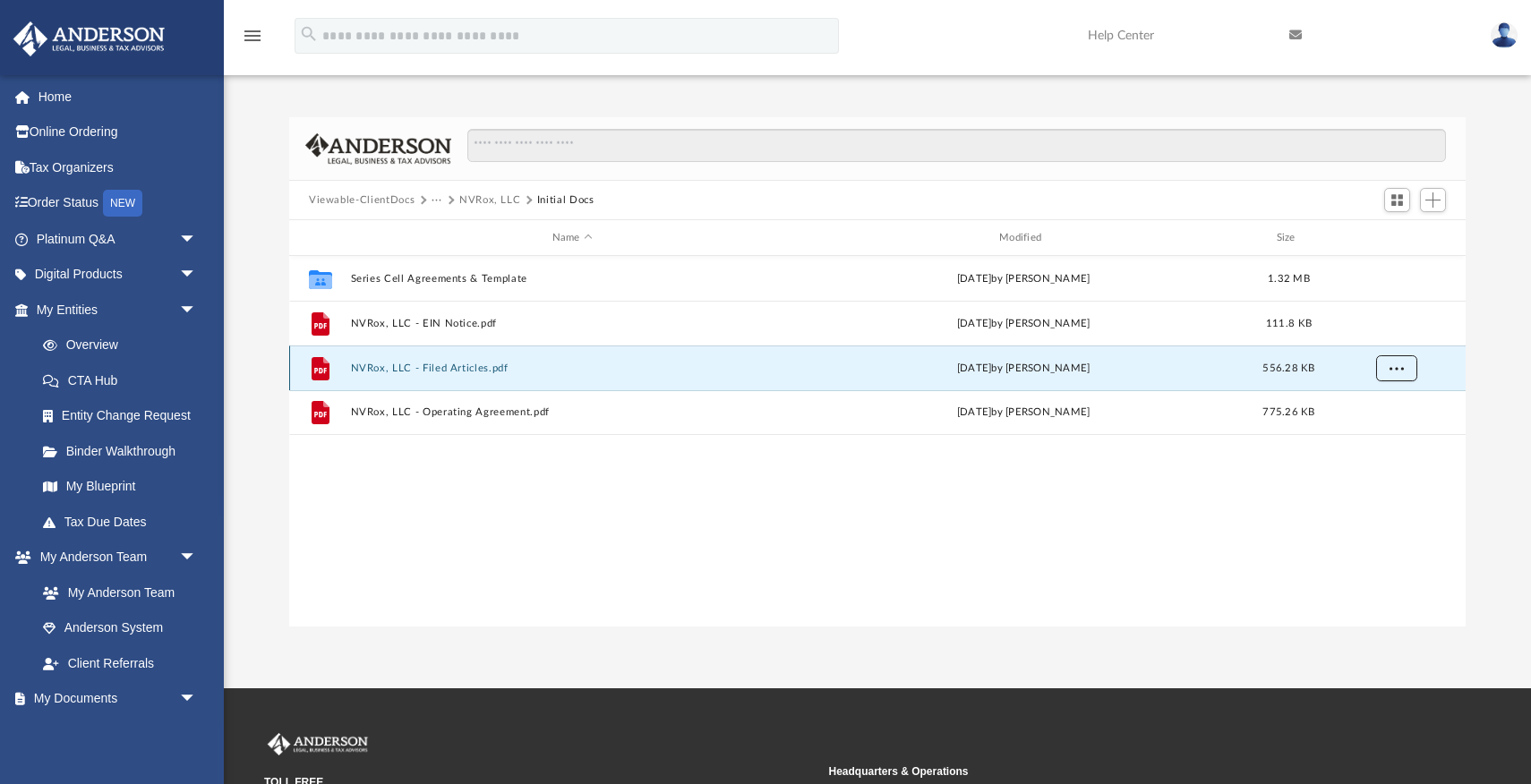
click at [1399, 366] on span "More options" at bounding box center [1397, 367] width 15 height 10
click at [1373, 434] on li "Download" at bounding box center [1379, 431] width 52 height 18
